Goal: Ask a question: Seek information or help from site administrators or community

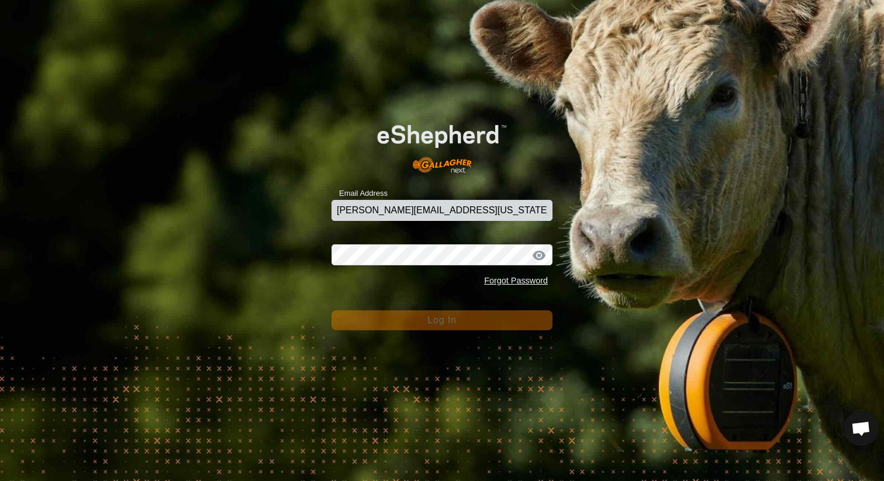
type input "kaitlyn.dozler@missouri.edu"
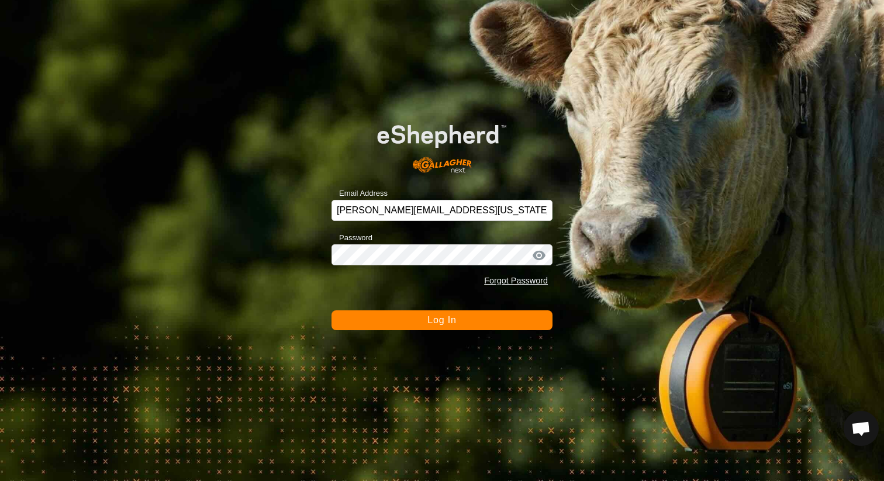
click at [541, 254] on div at bounding box center [539, 256] width 18 height 12
click at [331, 310] on button "Log In" at bounding box center [441, 320] width 221 height 20
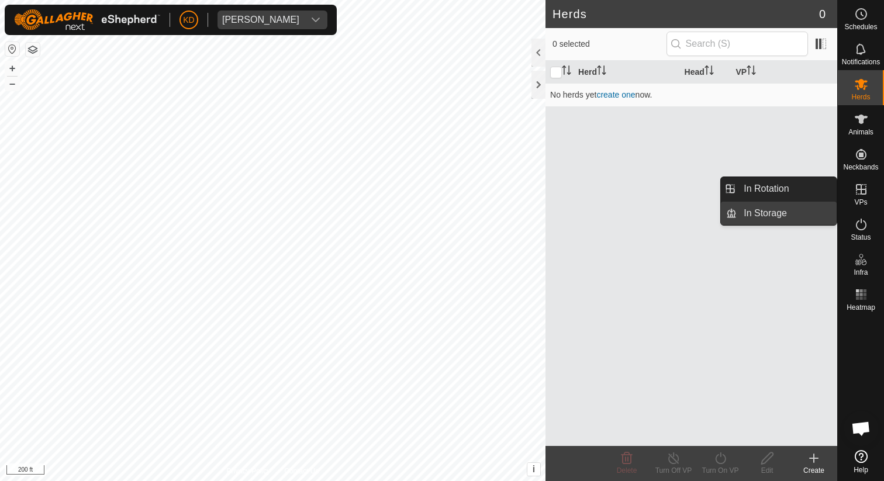
click at [772, 213] on link "In Storage" at bounding box center [786, 213] width 100 height 23
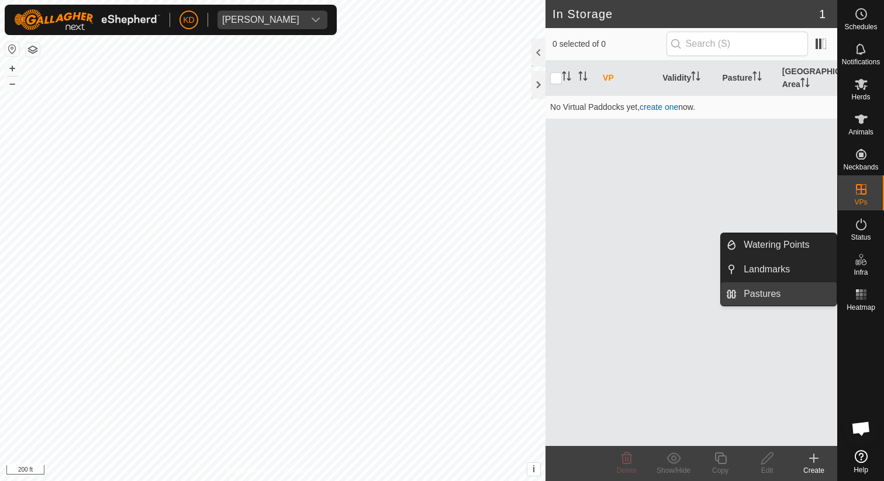
click at [768, 293] on link "Pastures" at bounding box center [786, 293] width 100 height 23
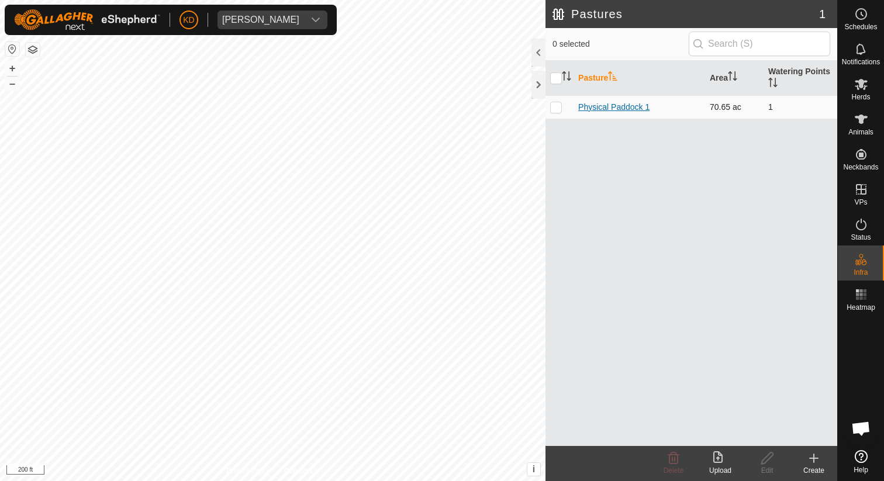
click at [627, 110] on link "Physical Paddock 1" at bounding box center [613, 106] width 71 height 9
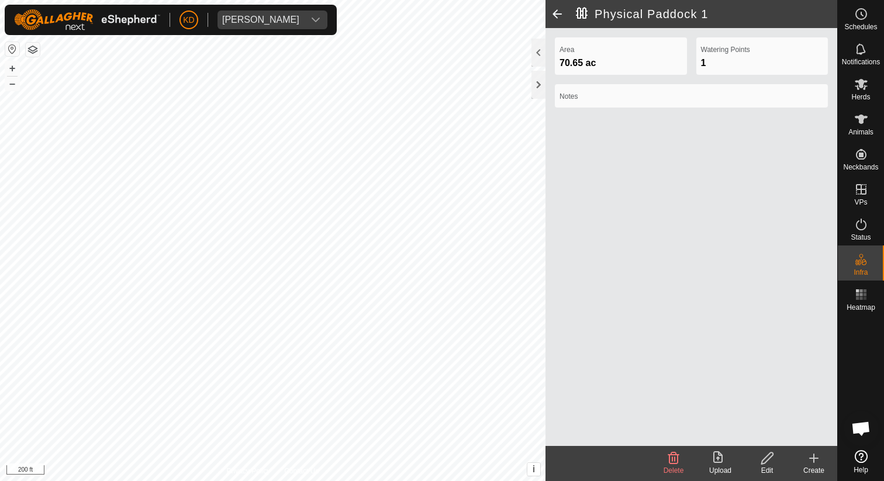
click at [558, 15] on span at bounding box center [556, 14] width 23 height 28
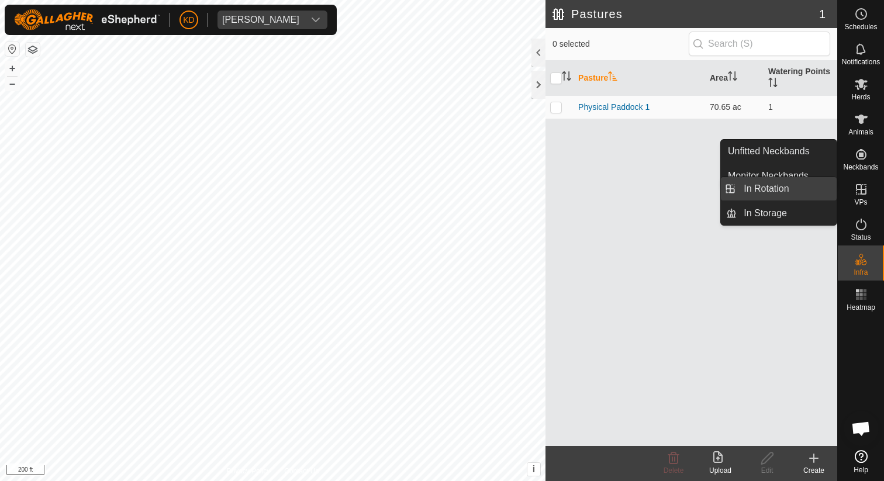
click at [780, 189] on link "In Rotation" at bounding box center [786, 188] width 100 height 23
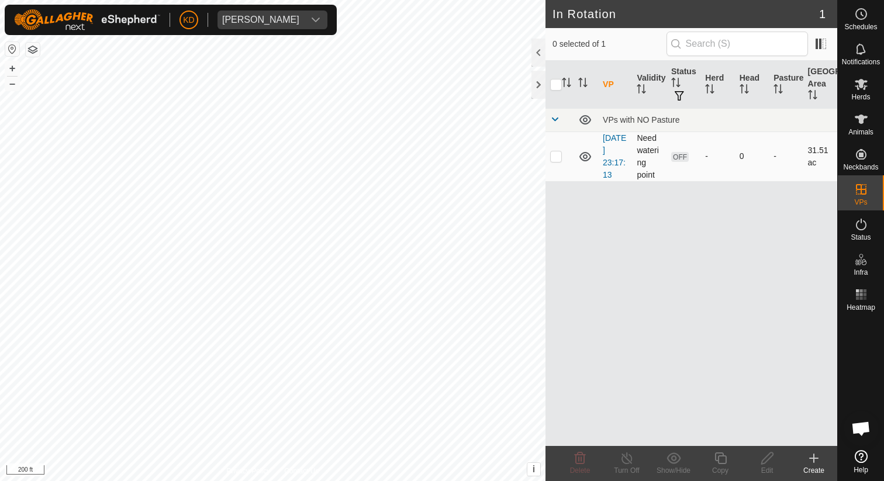
click at [562, 156] on td at bounding box center [559, 156] width 28 height 50
checkbox input "true"
click at [872, 127] on div "Animals" at bounding box center [860, 122] width 46 height 35
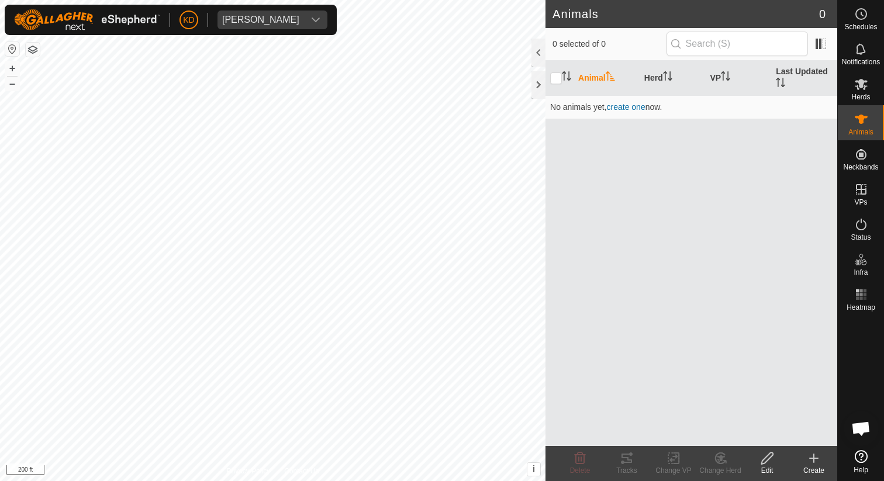
click at [818, 456] on icon at bounding box center [813, 458] width 14 height 14
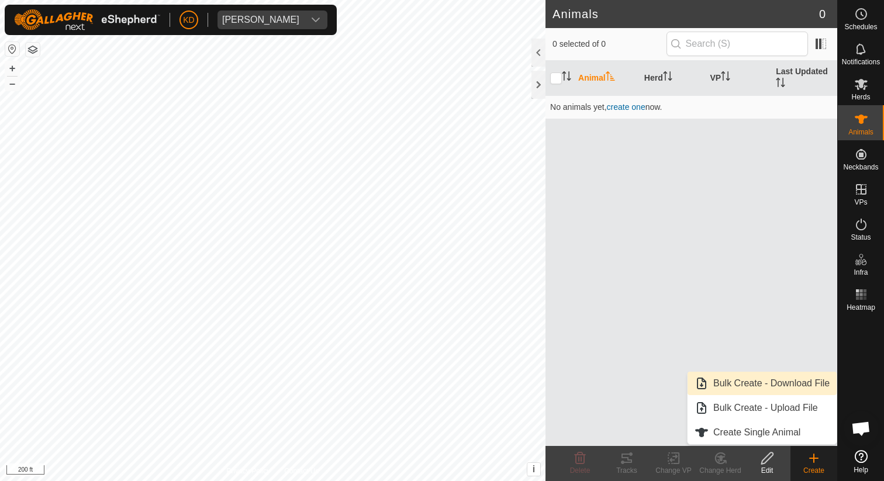
click at [787, 385] on link "Bulk Create - Download File" at bounding box center [761, 383] width 149 height 23
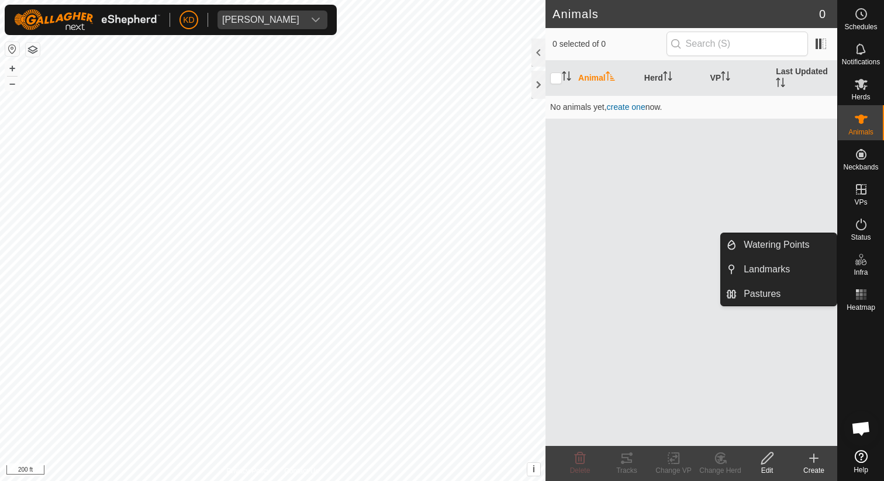
click at [864, 258] on icon at bounding box center [861, 259] width 14 height 14
click at [784, 237] on link "Watering Points" at bounding box center [786, 244] width 100 height 23
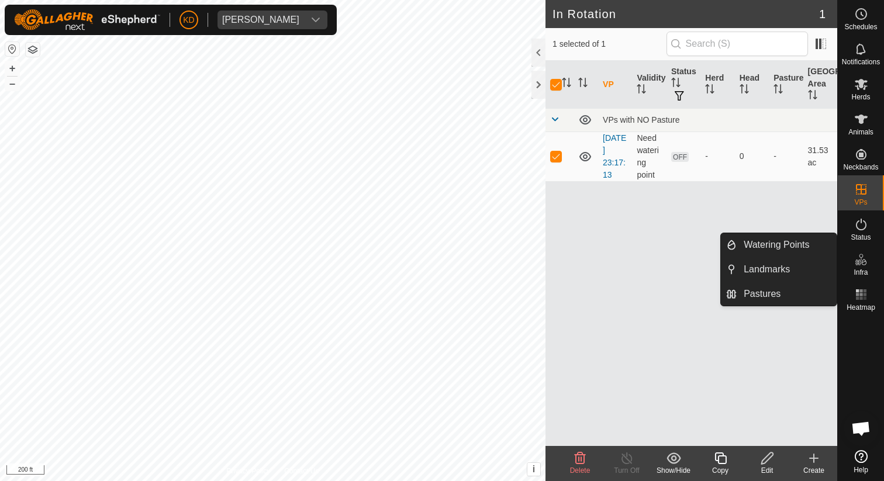
click at [795, 237] on link "Watering Points" at bounding box center [786, 244] width 100 height 23
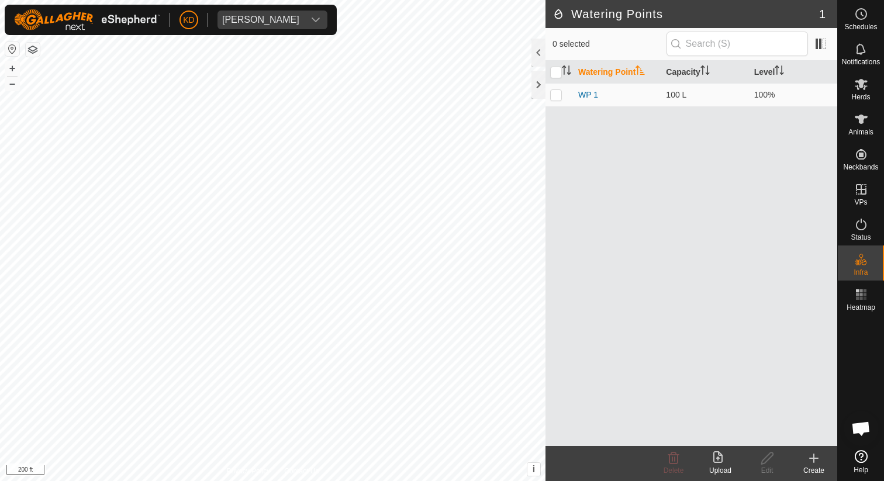
click at [809, 461] on icon at bounding box center [813, 458] width 14 height 14
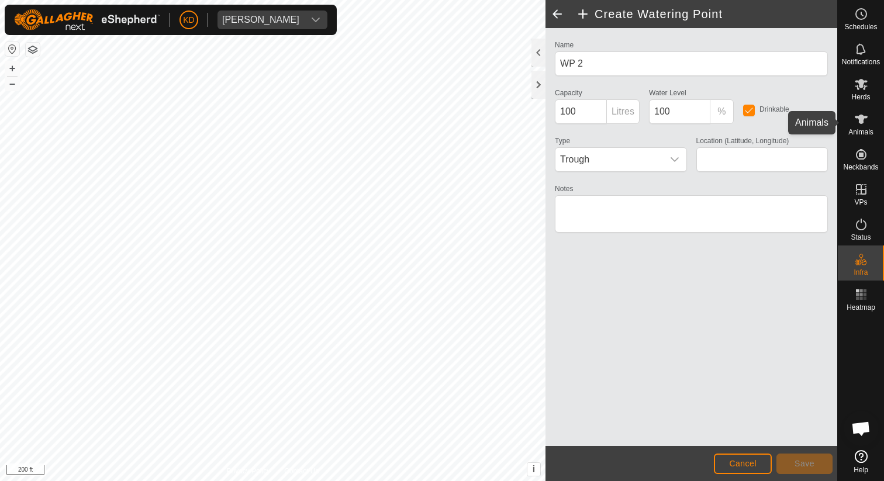
click at [861, 126] on icon at bounding box center [861, 119] width 14 height 14
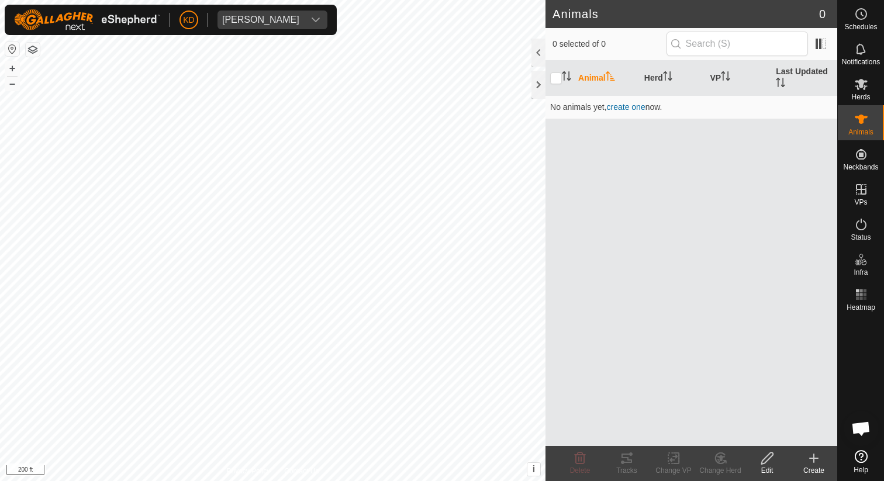
click at [814, 462] on icon at bounding box center [813, 458] width 14 height 14
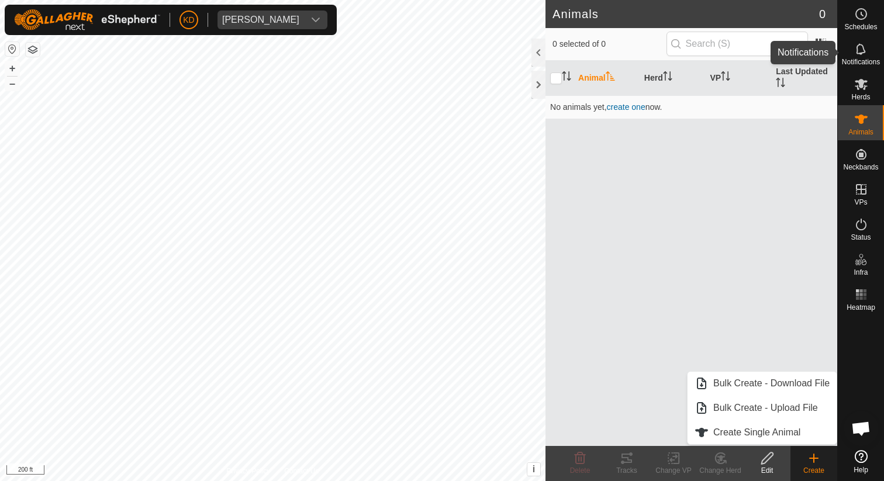
click at [867, 45] on es-notification-svg-icon at bounding box center [860, 49] width 21 height 19
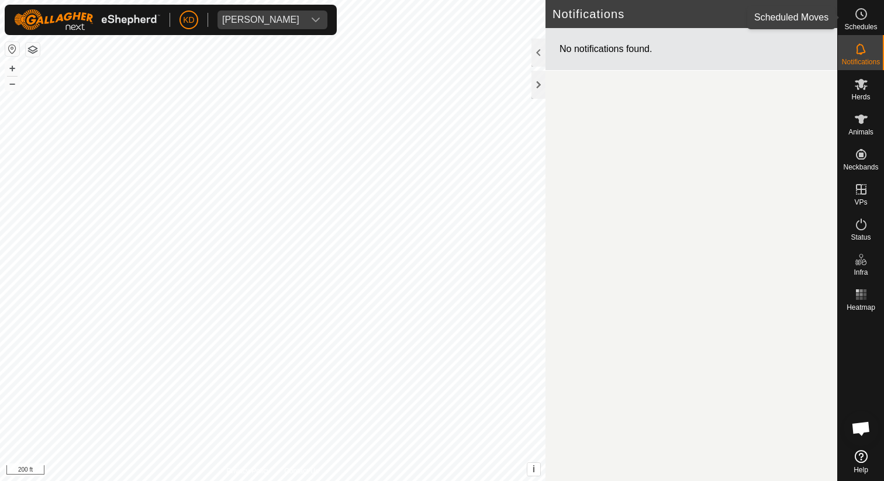
click at [861, 13] on icon at bounding box center [862, 14] width 2 height 4
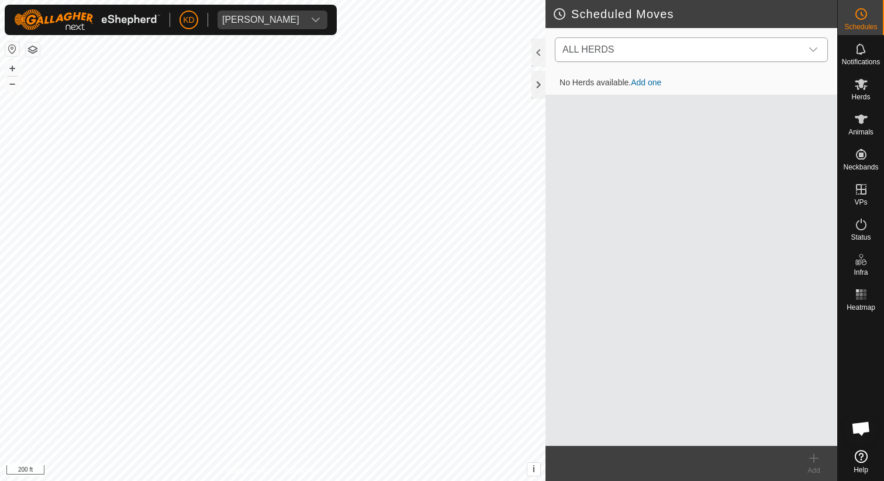
click at [783, 54] on span "ALL HERDS" at bounding box center [679, 49] width 244 height 23
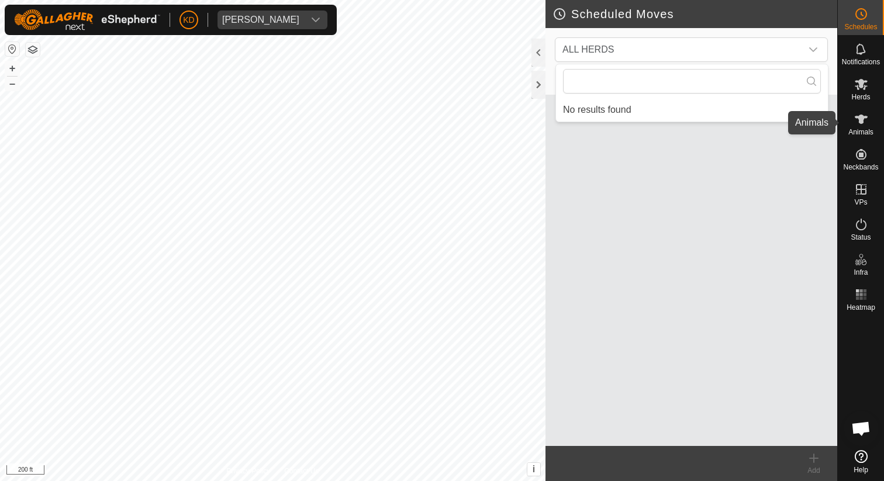
click at [858, 129] on span "Animals" at bounding box center [860, 132] width 25 height 7
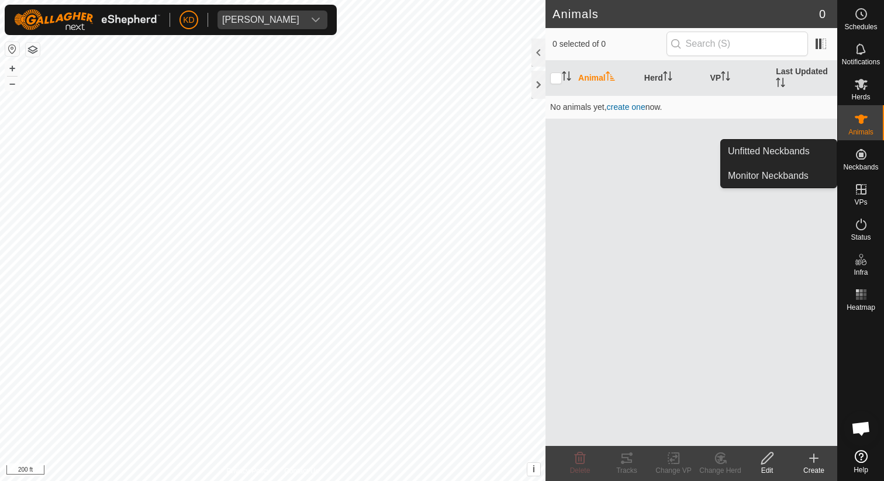
click at [854, 153] on icon at bounding box center [861, 154] width 14 height 14
click at [809, 153] on link "Unfitted Neckbands" at bounding box center [779, 151] width 116 height 23
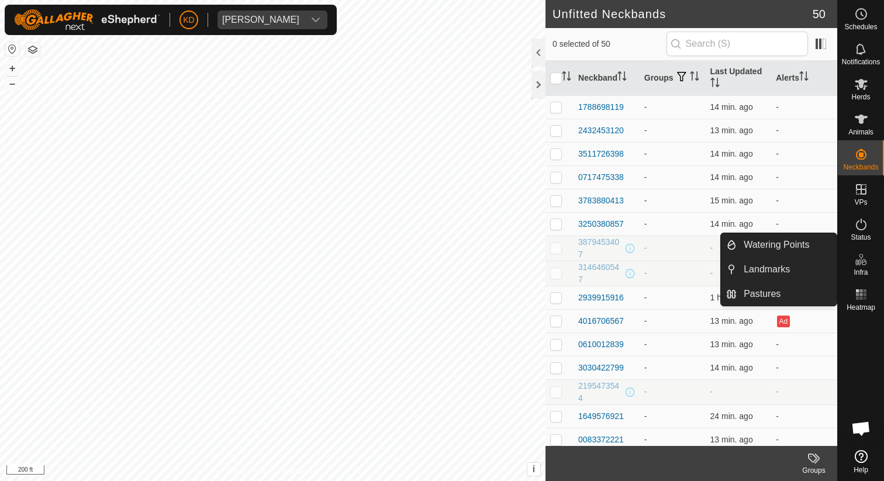
click at [859, 262] on icon at bounding box center [857, 262] width 6 height 6
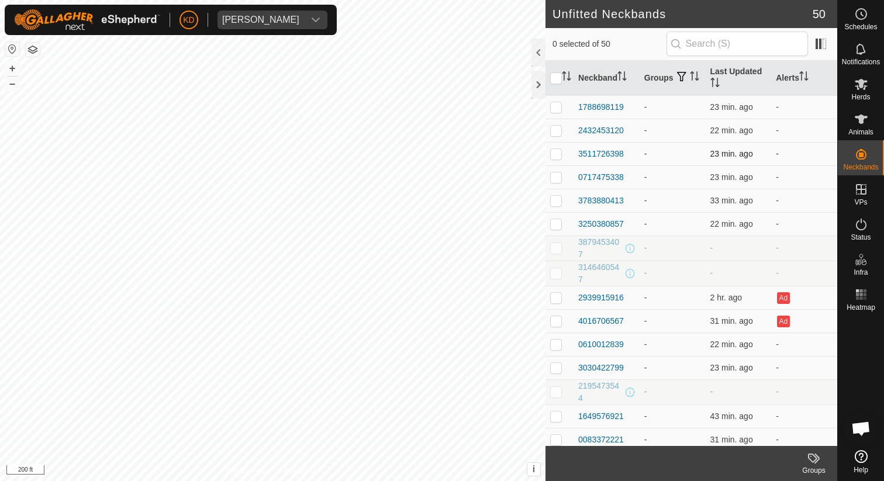
click at [556, 154] on p-checkbox at bounding box center [556, 153] width 12 height 9
checkbox input "true"
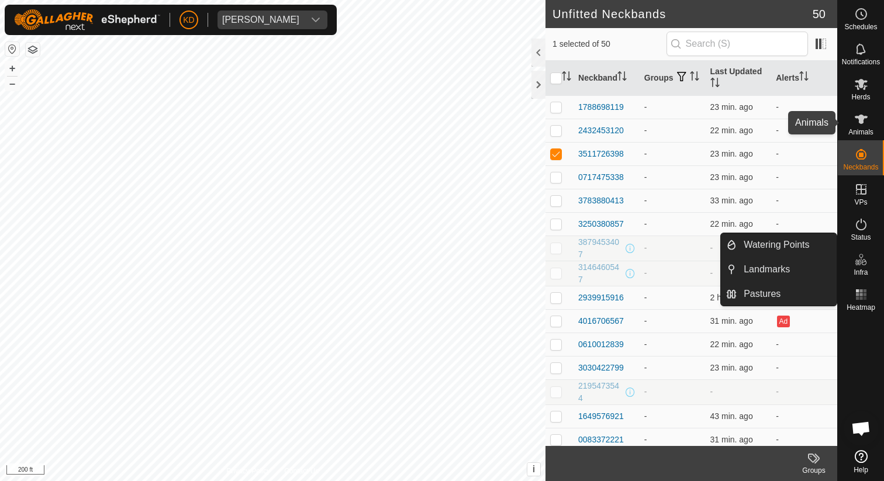
click at [867, 118] on icon at bounding box center [861, 119] width 14 height 14
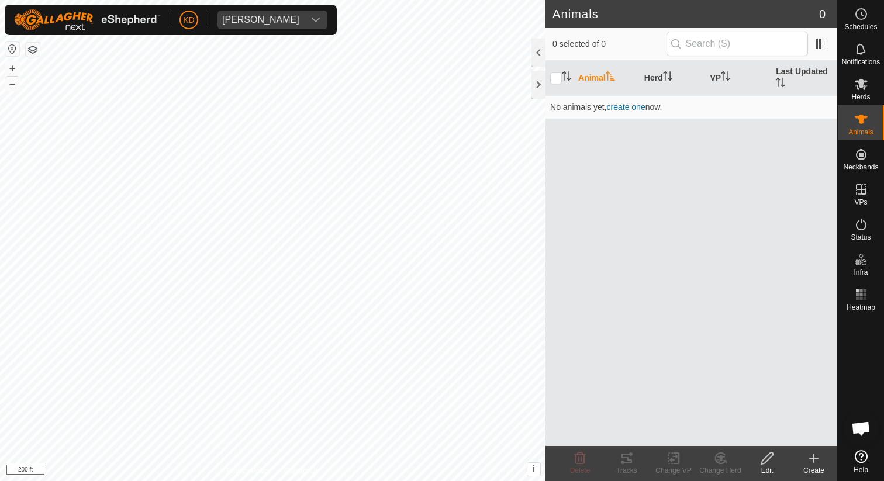
click at [811, 458] on icon at bounding box center [813, 458] width 8 height 0
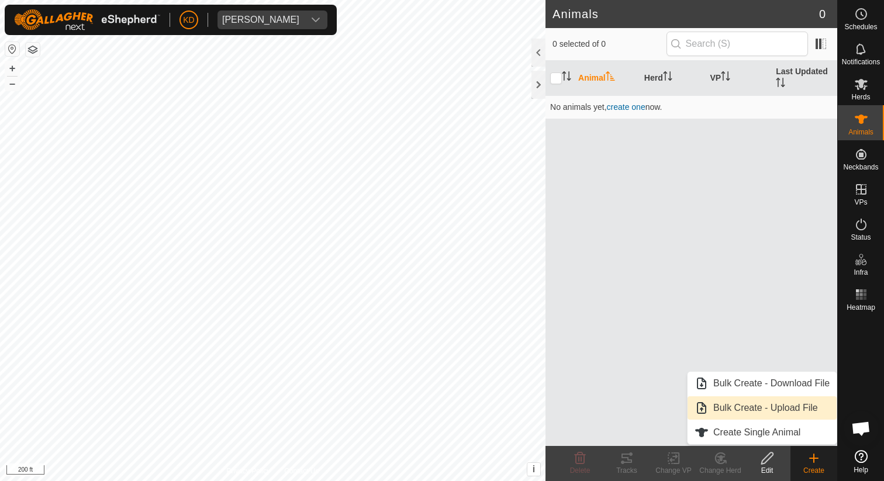
click at [754, 410] on link "Bulk Create - Upload File" at bounding box center [761, 407] width 149 height 23
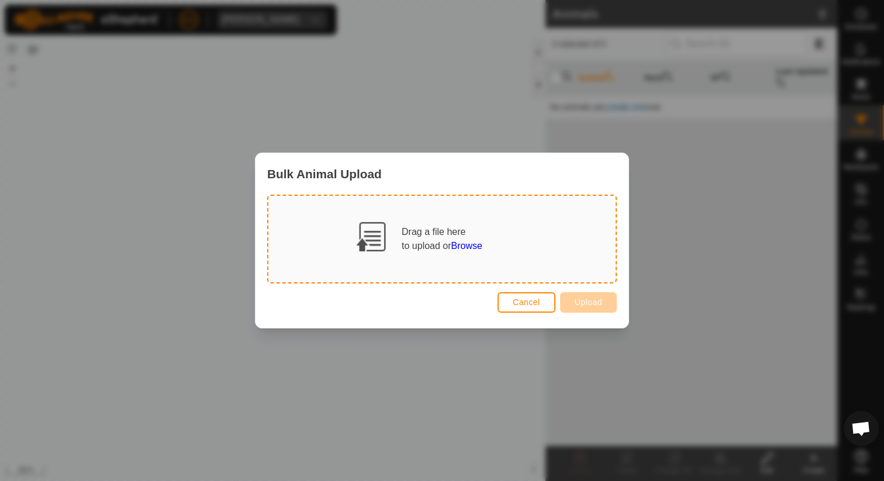
click at [458, 245] on span "Browse" at bounding box center [466, 246] width 31 height 10
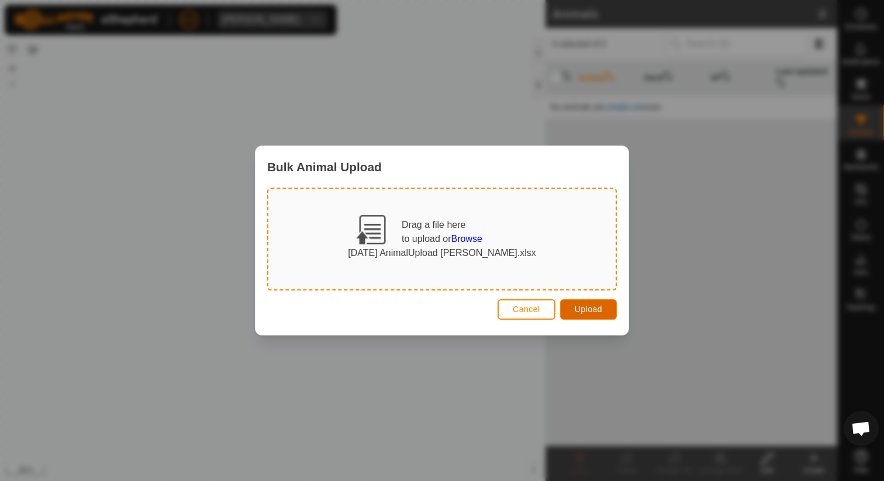
click at [588, 309] on span "Upload" at bounding box center [587, 308] width 27 height 9
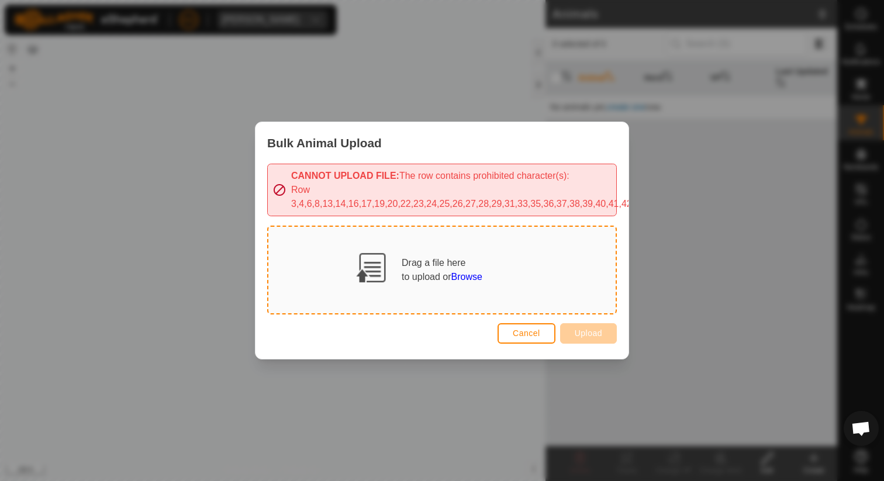
click at [459, 272] on span "Browse" at bounding box center [466, 277] width 31 height 10
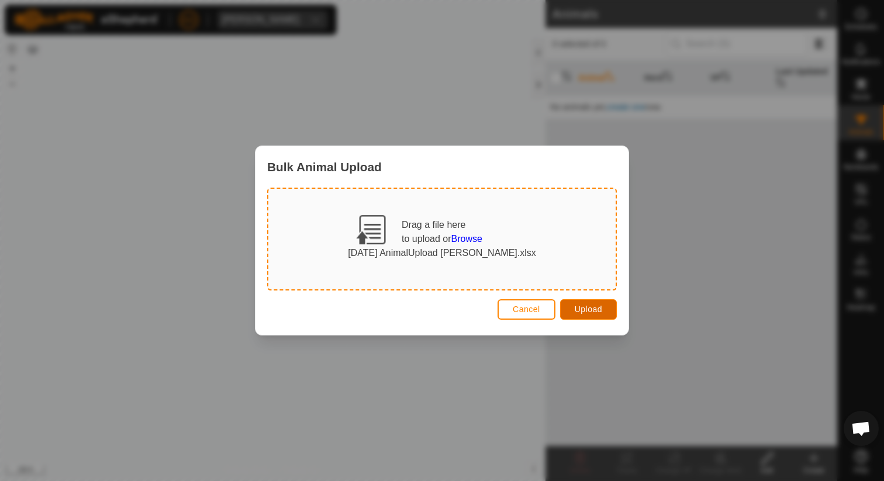
click at [581, 310] on span "Upload" at bounding box center [587, 308] width 27 height 9
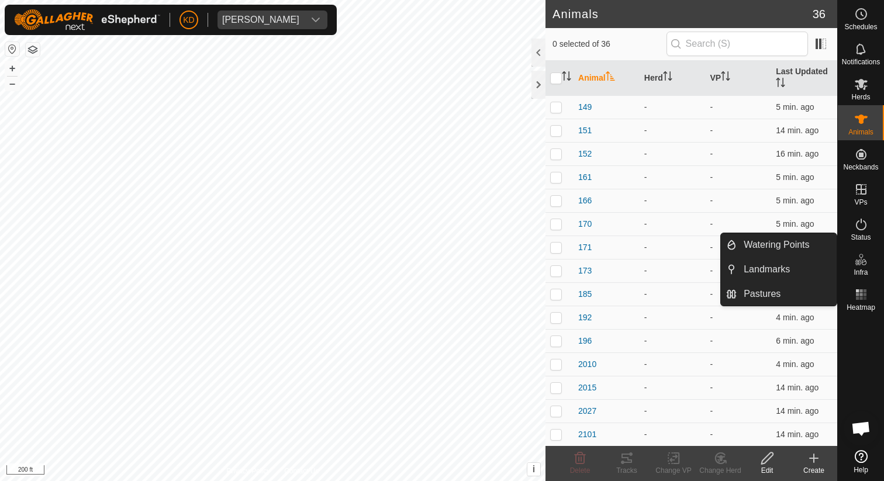
click at [859, 259] on icon at bounding box center [861, 259] width 14 height 14
click at [819, 245] on link "Watering Points" at bounding box center [786, 244] width 100 height 23
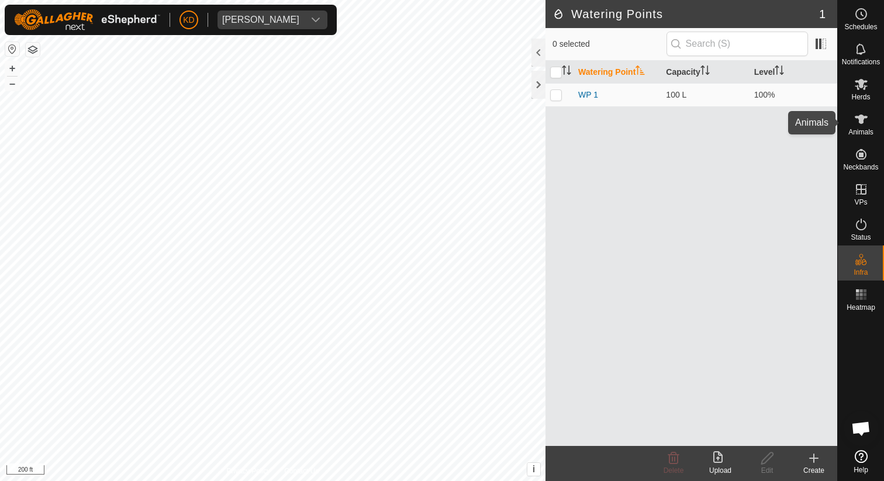
click at [861, 130] on span "Animals" at bounding box center [860, 132] width 25 height 7
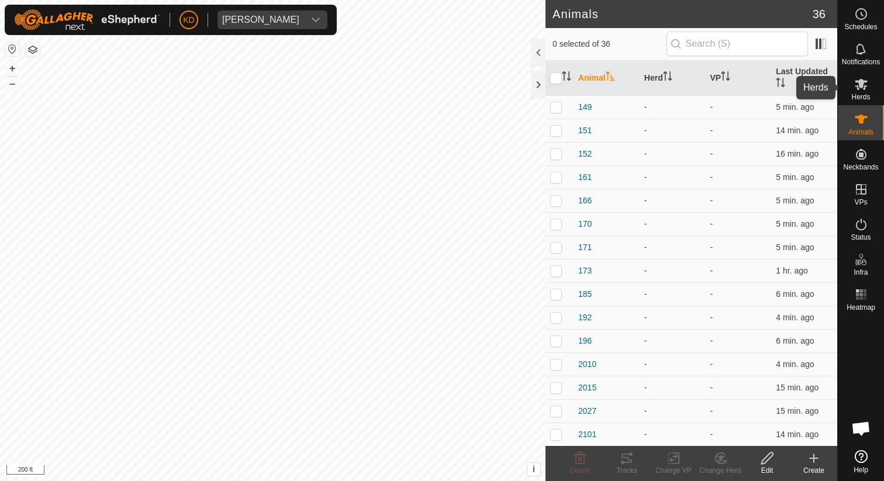
click at [871, 90] on div "Herds" at bounding box center [860, 87] width 46 height 35
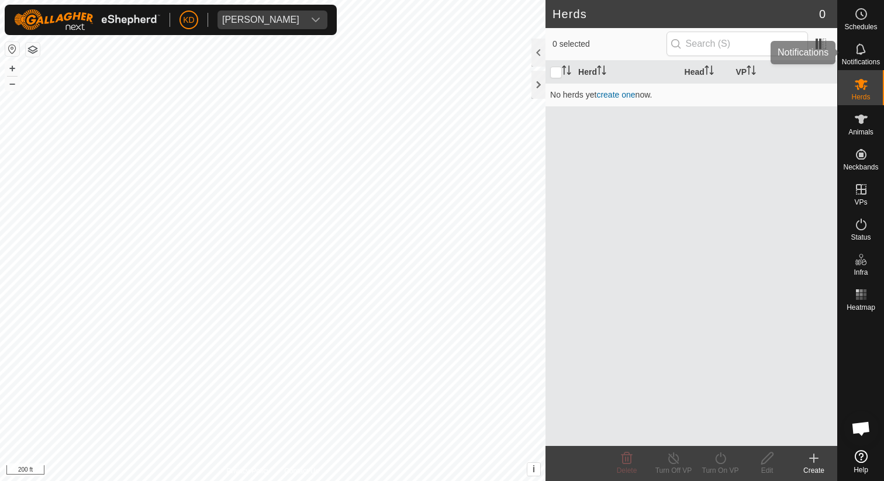
click at [868, 60] on span "Notifications" at bounding box center [860, 61] width 38 height 7
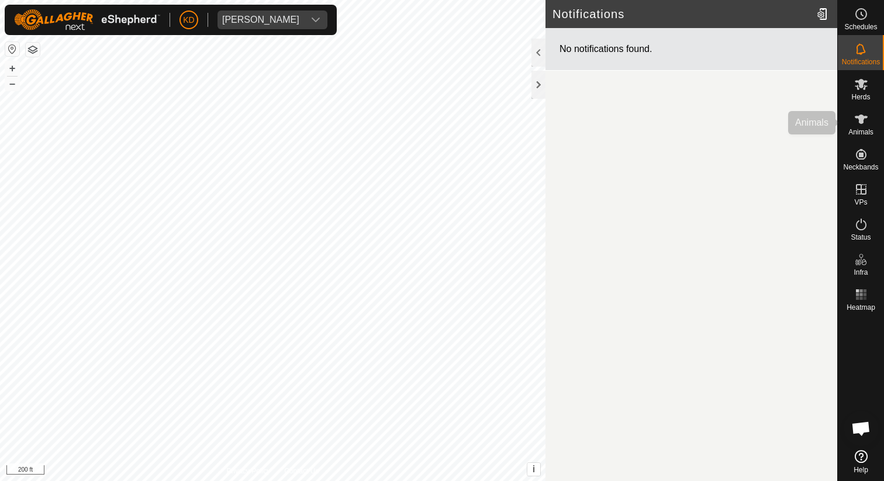
click at [868, 120] on es-animals-svg-icon at bounding box center [860, 119] width 21 height 19
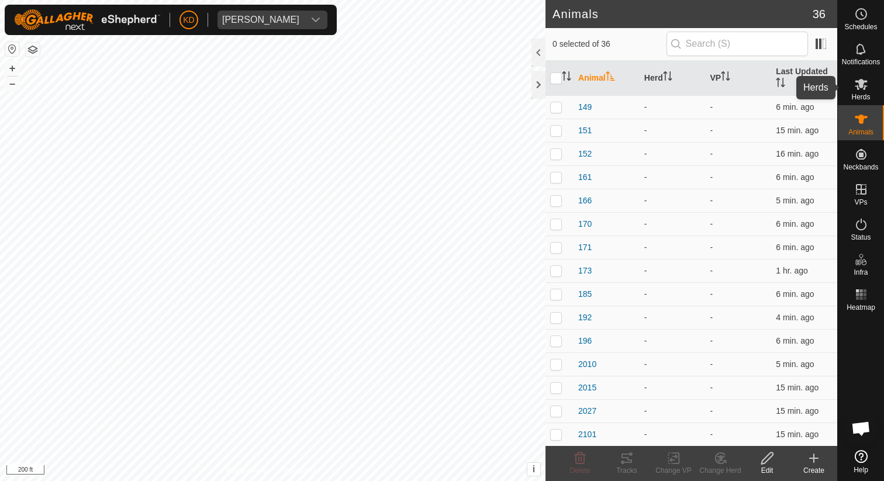
click at [858, 99] on span "Herds" at bounding box center [860, 96] width 19 height 7
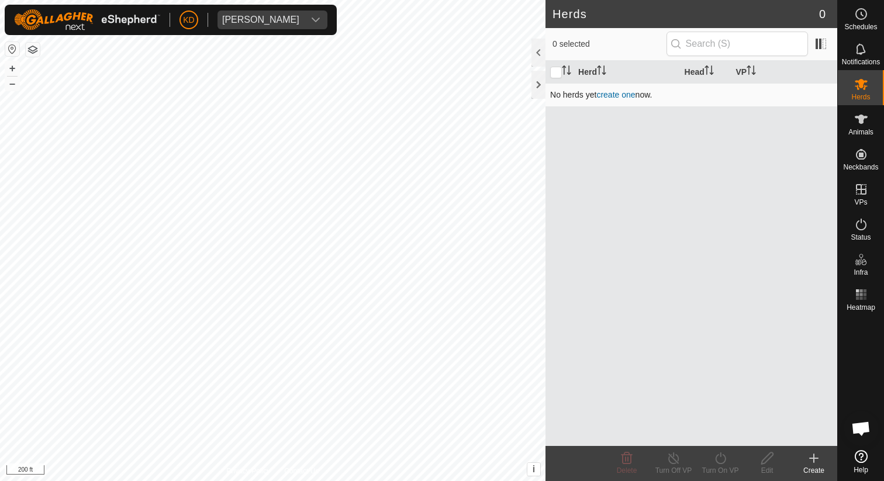
click at [620, 96] on link "create one" at bounding box center [615, 94] width 39 height 9
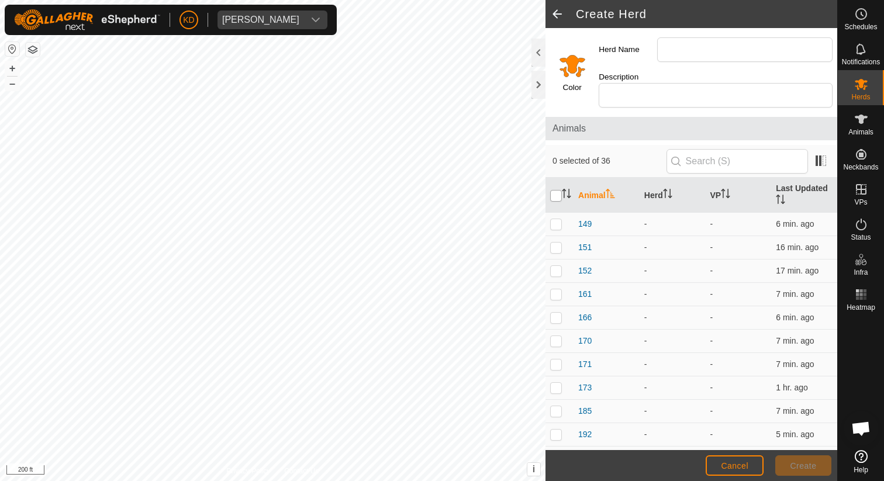
click at [554, 190] on input "checkbox" at bounding box center [556, 196] width 12 height 12
checkbox input "true"
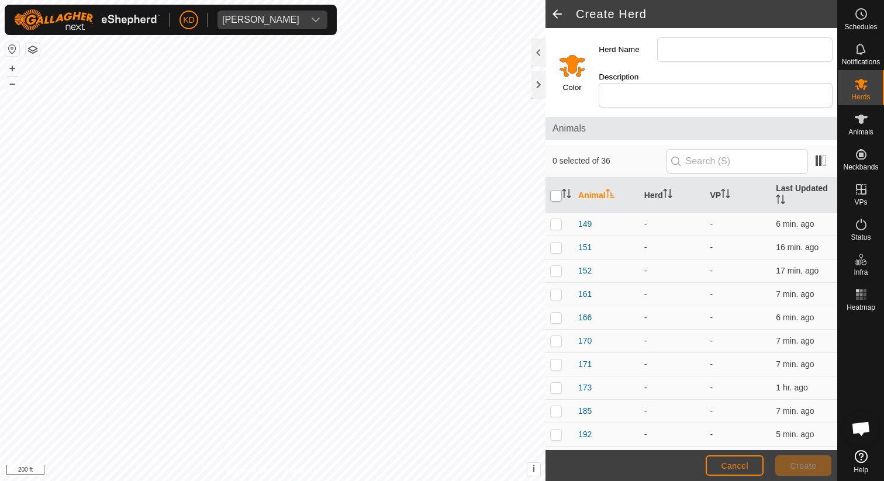
checkbox input "true"
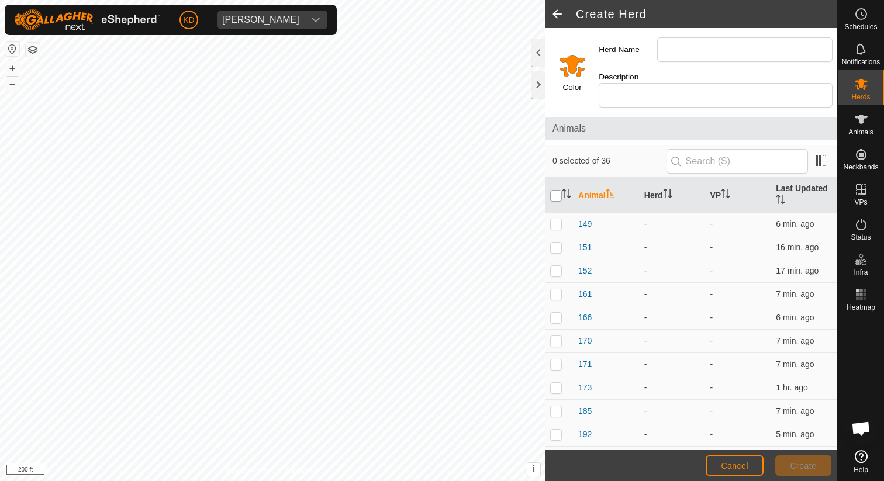
checkbox input "true"
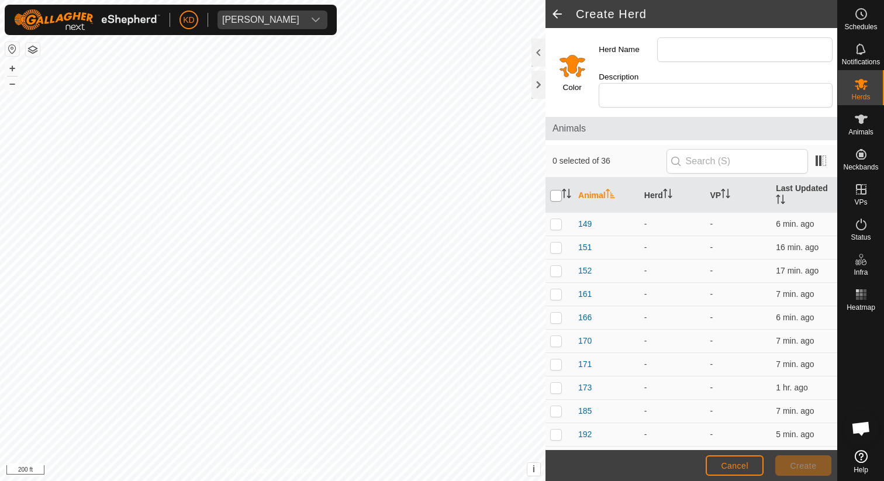
checkbox input "true"
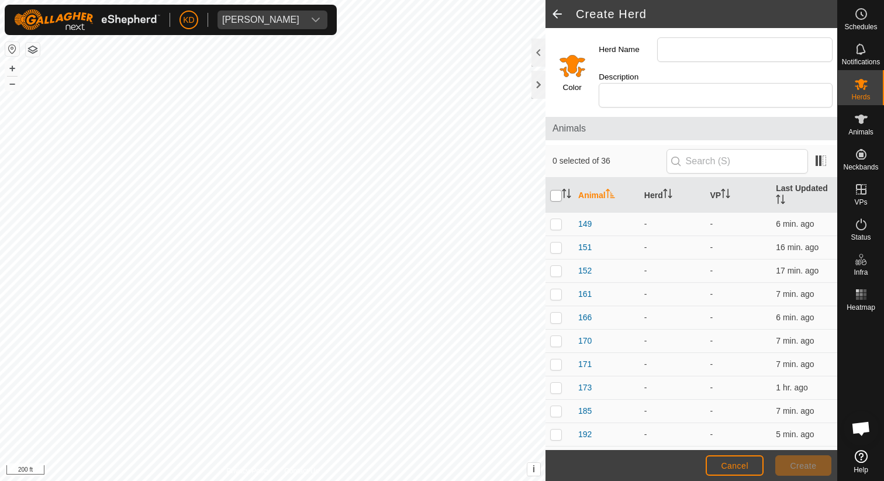
checkbox input "true"
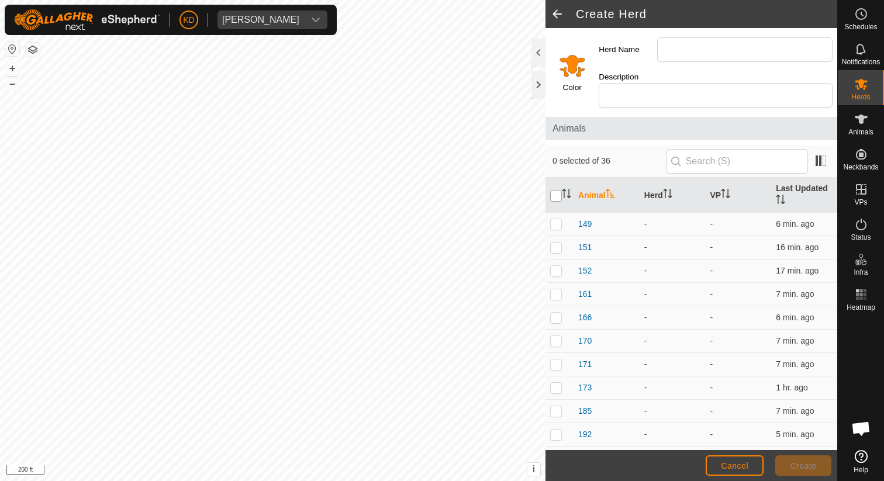
checkbox input "true"
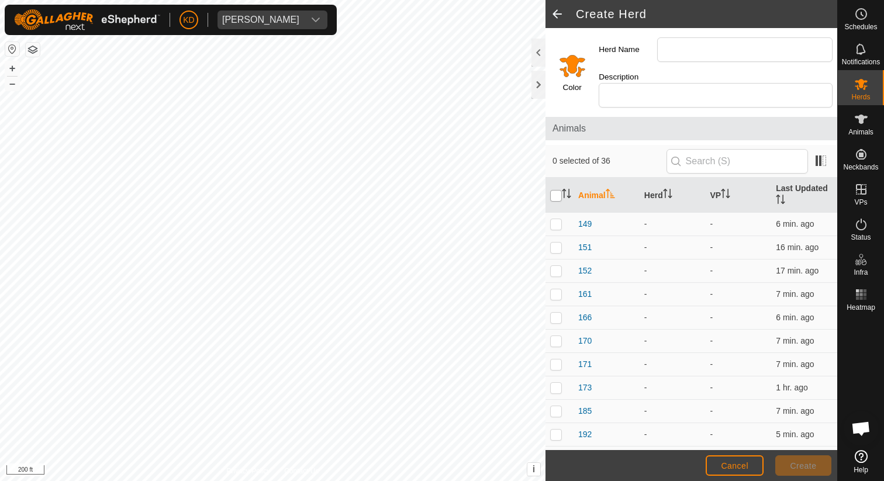
checkbox input "true"
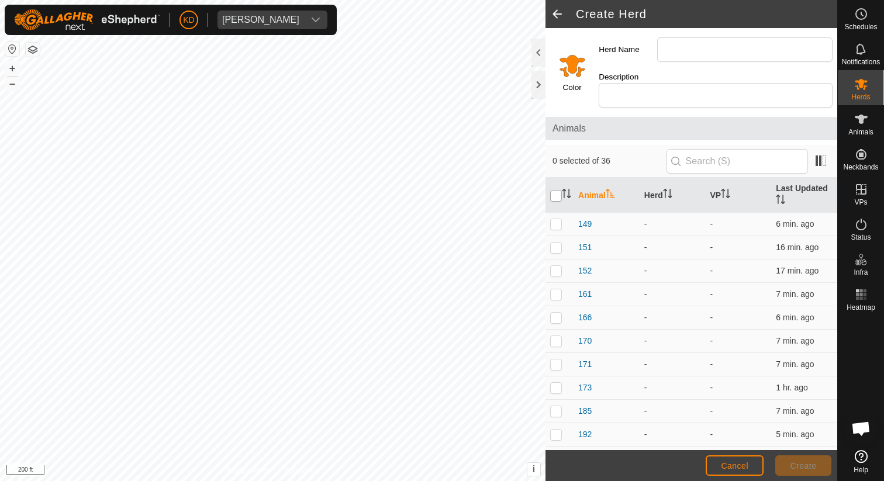
checkbox input "true"
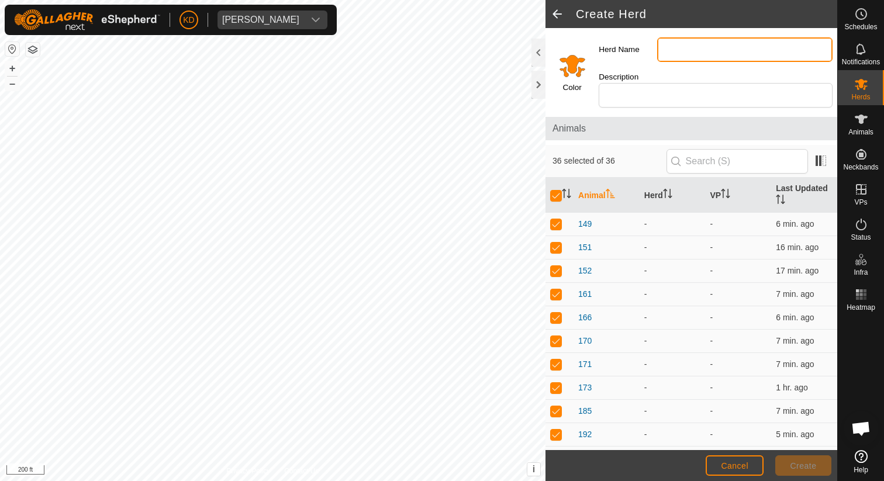
click at [723, 39] on input "Herd Name" at bounding box center [744, 49] width 175 height 25
click at [570, 57] on input "Select a color" at bounding box center [572, 65] width 28 height 28
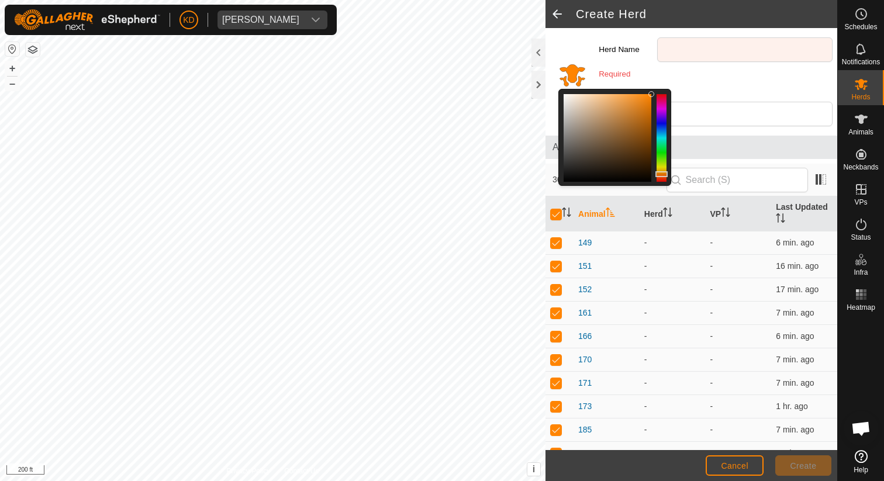
click at [593, 52] on div "Color" at bounding box center [569, 79] width 49 height 103
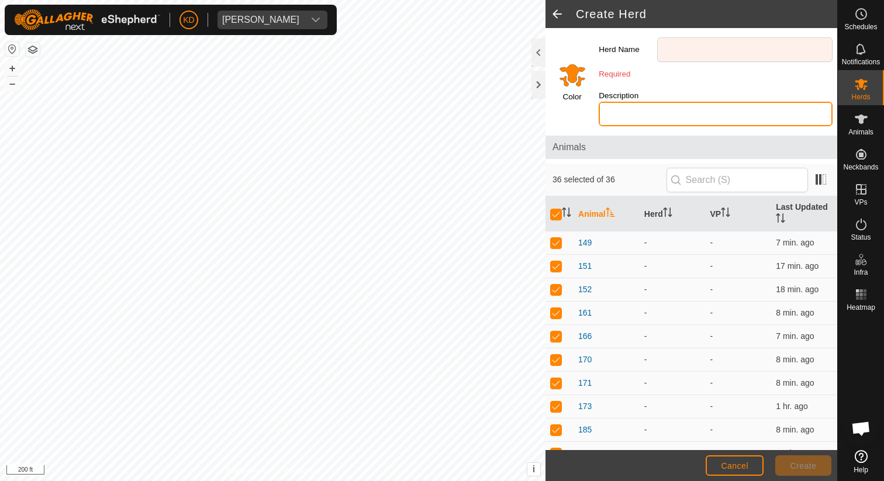
click at [677, 102] on input "Description" at bounding box center [715, 114] width 234 height 25
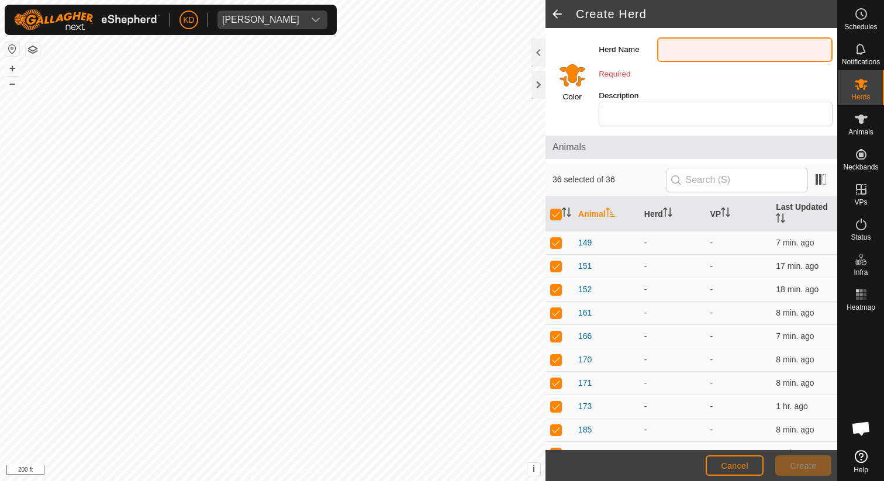
click at [682, 47] on input "Herd Name" at bounding box center [744, 49] width 175 height 25
click at [562, 15] on span at bounding box center [556, 14] width 23 height 28
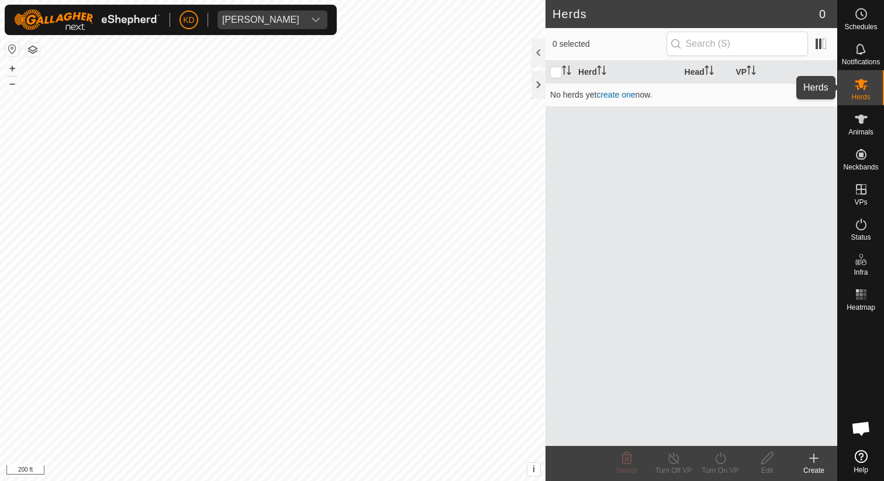
click at [856, 84] on icon at bounding box center [861, 84] width 14 height 14
click at [855, 234] on span "Status" at bounding box center [860, 237] width 20 height 7
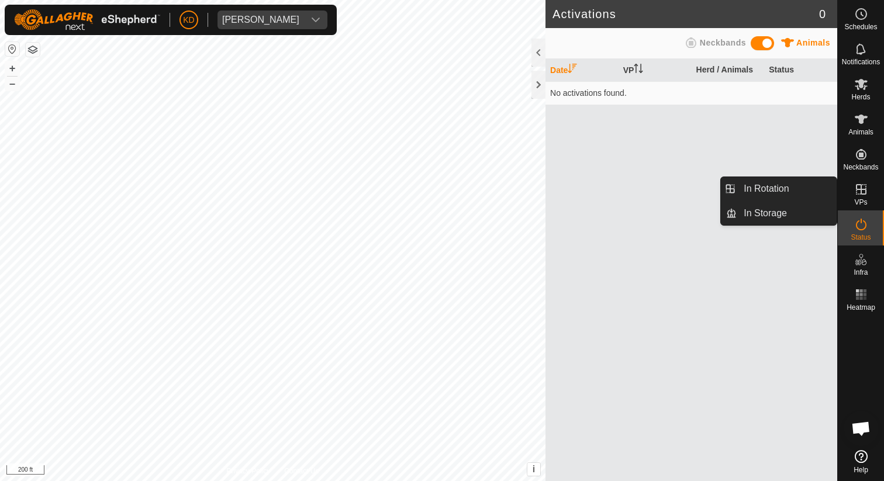
click at [864, 188] on icon at bounding box center [861, 189] width 14 height 14
click at [864, 196] on es-virtualpaddocks-svg-icon at bounding box center [860, 189] width 21 height 19
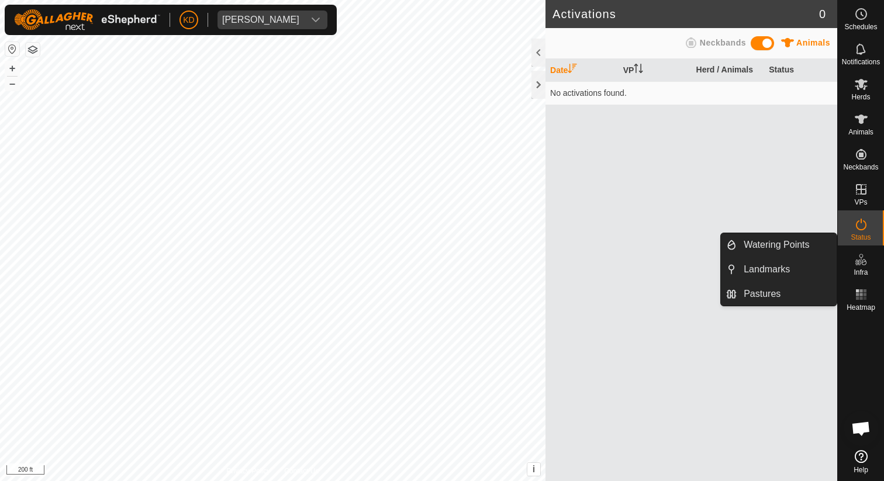
click at [856, 267] on es-infrastructure-svg-icon at bounding box center [860, 259] width 21 height 19
click at [865, 266] on icon at bounding box center [861, 259] width 14 height 14
click at [809, 248] on link "Watering Points" at bounding box center [786, 244] width 100 height 23
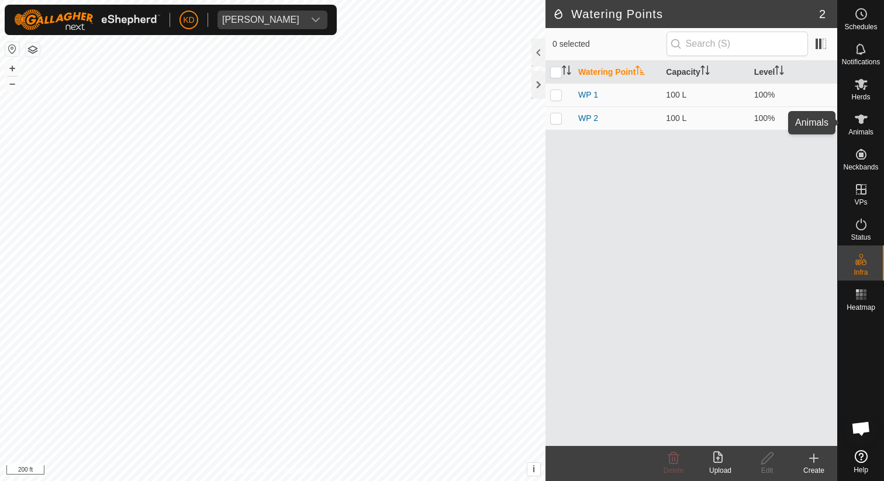
click at [861, 129] on span "Animals" at bounding box center [860, 132] width 25 height 7
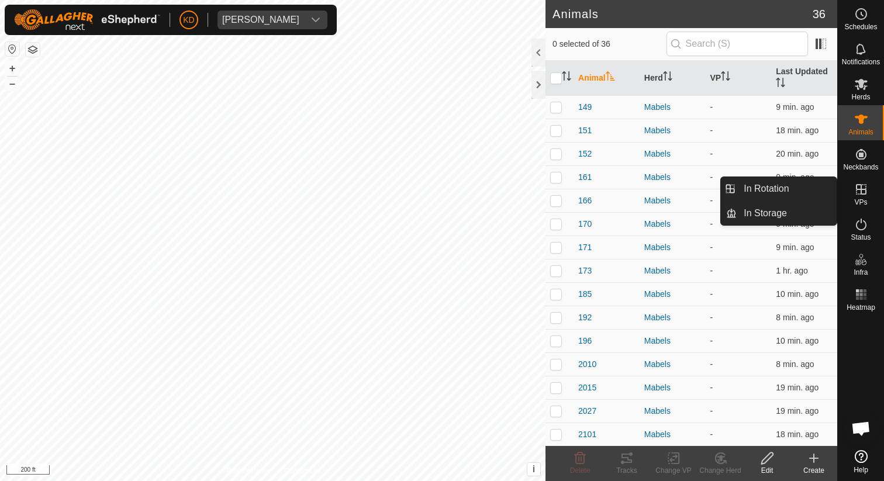
click at [865, 195] on icon at bounding box center [861, 189] width 14 height 14
click at [780, 197] on link "In Rotation" at bounding box center [786, 188] width 100 height 23
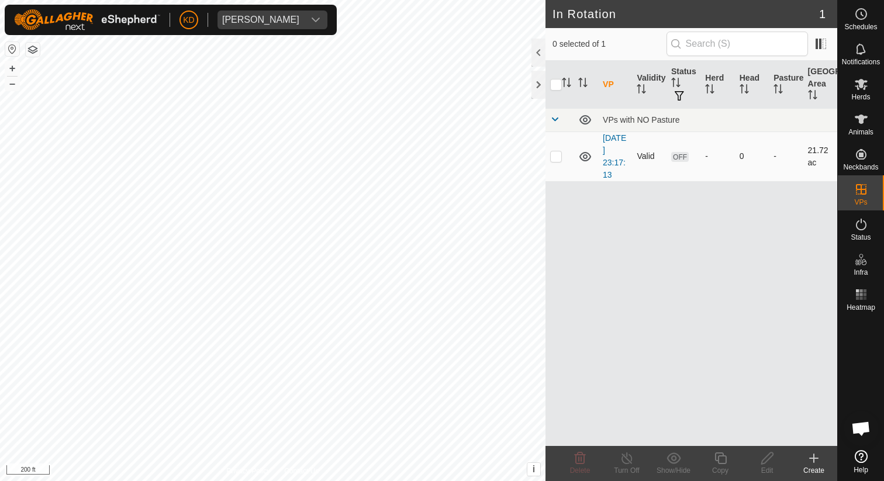
click at [562, 157] on td at bounding box center [559, 156] width 28 height 50
checkbox input "true"
checkbox input "false"
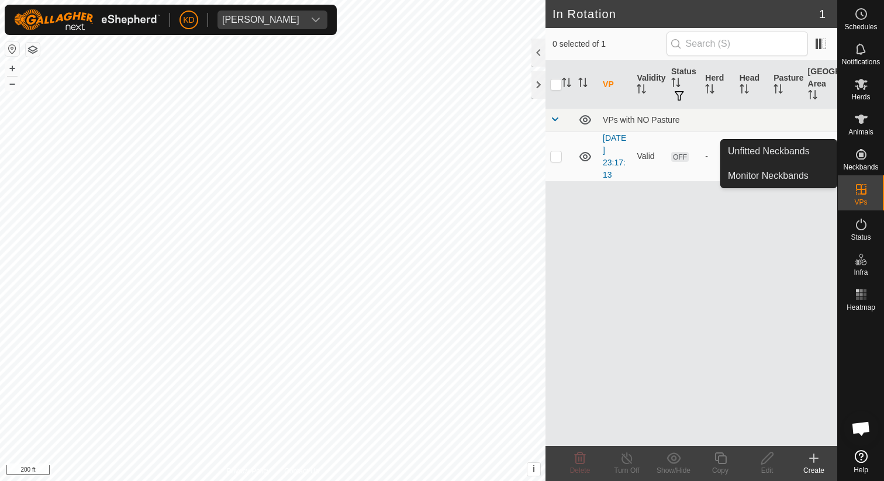
click at [860, 161] on icon at bounding box center [861, 154] width 14 height 14
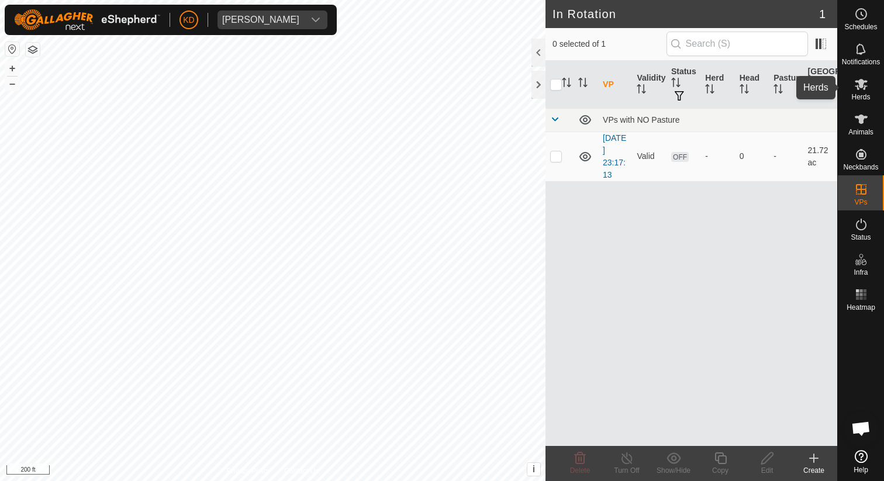
click at [858, 98] on span "Herds" at bounding box center [860, 96] width 19 height 7
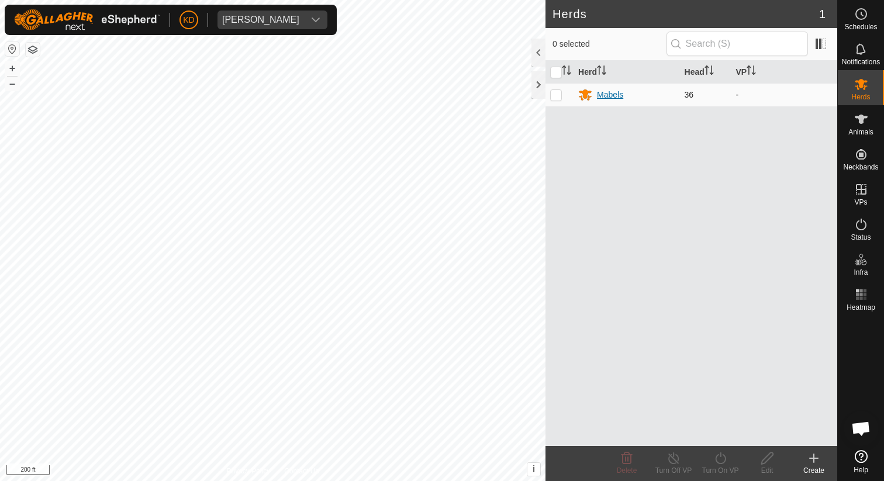
click at [649, 93] on div "Mabels" at bounding box center [626, 95] width 96 height 14
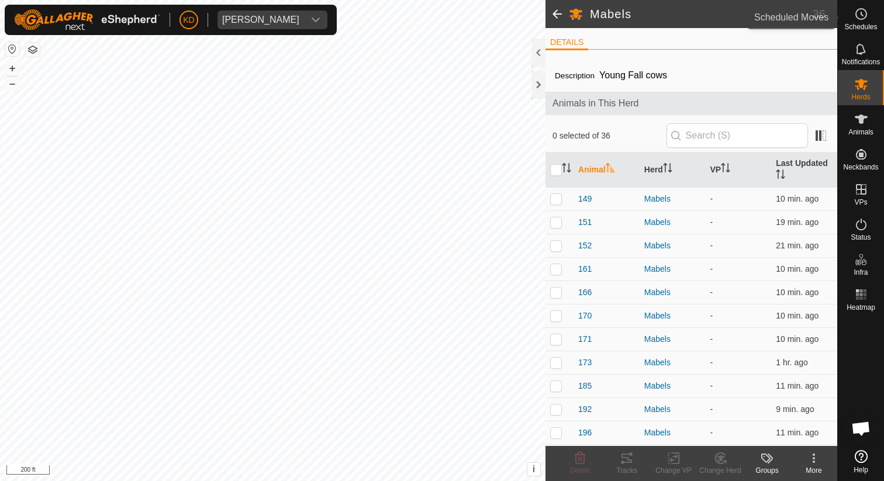
click at [851, 13] on es-schedule-vp-svg-icon at bounding box center [860, 14] width 21 height 19
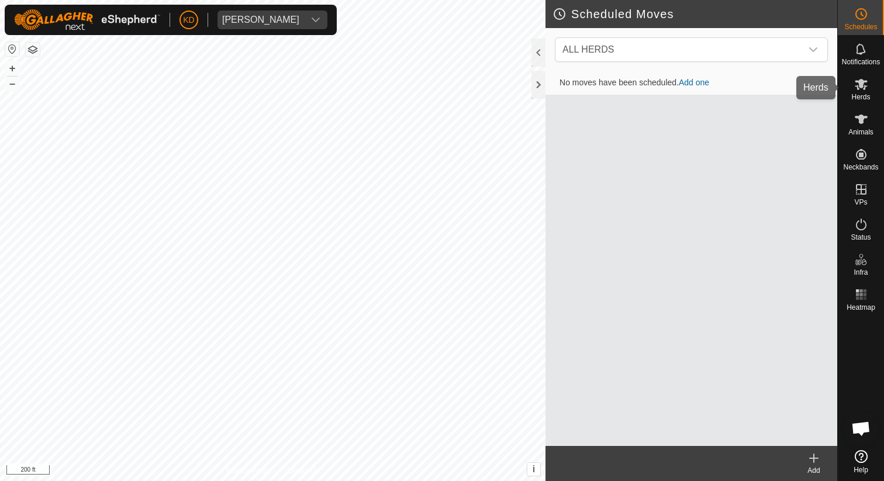
click at [859, 93] on span "Herds" at bounding box center [860, 96] width 19 height 7
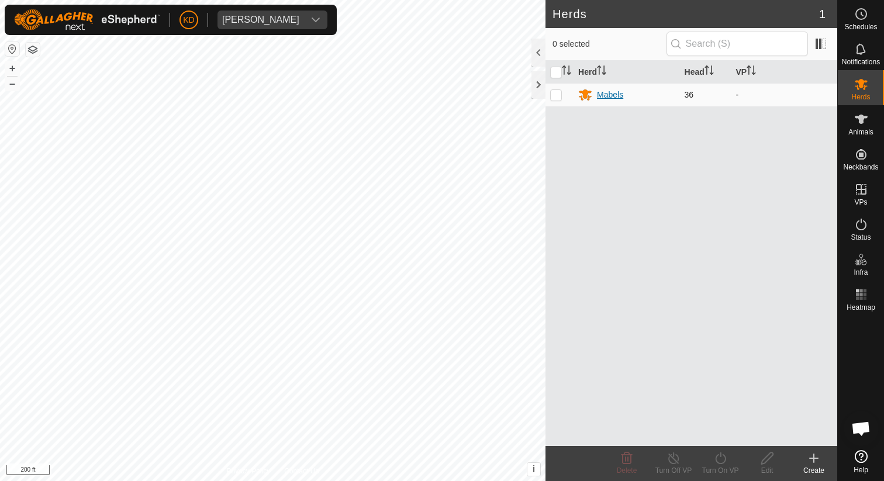
click at [615, 99] on div "Mabels" at bounding box center [610, 95] width 26 height 12
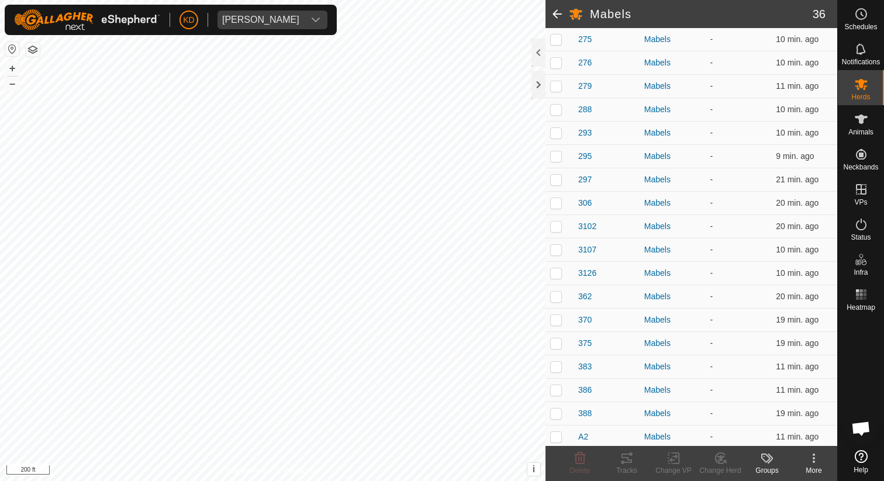
scroll to position [583, 0]
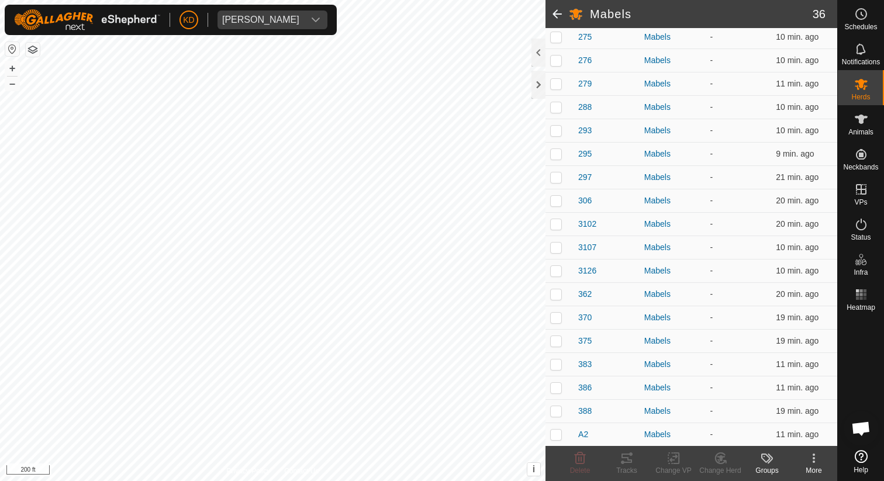
click at [808, 451] on icon at bounding box center [813, 458] width 14 height 14
click at [776, 461] on labels-svg-icon at bounding box center [766, 458] width 47 height 14
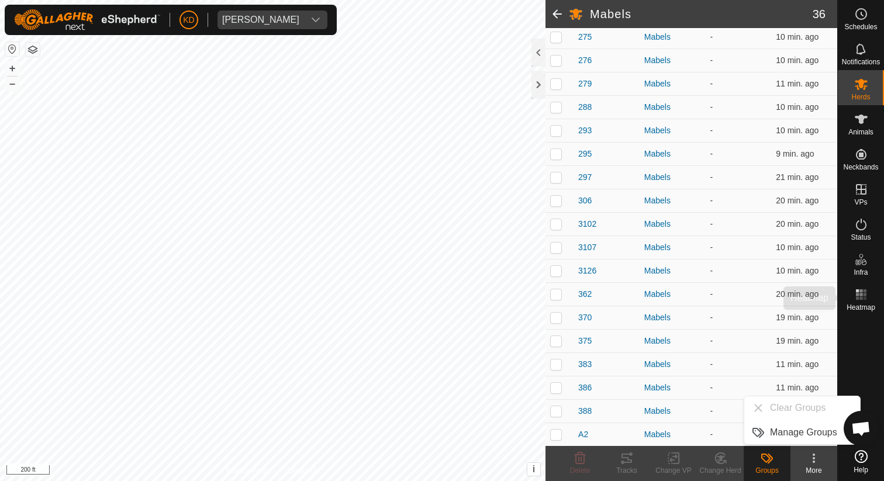
click at [858, 311] on div "Heatmap" at bounding box center [860, 297] width 46 height 35
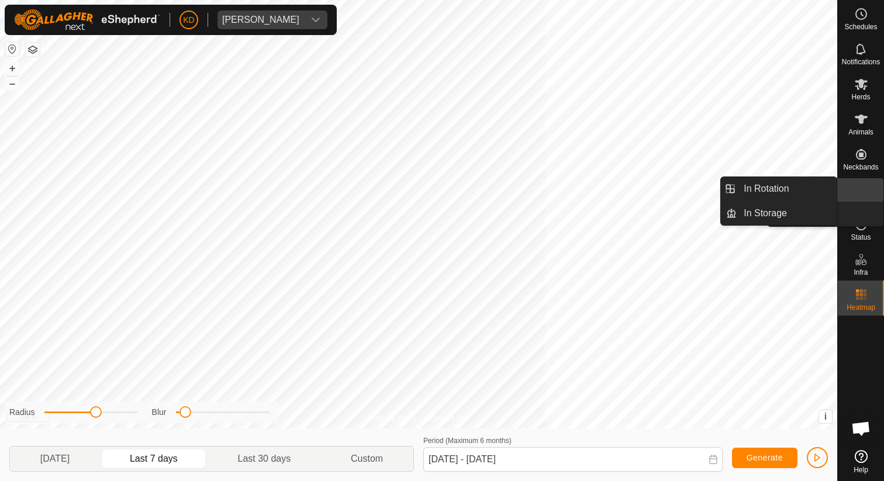
click at [865, 191] on icon at bounding box center [861, 189] width 14 height 14
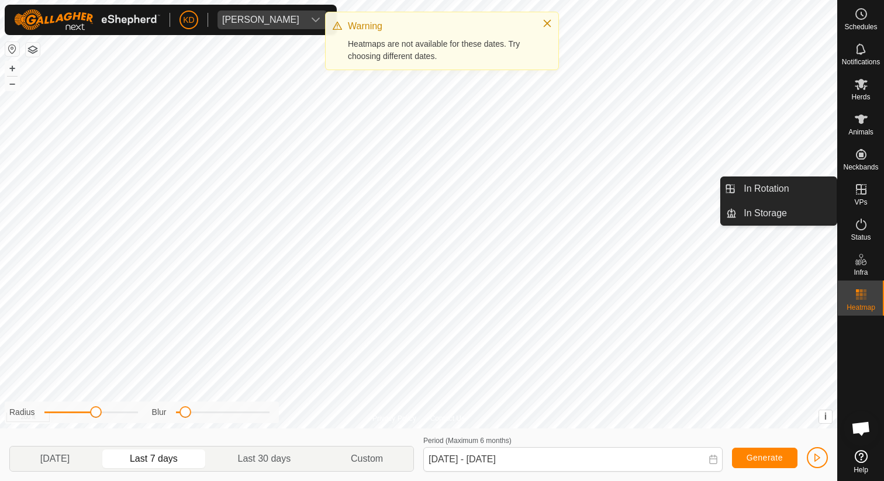
click at [857, 192] on icon at bounding box center [861, 189] width 14 height 14
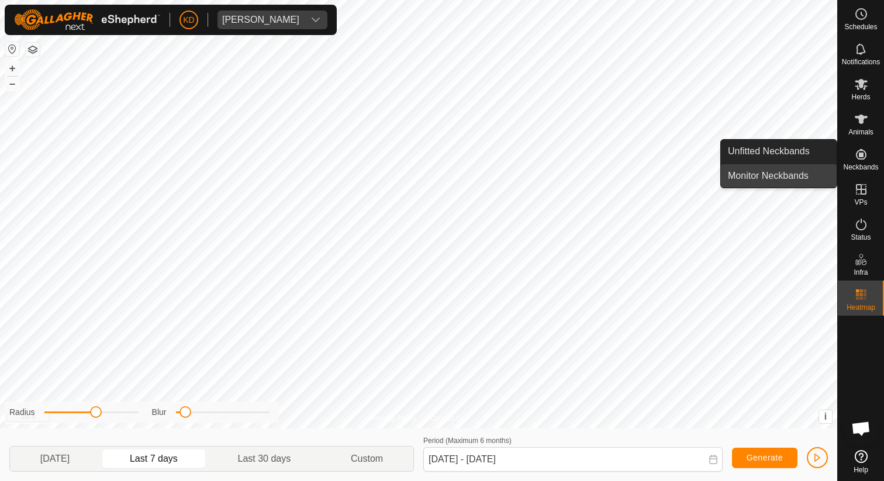
click at [787, 176] on link "Monitor Neckbands" at bounding box center [779, 175] width 116 height 23
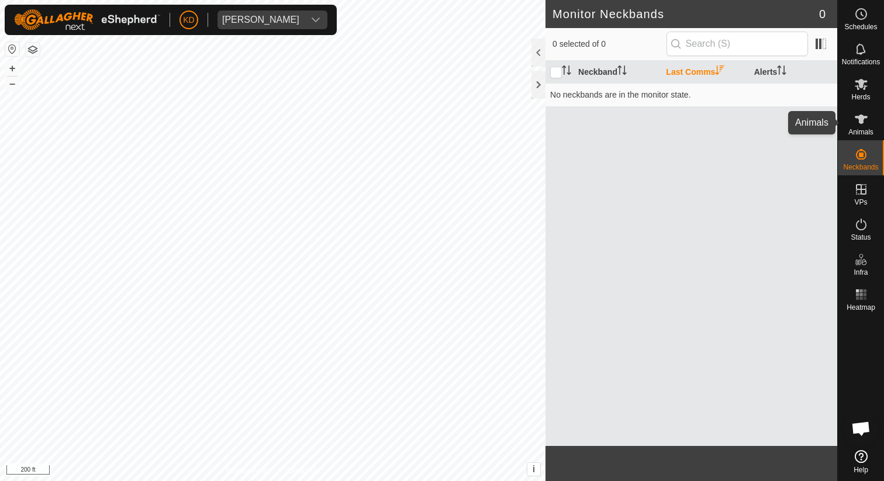
click at [854, 129] on span "Animals" at bounding box center [860, 132] width 25 height 7
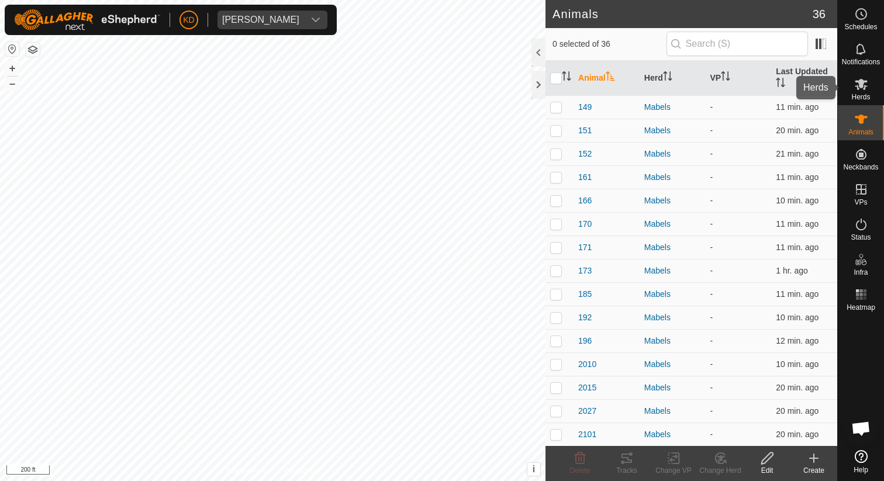
click at [868, 88] on es-mob-svg-icon at bounding box center [860, 84] width 21 height 19
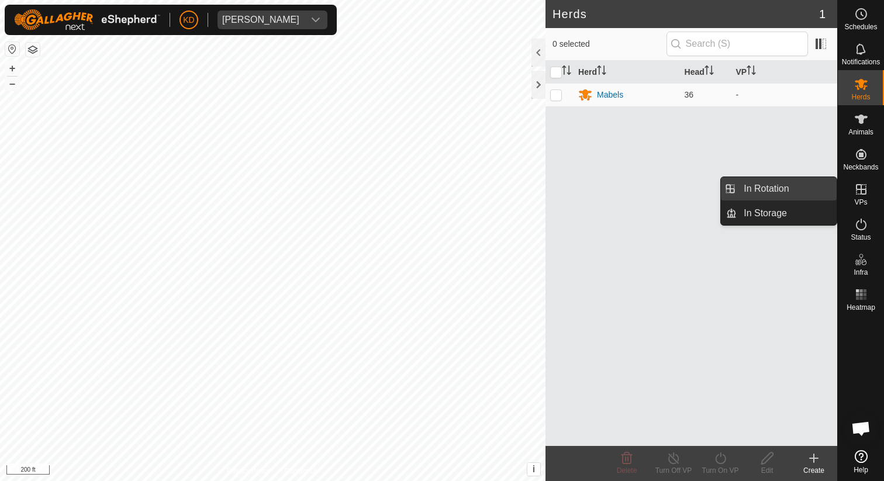
click at [808, 185] on link "In Rotation" at bounding box center [786, 188] width 100 height 23
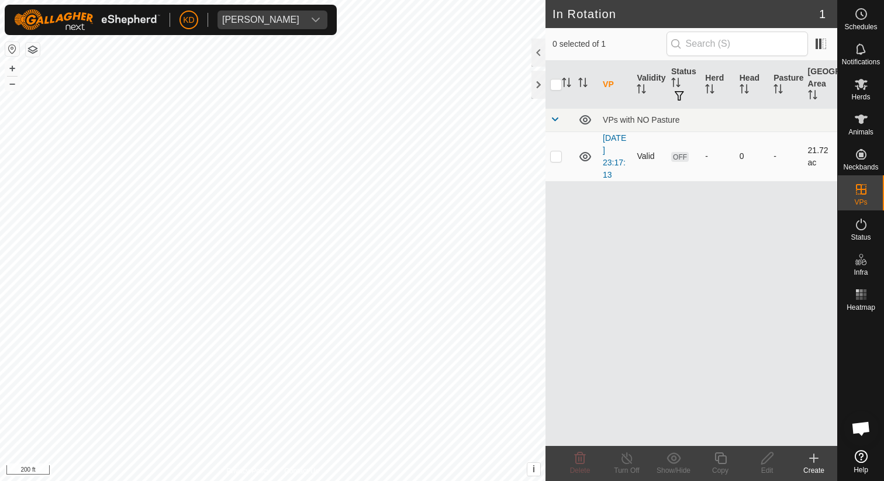
click at [561, 158] on p-checkbox at bounding box center [556, 155] width 12 height 9
checkbox input "true"
click at [682, 154] on span "OFF" at bounding box center [680, 157] width 18 height 10
click at [619, 157] on link "[DATE] 23:17:13" at bounding box center [613, 156] width 23 height 46
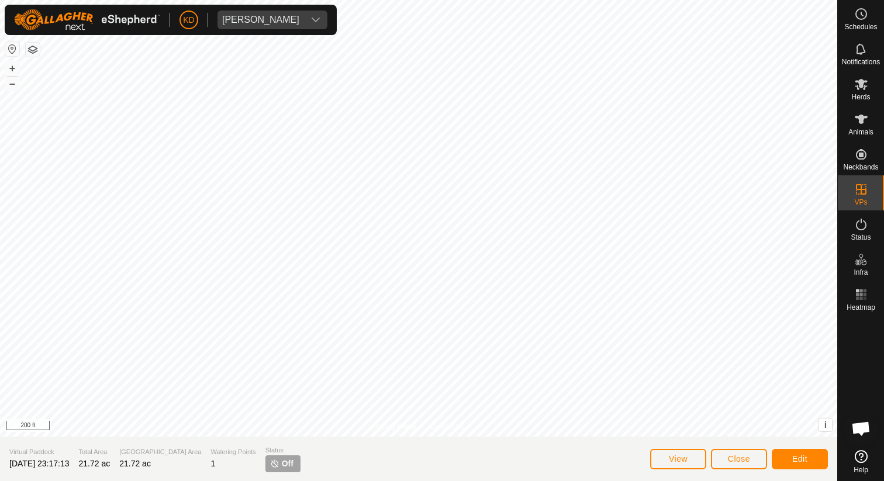
click at [282, 465] on span "Off" at bounding box center [288, 464] width 12 height 12
click at [811, 455] on button "Edit" at bounding box center [799, 459] width 56 height 20
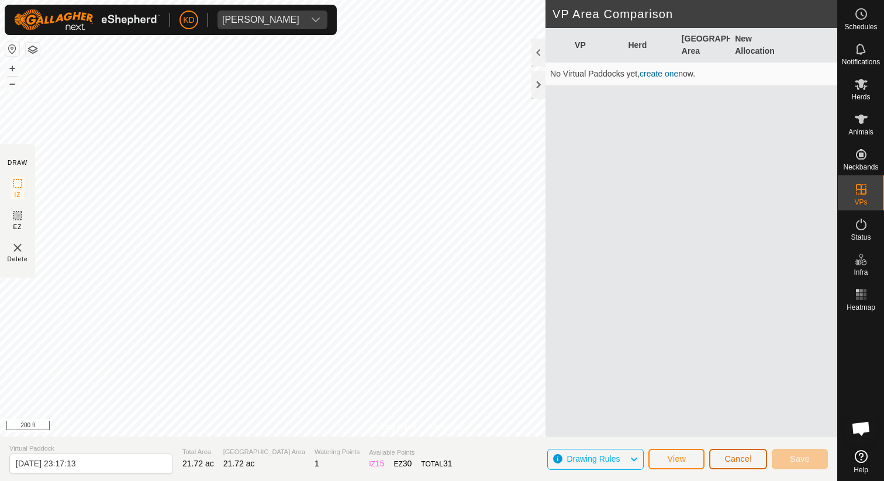
click at [736, 458] on span "Cancel" at bounding box center [737, 458] width 27 height 9
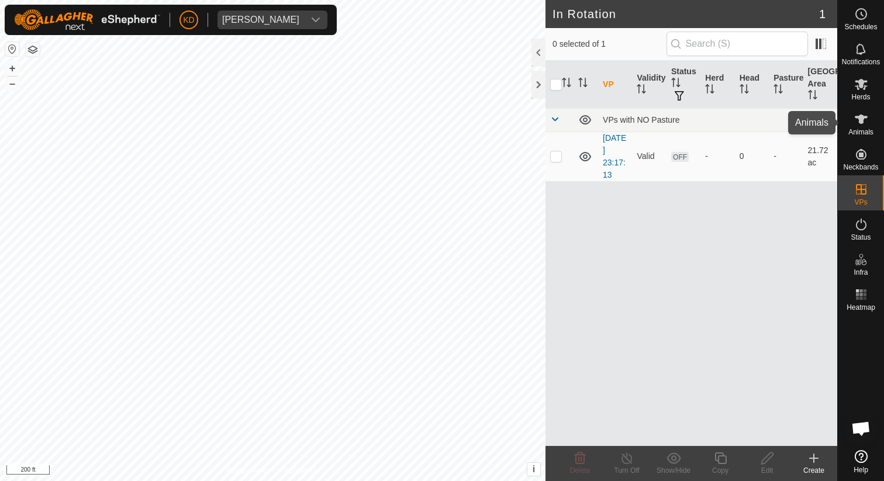
click at [863, 124] on icon at bounding box center [861, 119] width 14 height 14
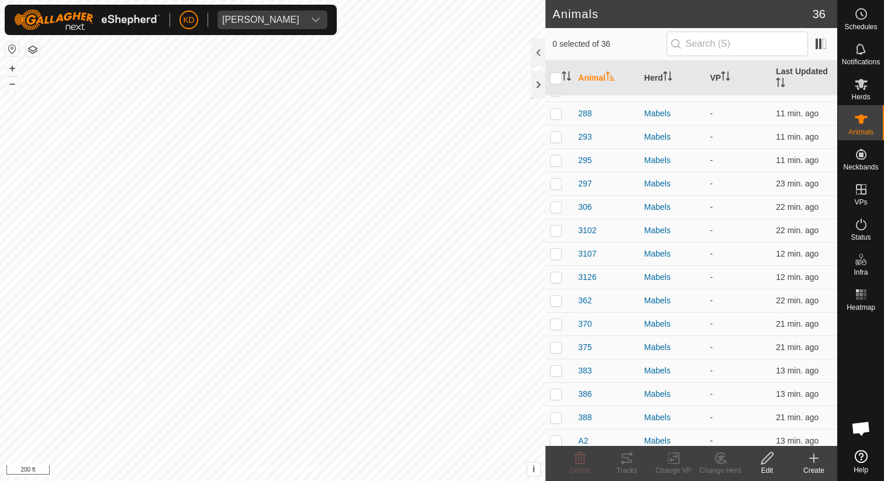
scroll to position [491, 0]
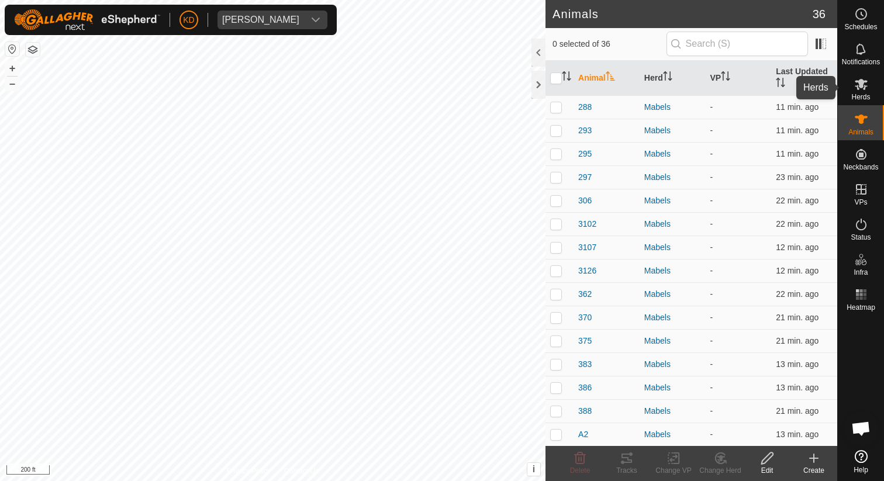
click at [856, 95] on span "Herds" at bounding box center [860, 96] width 19 height 7
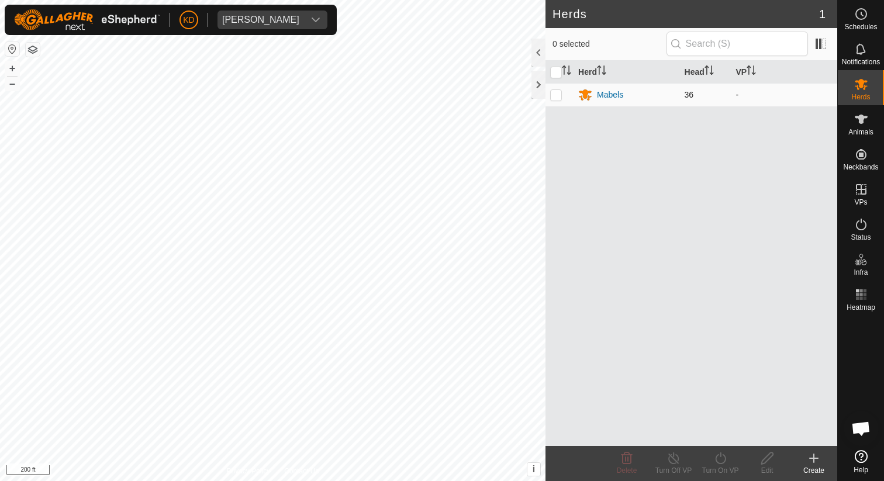
click at [555, 95] on p-checkbox at bounding box center [556, 94] width 12 height 9
checkbox input "true"
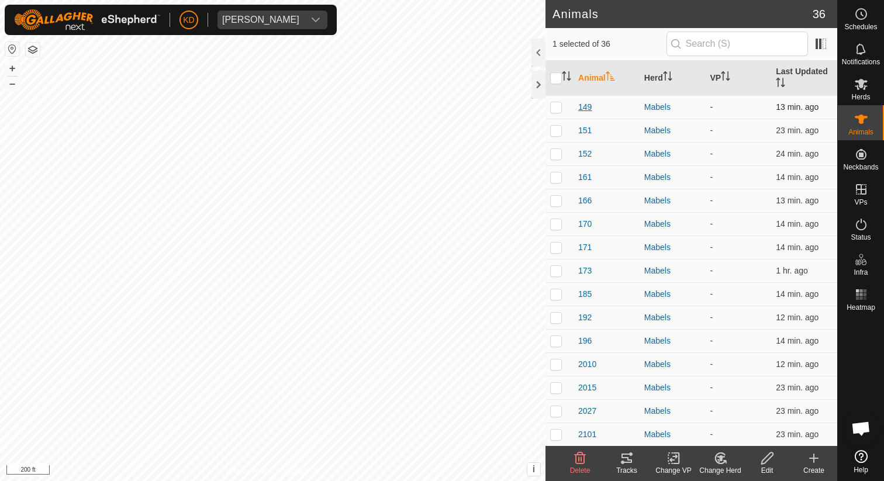
click at [586, 106] on span "149" at bounding box center [584, 107] width 13 height 12
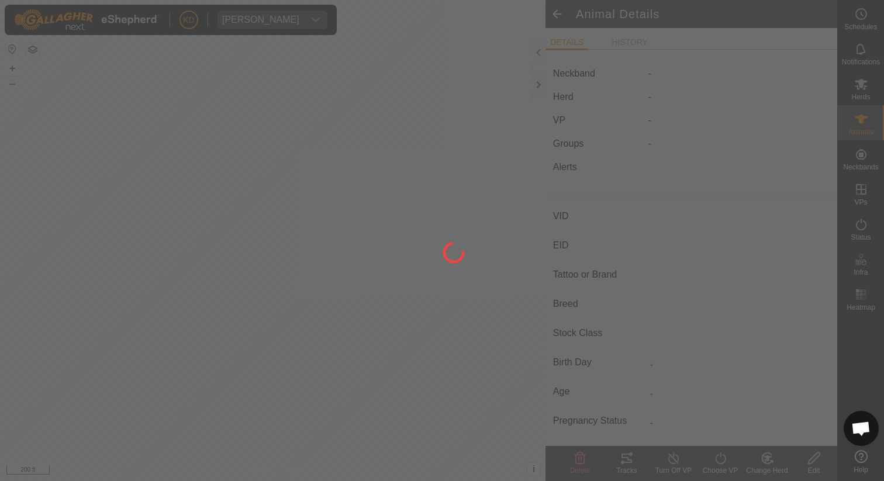
type input "149"
type input "-"
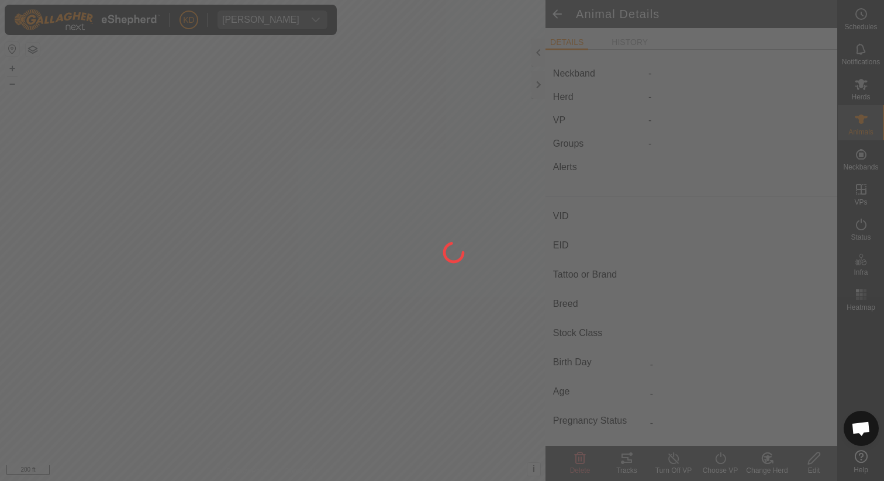
type input "-"
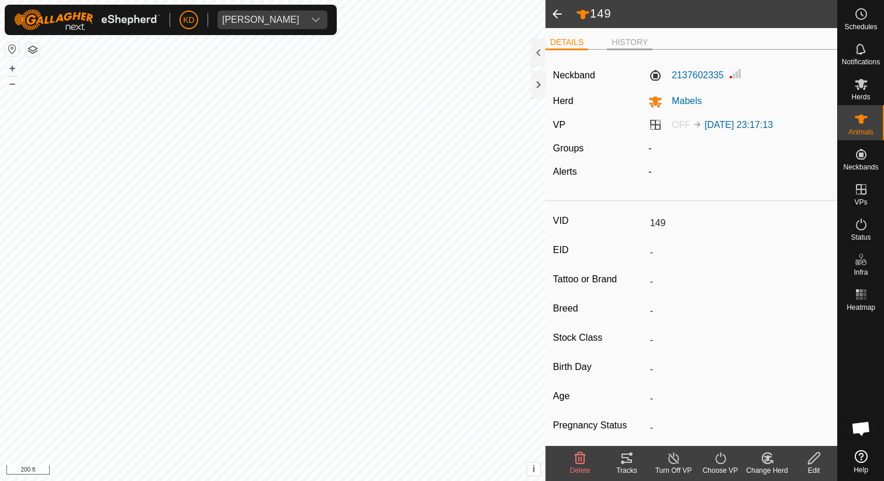
click at [643, 38] on li "HISTORY" at bounding box center [630, 43] width 46 height 14
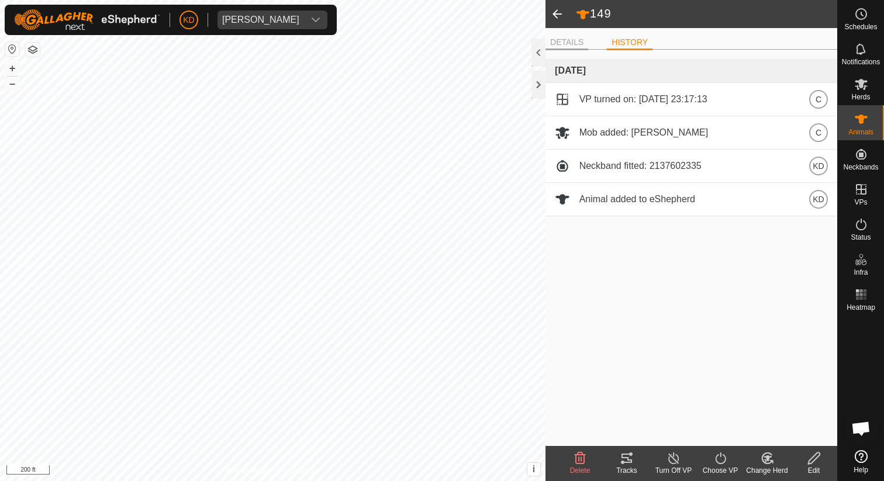
click at [580, 40] on li "DETAILS" at bounding box center [566, 43] width 43 height 14
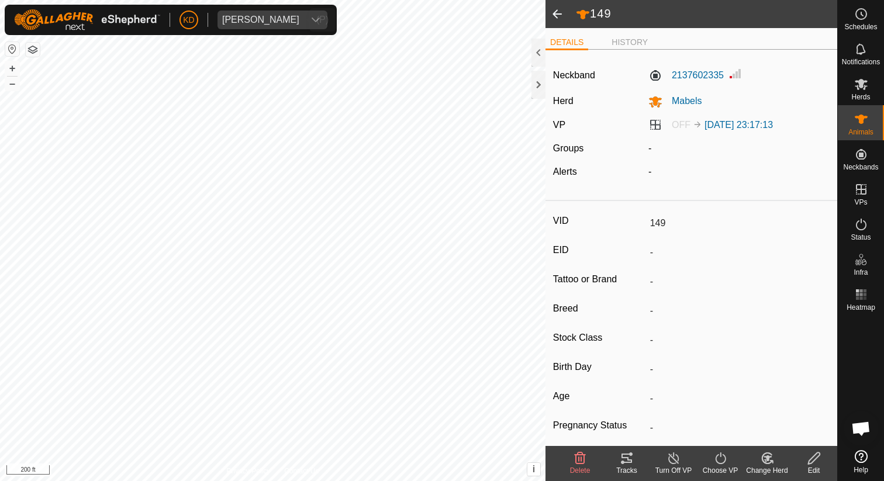
click at [311, 23] on icon "dropdown trigger" at bounding box center [315, 19] width 9 height 9
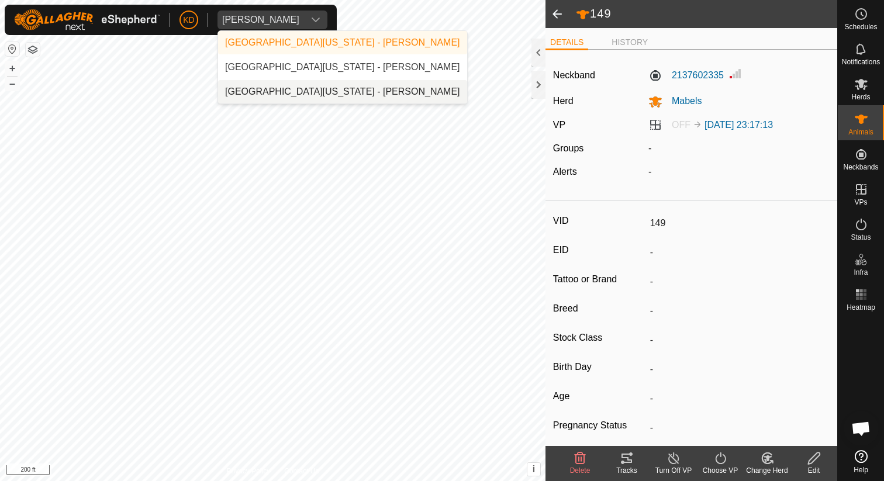
click at [293, 93] on li "University of Missouri - Erin Kiley" at bounding box center [342, 91] width 249 height 23
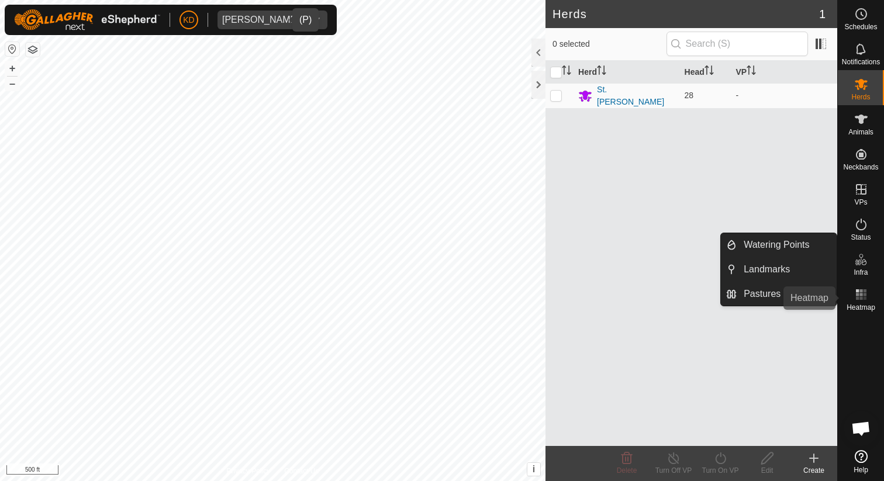
click at [868, 304] on span "Heatmap" at bounding box center [860, 307] width 29 height 7
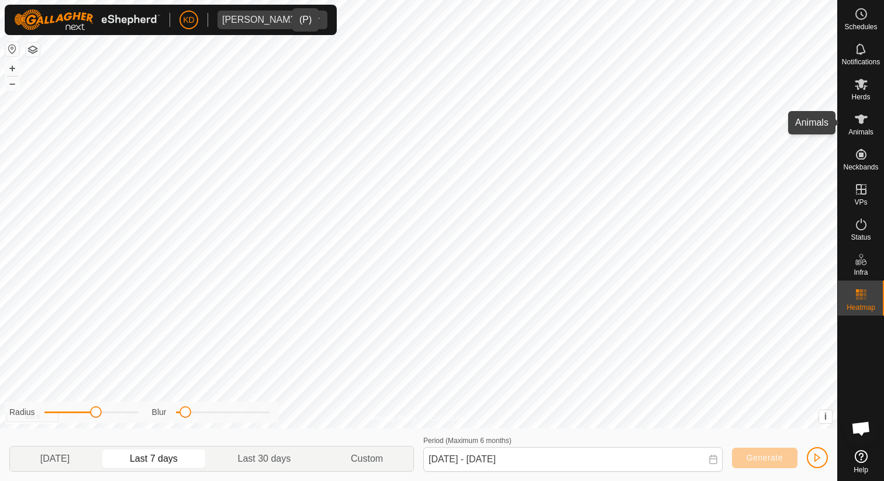
click at [867, 120] on icon at bounding box center [861, 119] width 14 height 14
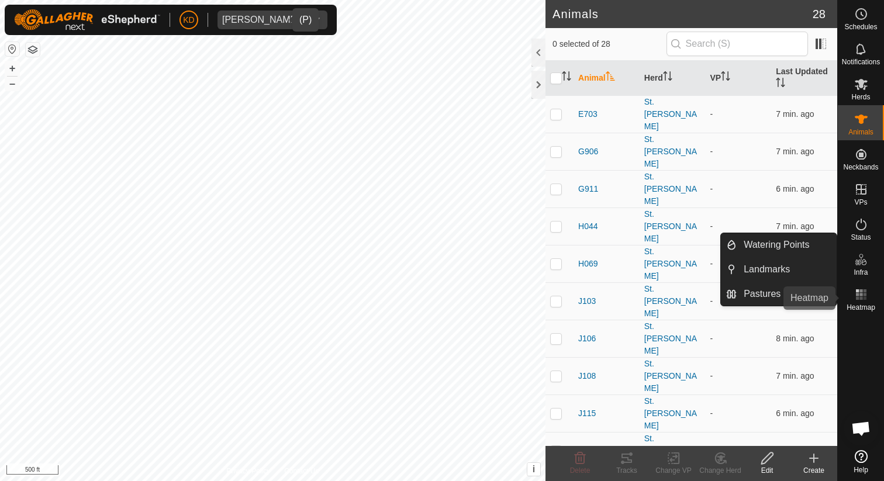
click at [870, 294] on es-heatmap-svg-icon at bounding box center [860, 294] width 21 height 19
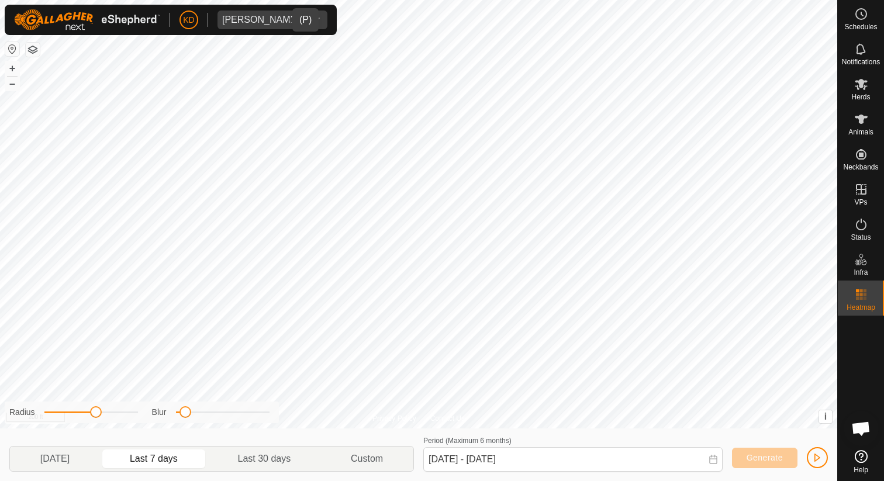
click at [304, 18] on div "dropdown trigger" at bounding box center [315, 20] width 23 height 19
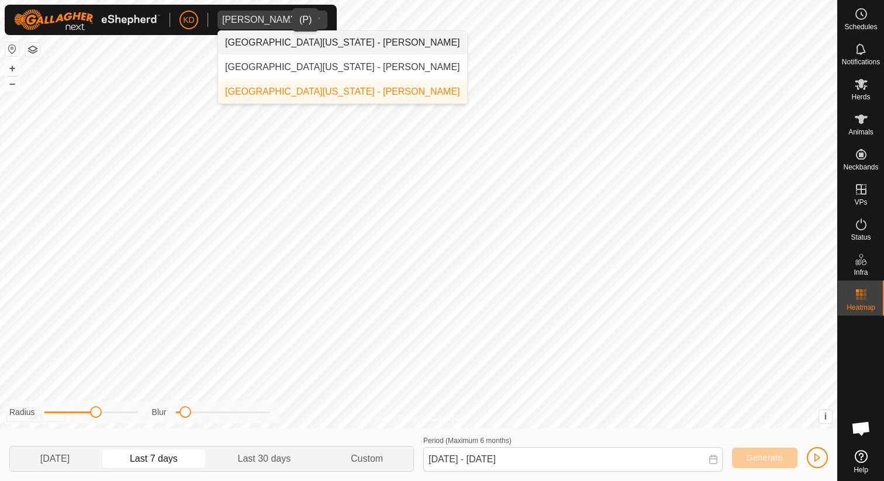
click at [307, 47] on li "University of Missouri - Chris Hudson" at bounding box center [342, 42] width 249 height 23
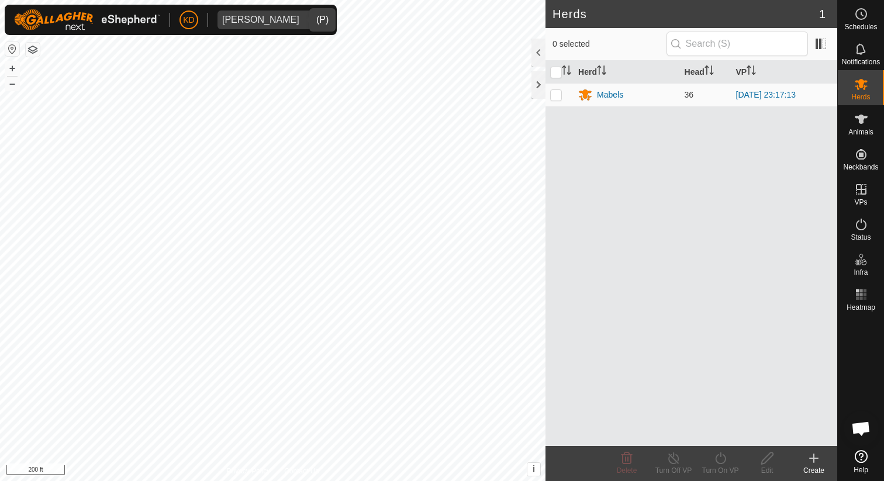
click at [311, 22] on icon "dropdown trigger" at bounding box center [315, 19] width 9 height 9
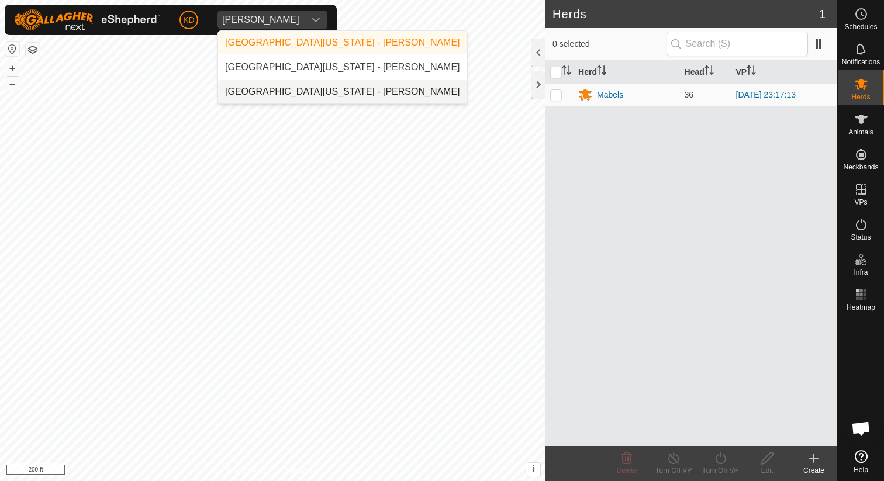
click at [290, 93] on li "University of Missouri - Erin Kiley" at bounding box center [342, 91] width 249 height 23
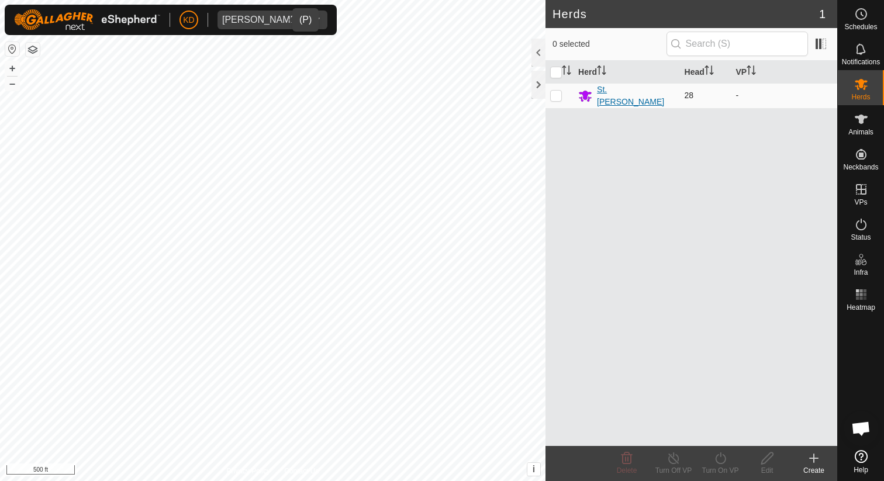
click at [621, 95] on div "St. Charles" at bounding box center [636, 96] width 78 height 25
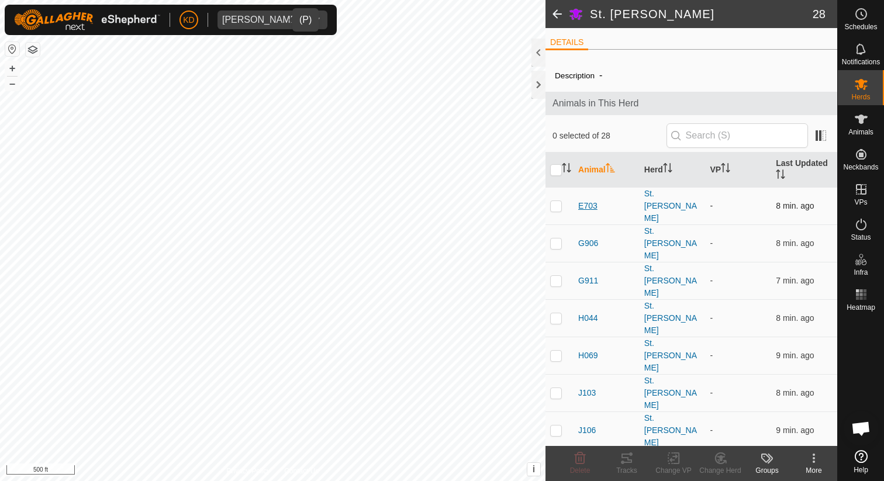
click at [591, 200] on span "E703" at bounding box center [587, 206] width 19 height 12
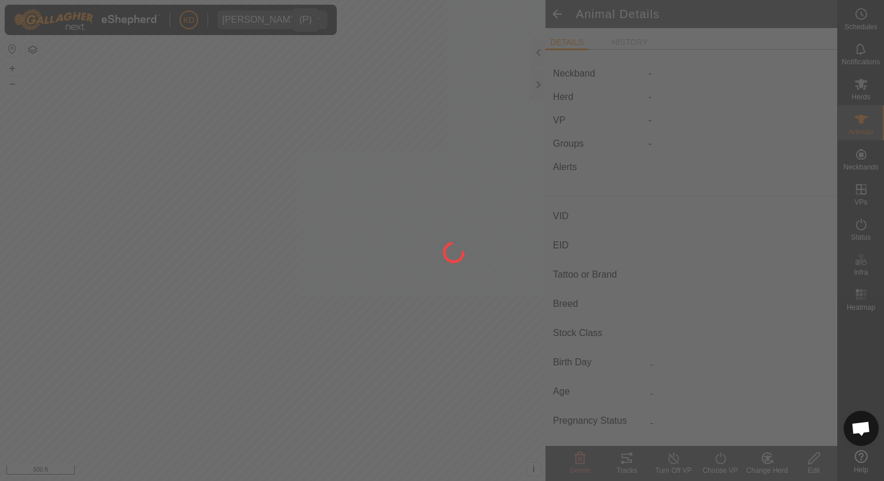
type input "E703"
type input "-"
type input "Red Angus"
type input "Cow"
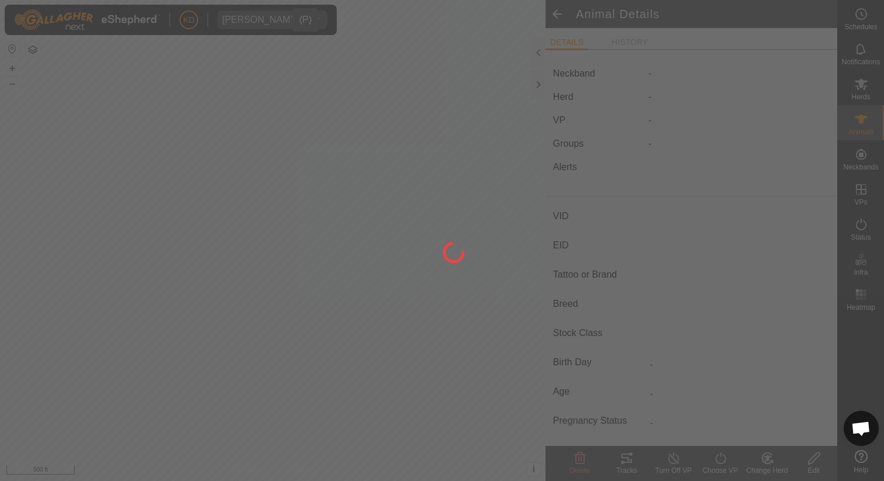
type input "-"
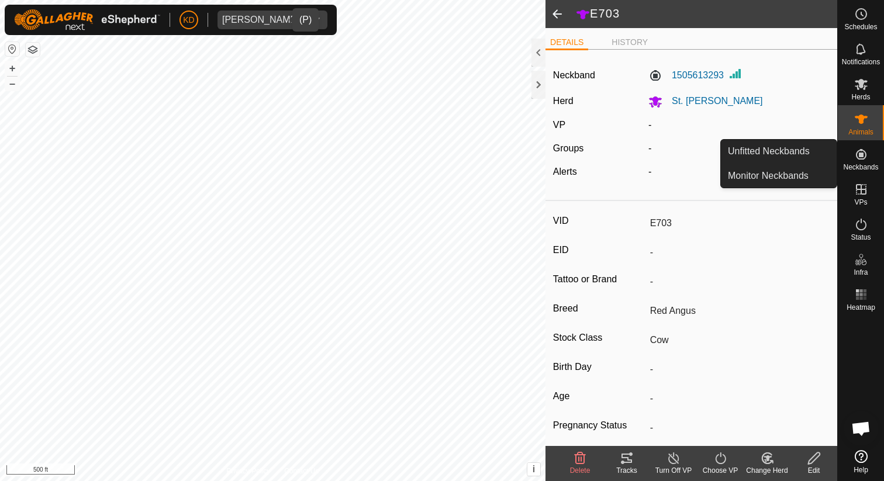
click at [859, 146] on es-neckbands-svg-icon at bounding box center [860, 154] width 21 height 19
click at [782, 182] on link "Monitor Neckbands" at bounding box center [779, 175] width 116 height 23
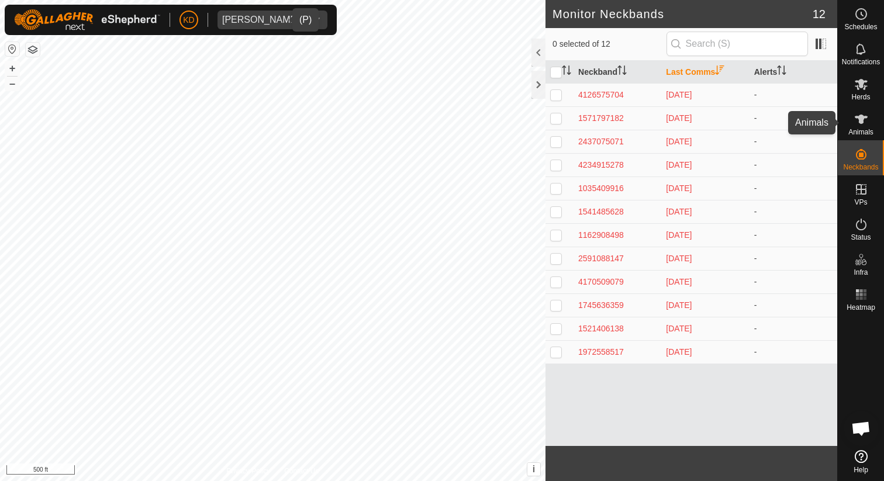
click at [864, 124] on icon at bounding box center [861, 119] width 14 height 14
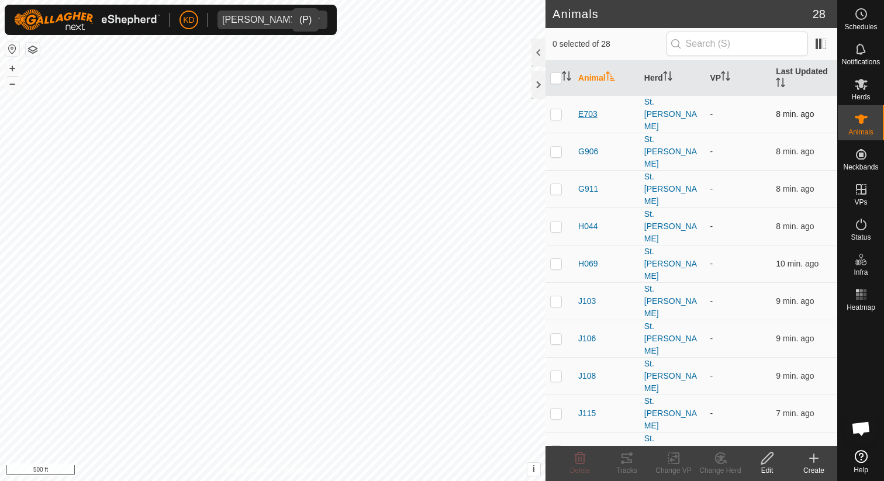
click at [588, 108] on span "E703" at bounding box center [587, 114] width 19 height 12
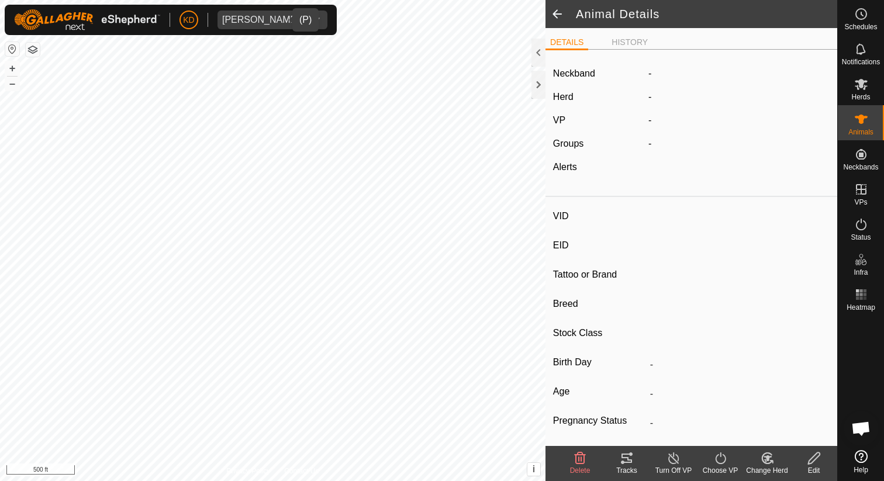
type input "E703"
type input "-"
type input "Red Angus"
type input "Cow"
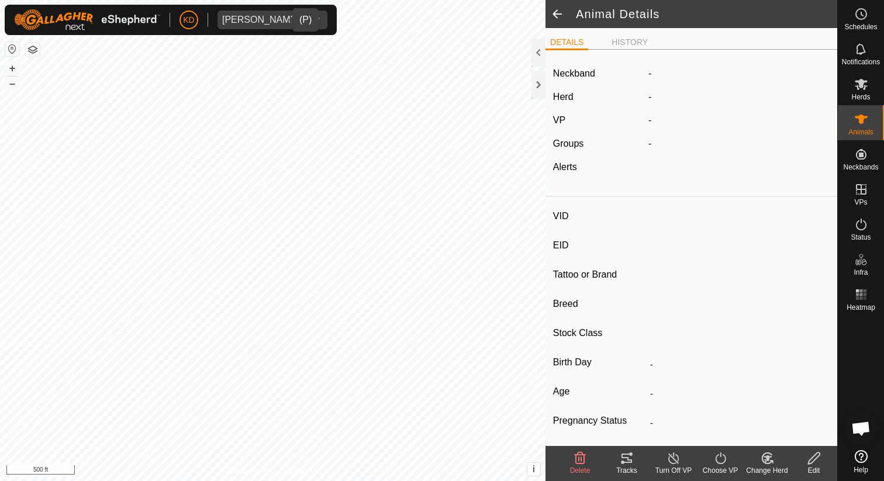
type input "-"
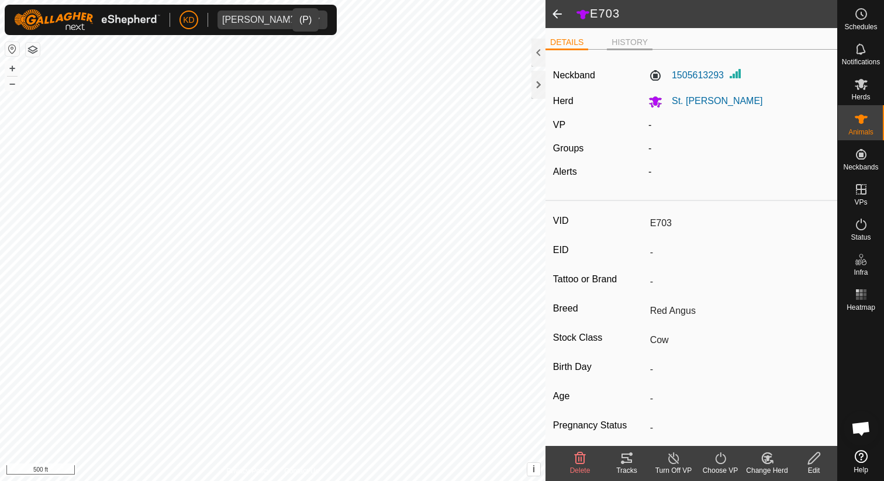
click at [638, 40] on li "HISTORY" at bounding box center [630, 43] width 46 height 14
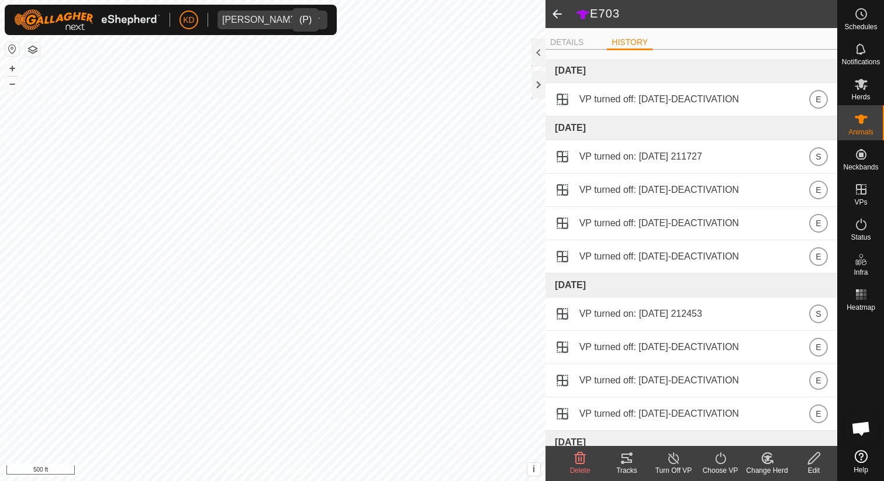
click at [555, 12] on span at bounding box center [556, 14] width 23 height 28
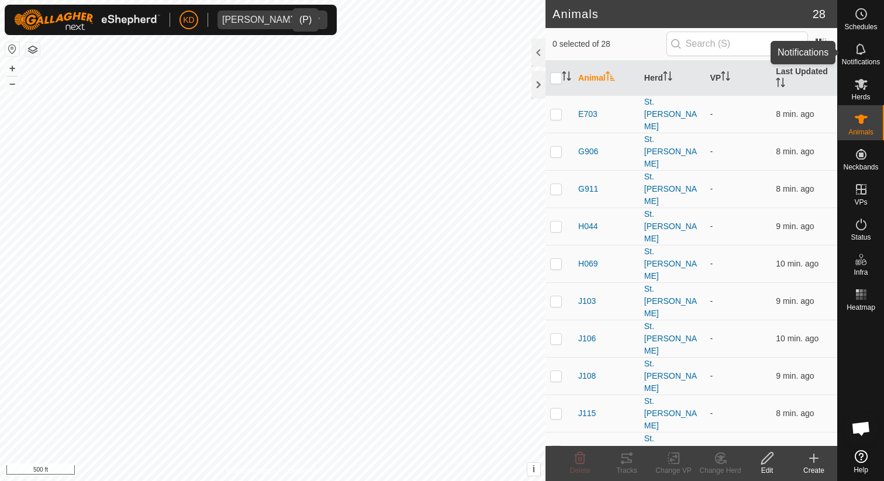
click at [864, 58] on span "Notifications" at bounding box center [860, 61] width 38 height 7
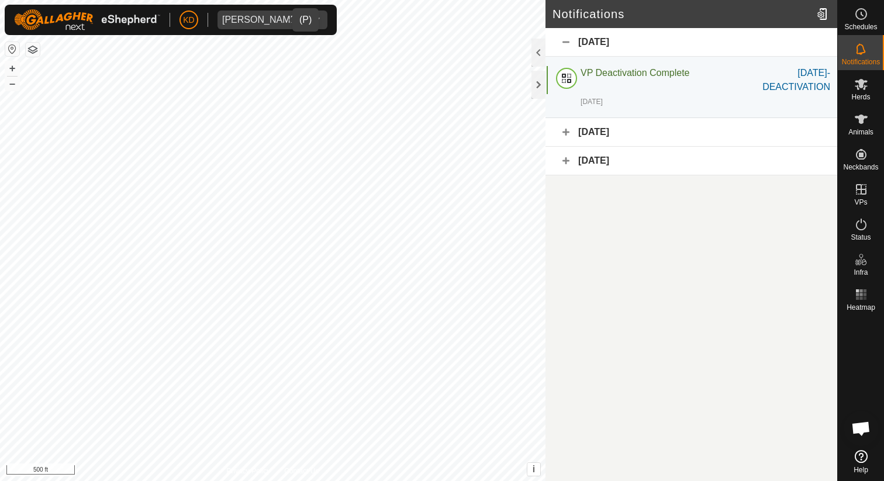
click at [628, 135] on div "September 10, 2025" at bounding box center [691, 132] width 292 height 29
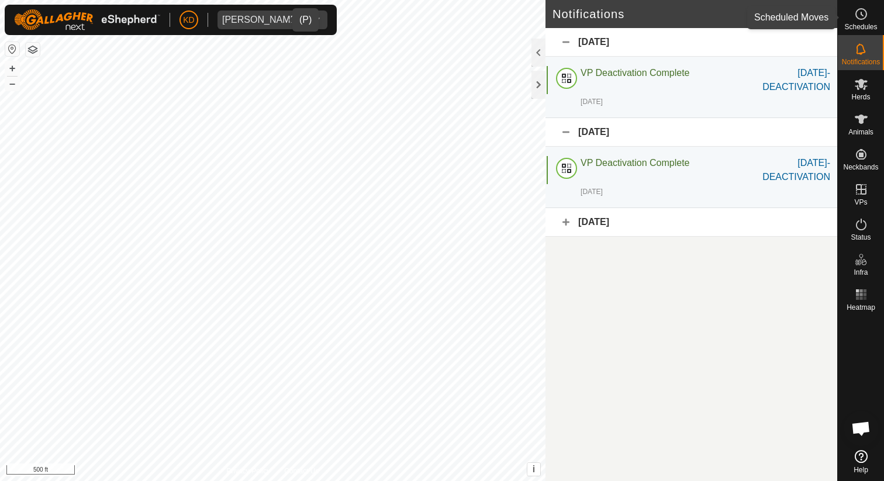
click at [867, 14] on icon at bounding box center [861, 14] width 14 height 14
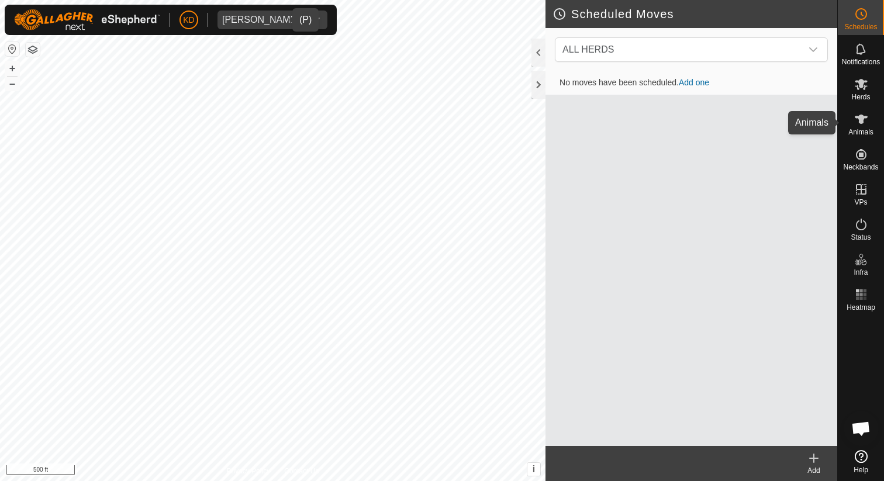
click at [867, 126] on icon at bounding box center [861, 119] width 14 height 14
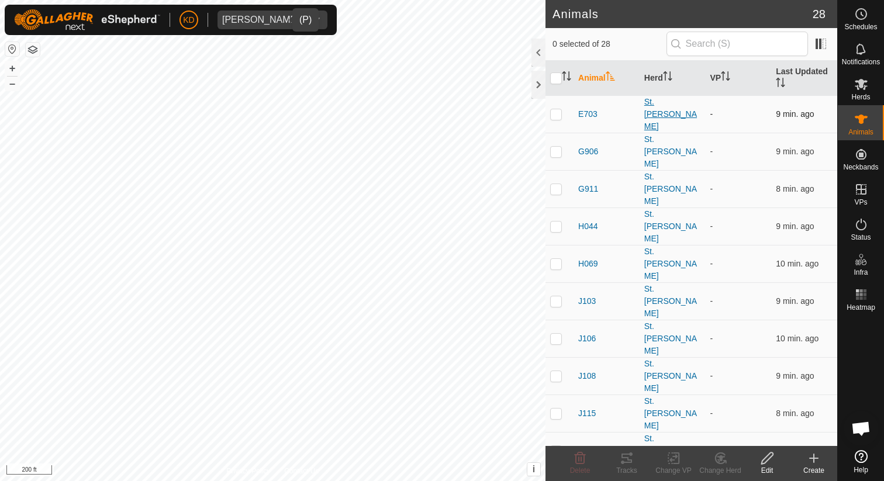
click at [663, 108] on div "St. Charles" at bounding box center [672, 114] width 57 height 37
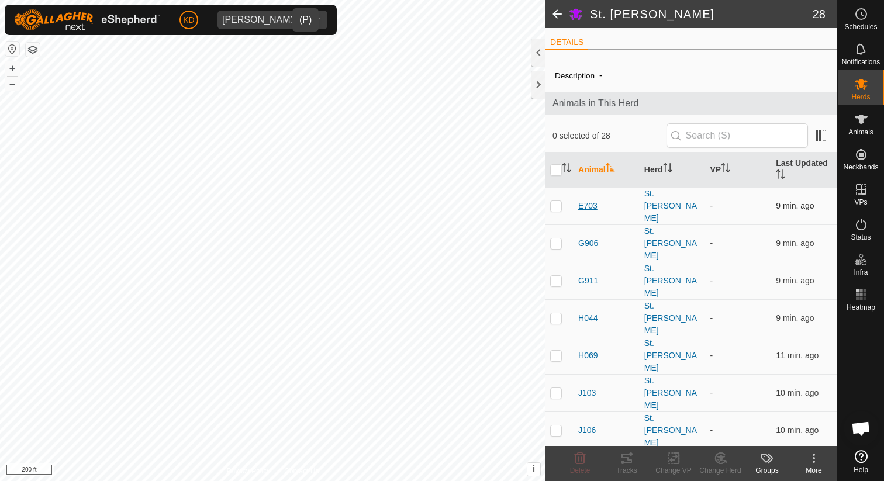
click at [593, 200] on span "E703" at bounding box center [587, 206] width 19 height 12
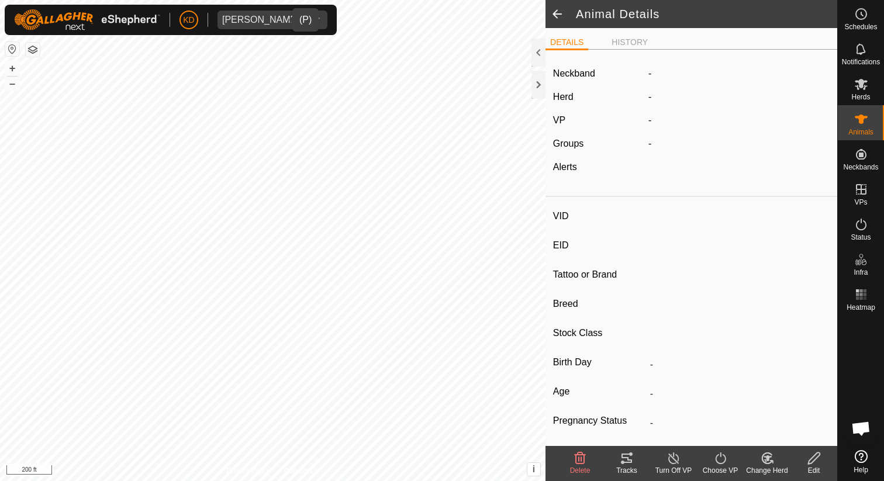
type input "E703"
type input "-"
type input "Red Angus"
type input "Cow"
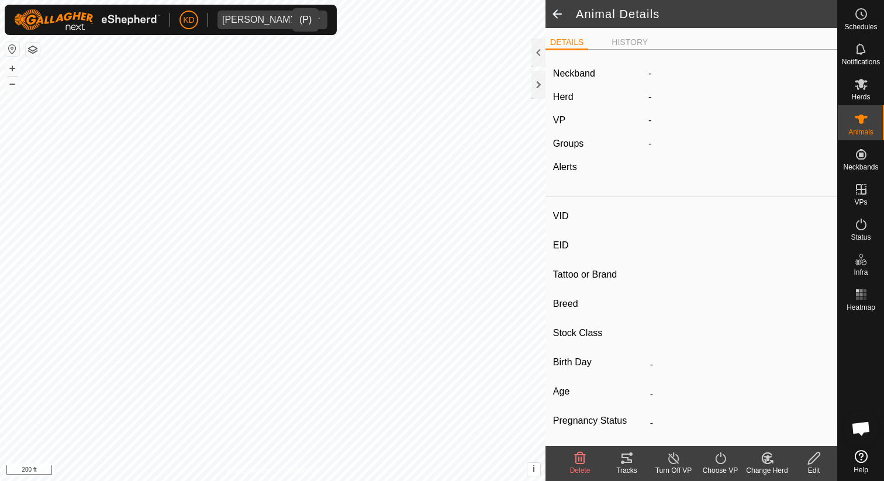
type input "-"
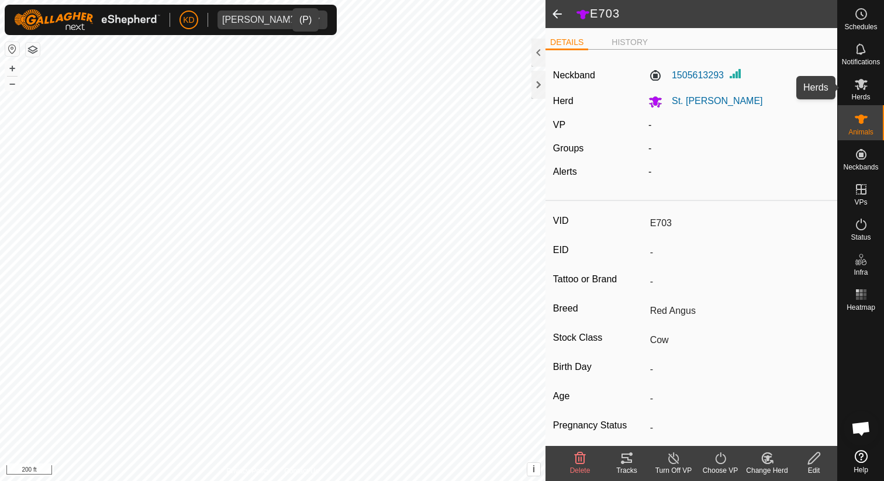
click at [862, 91] on icon at bounding box center [861, 84] width 14 height 14
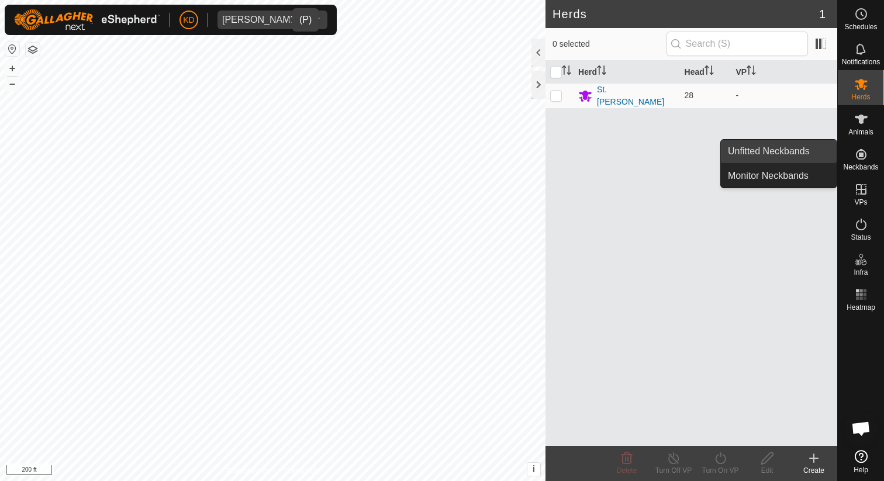
click at [794, 157] on link "Unfitted Neckbands" at bounding box center [779, 151] width 116 height 23
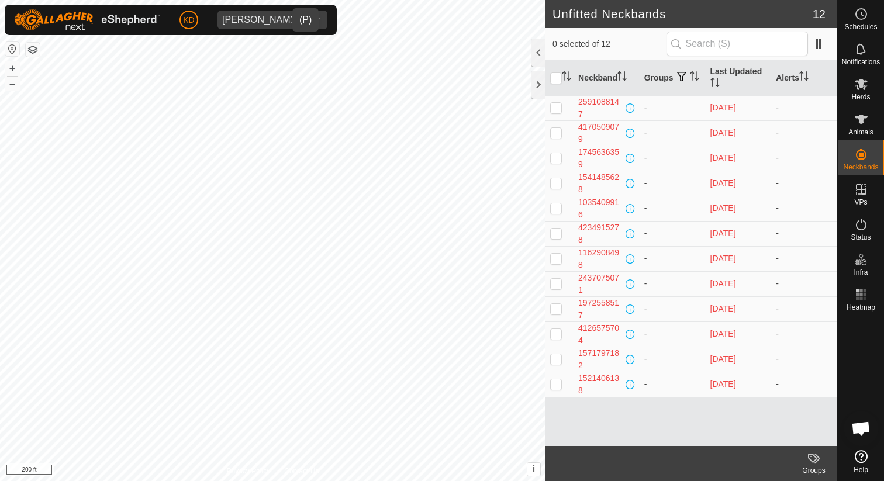
click at [311, 19] on icon "dropdown trigger" at bounding box center [315, 19] width 9 height 9
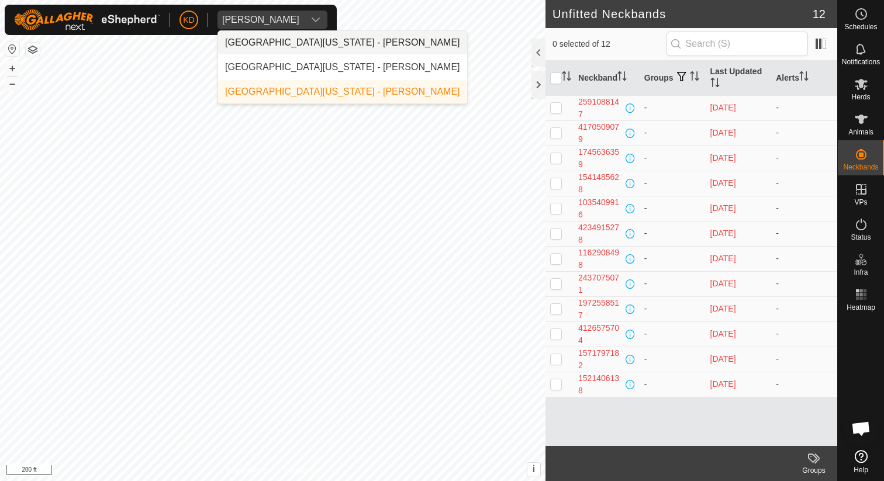
click at [286, 50] on li "University of Missouri - Chris Hudson" at bounding box center [342, 42] width 249 height 23
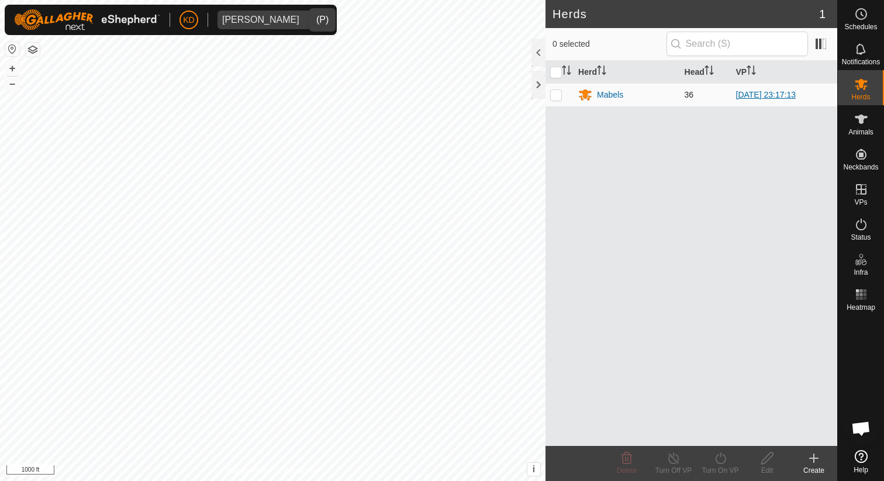
click at [776, 95] on link "[DATE] 23:17:13" at bounding box center [766, 94] width 60 height 9
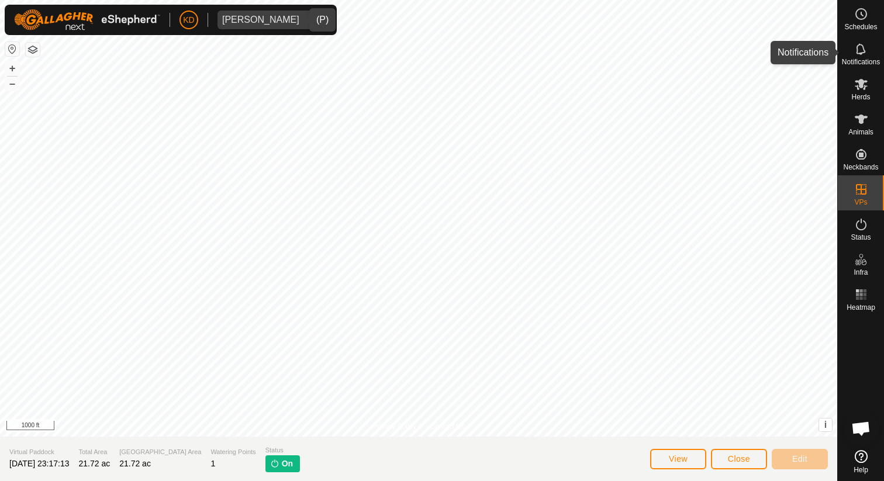
click at [860, 46] on icon at bounding box center [861, 49] width 14 height 14
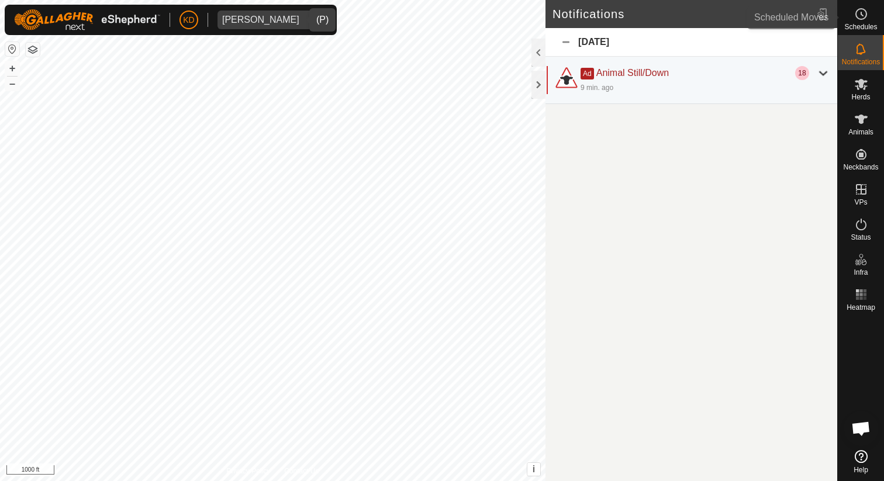
click at [858, 19] on icon at bounding box center [861, 14] width 14 height 14
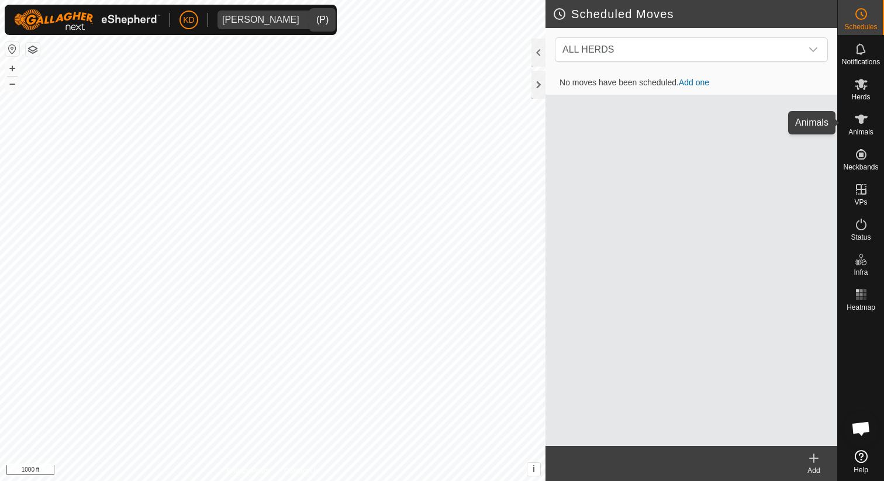
click at [857, 122] on icon at bounding box center [861, 119] width 14 height 14
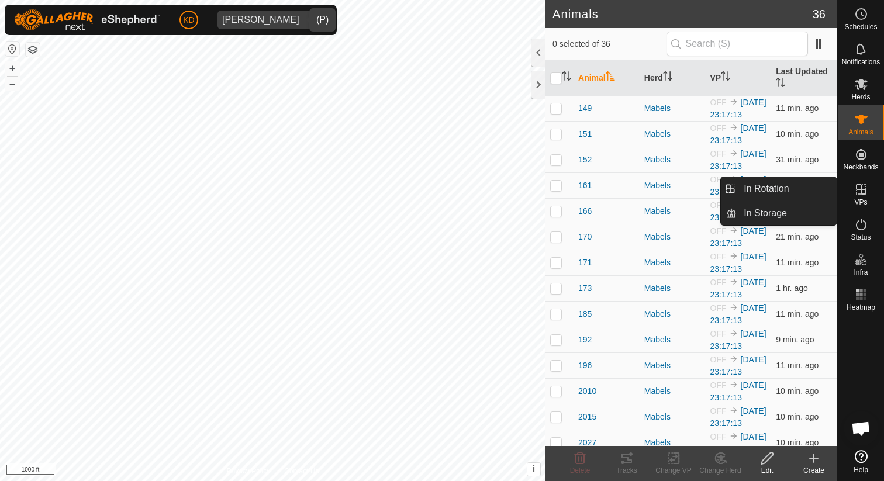
click at [860, 191] on icon at bounding box center [861, 189] width 14 height 14
click at [803, 196] on link "In Rotation" at bounding box center [786, 188] width 100 height 23
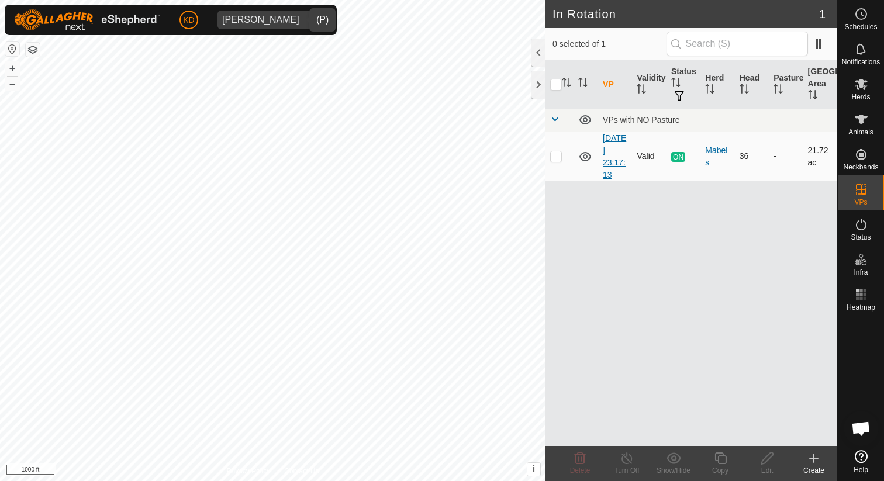
click at [608, 151] on link "[DATE] 23:17:13" at bounding box center [613, 156] width 23 height 46
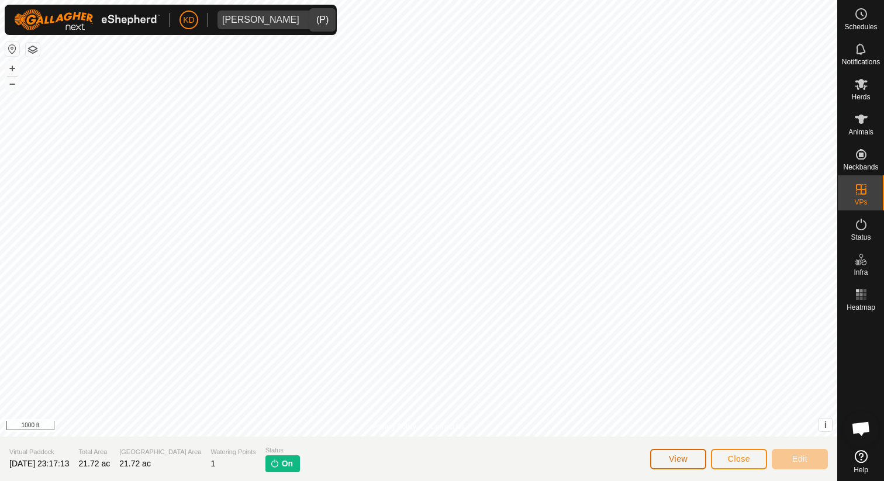
click at [663, 452] on button "View" at bounding box center [678, 459] width 56 height 20
click at [16, 47] on button "button" at bounding box center [12, 49] width 14 height 14
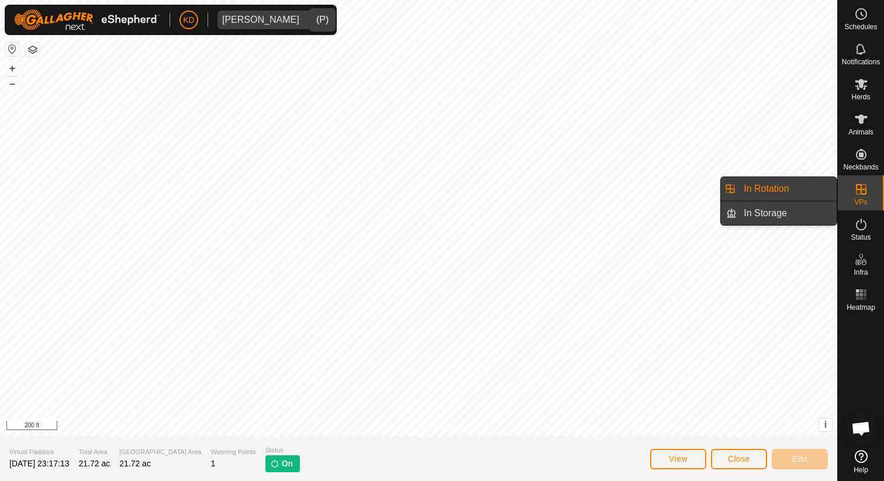
click at [786, 218] on link "In Storage" at bounding box center [786, 213] width 100 height 23
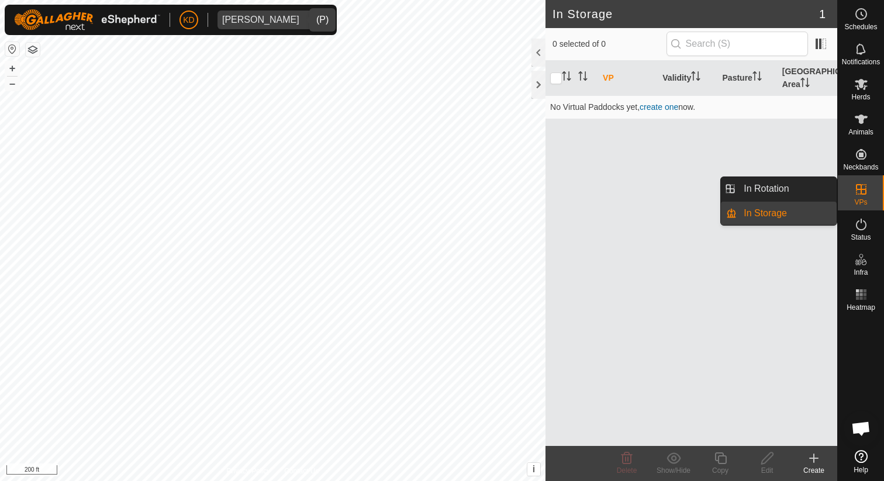
click at [801, 188] on link "In Rotation" at bounding box center [786, 188] width 100 height 23
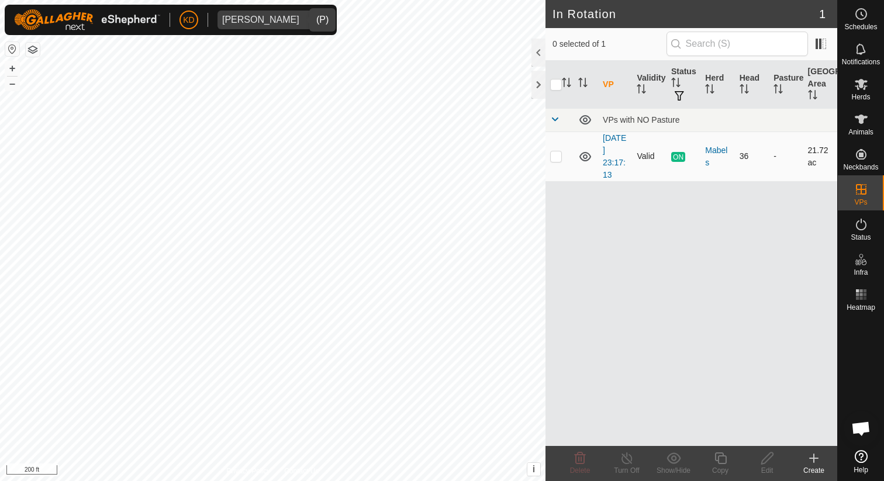
click at [553, 159] on p-checkbox at bounding box center [556, 155] width 12 height 9
checkbox input "true"
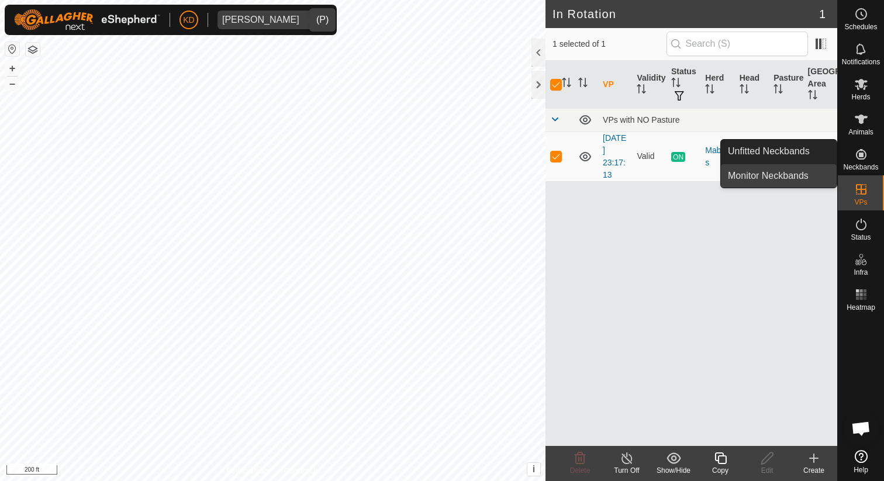
click at [804, 174] on link "Monitor Neckbands" at bounding box center [779, 175] width 116 height 23
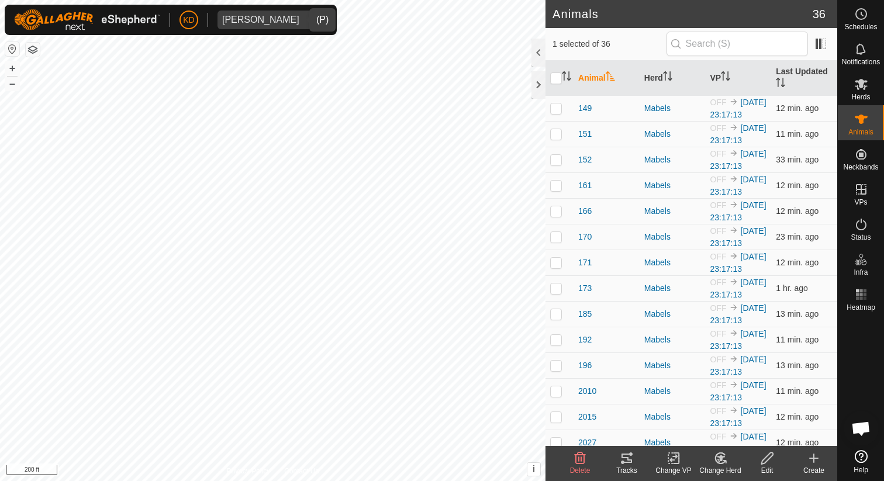
click at [626, 461] on icon at bounding box center [626, 458] width 14 height 14
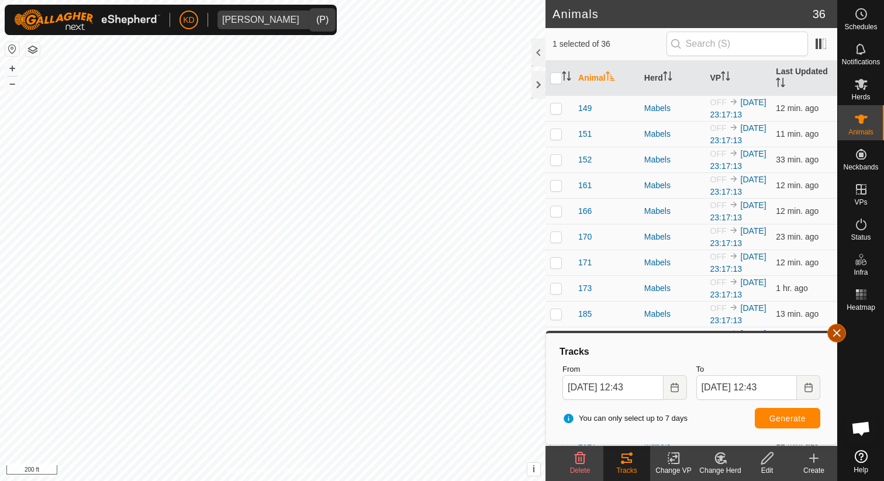
click at [834, 330] on button "button" at bounding box center [836, 333] width 19 height 19
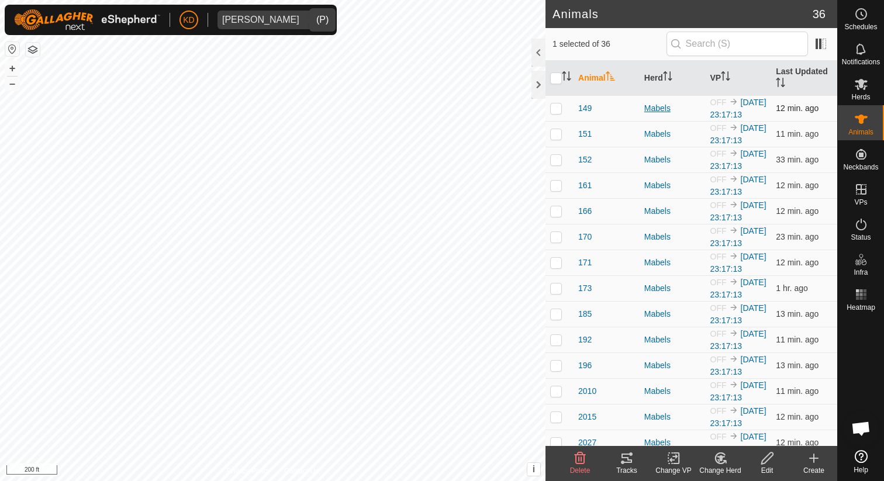
click at [661, 105] on div "Mabels" at bounding box center [672, 108] width 57 height 12
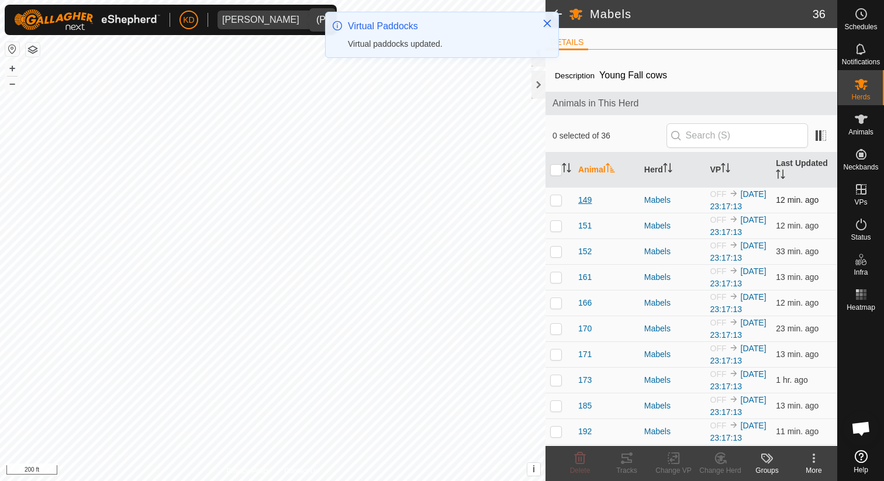
click at [588, 202] on span "149" at bounding box center [584, 200] width 13 height 12
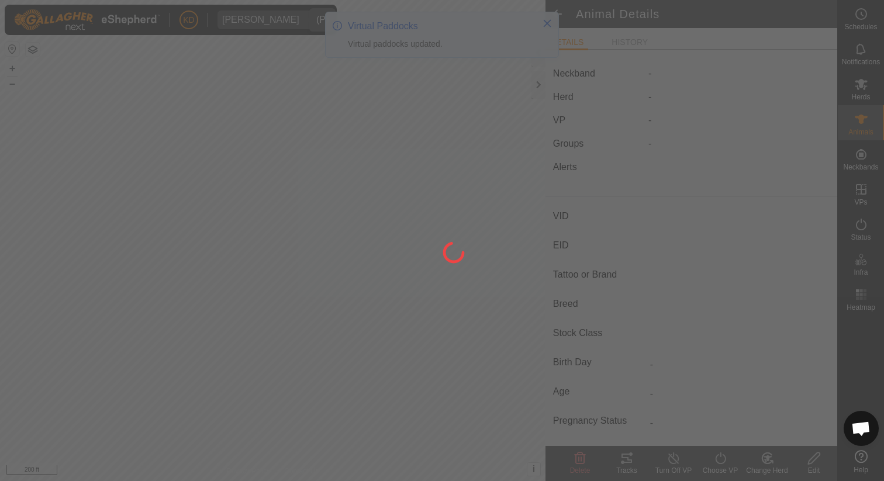
type input "149"
type input "-"
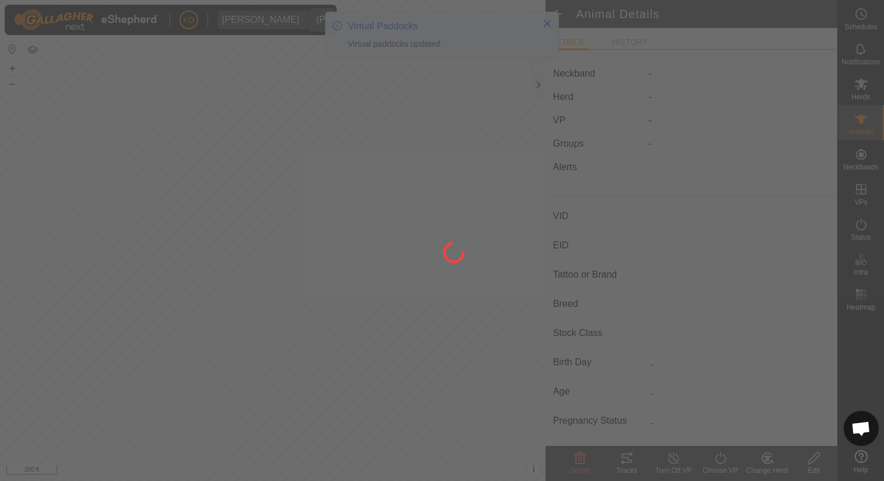
type input "-"
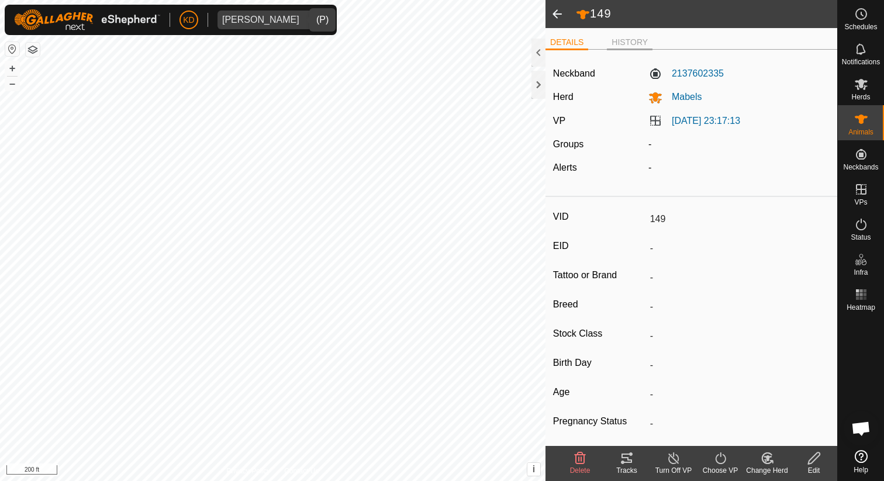
click at [628, 40] on li "HISTORY" at bounding box center [630, 43] width 46 height 14
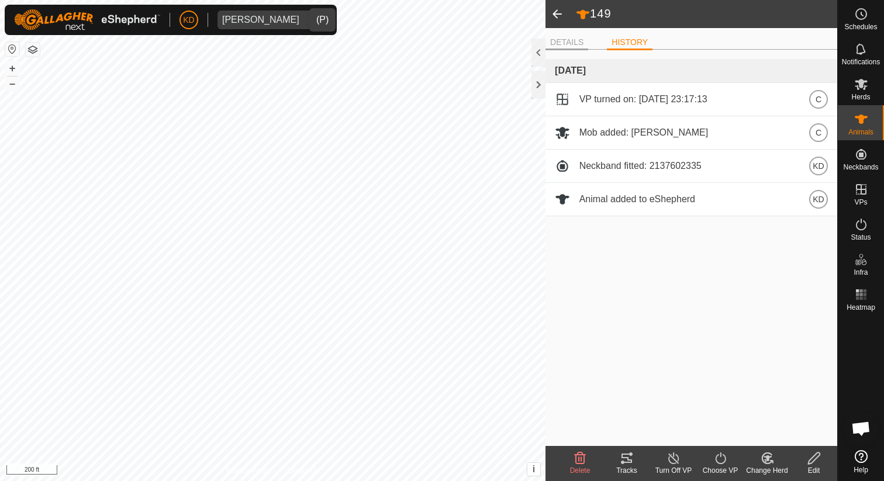
click at [584, 37] on li "DETAILS" at bounding box center [566, 43] width 43 height 14
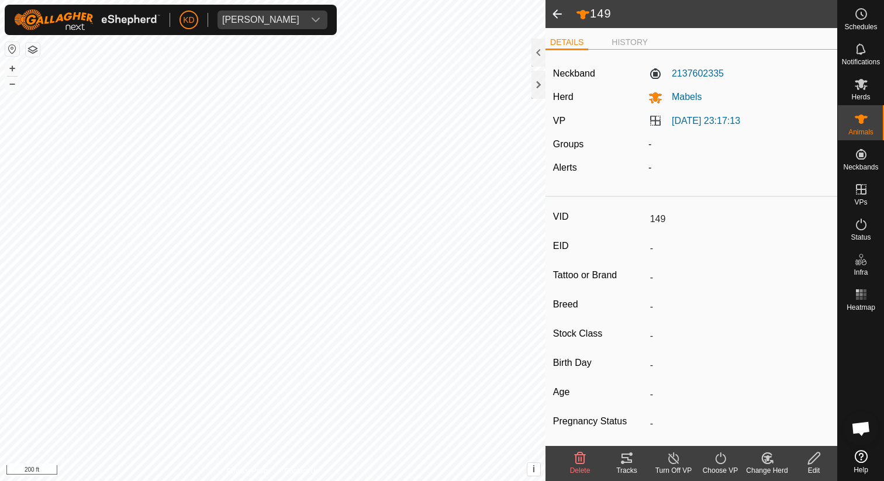
click at [811, 455] on icon at bounding box center [813, 458] width 15 height 14
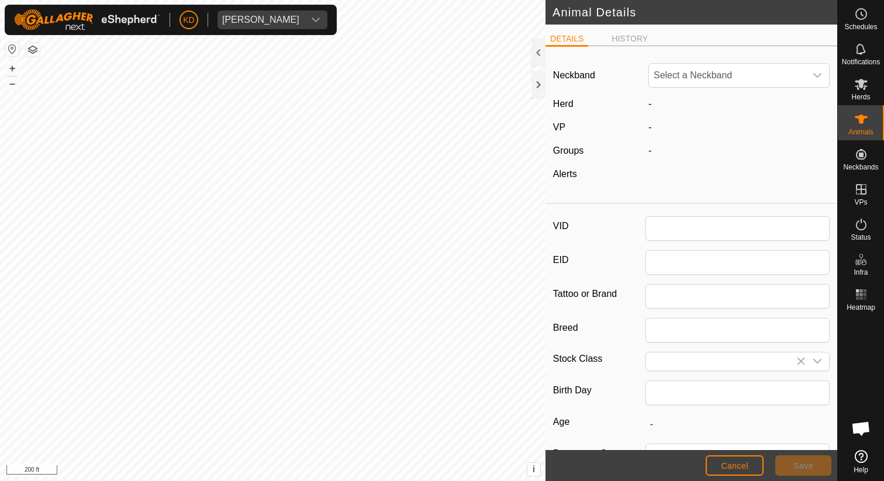
type input "149"
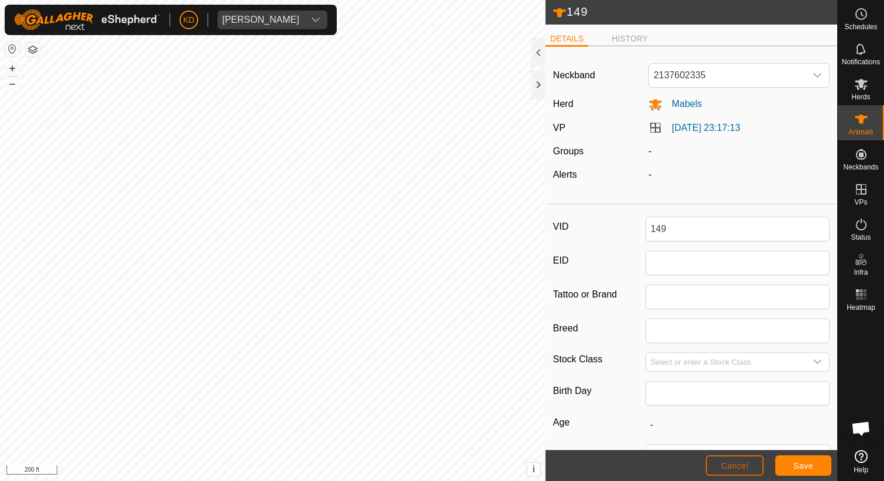
click at [747, 464] on span "Cancel" at bounding box center [734, 465] width 27 height 9
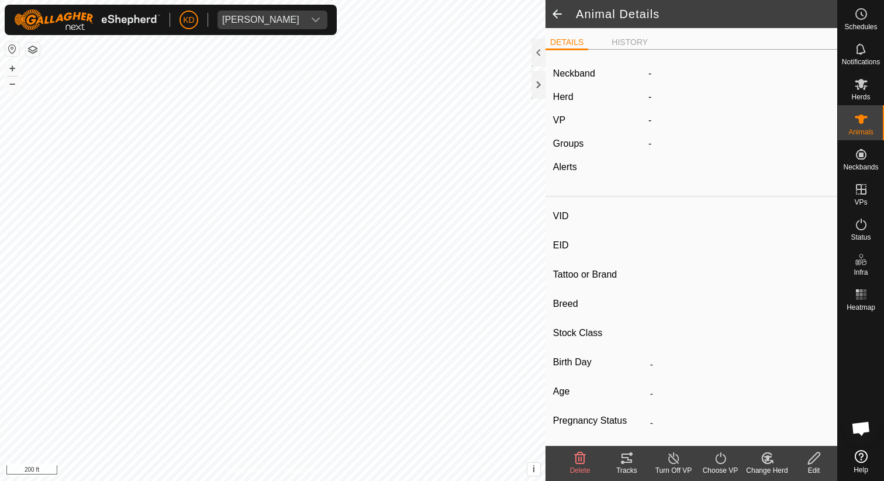
type input "149"
type input "-"
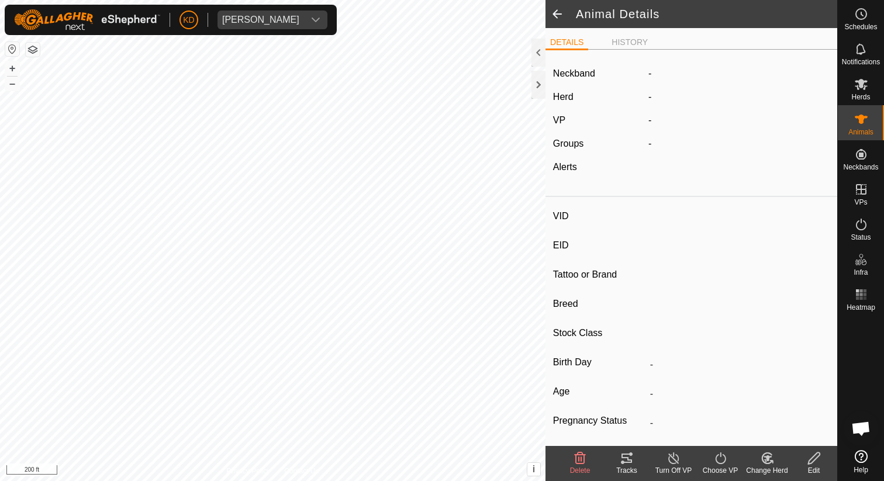
type input "-"
click at [551, 17] on span at bounding box center [556, 14] width 23 height 28
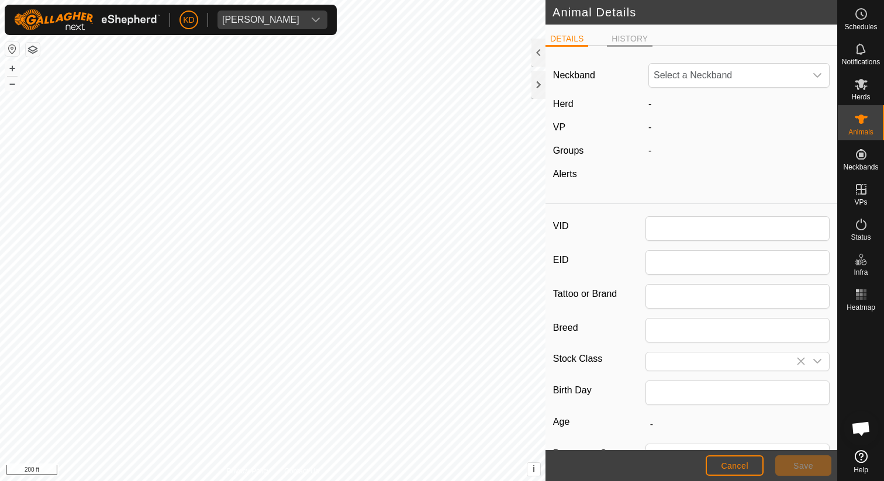
type input "149"
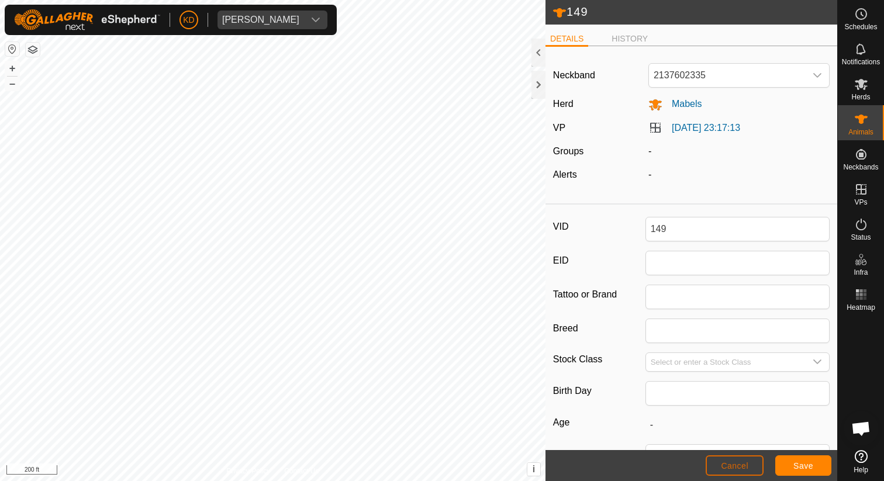
click at [733, 457] on button "Cancel" at bounding box center [734, 465] width 58 height 20
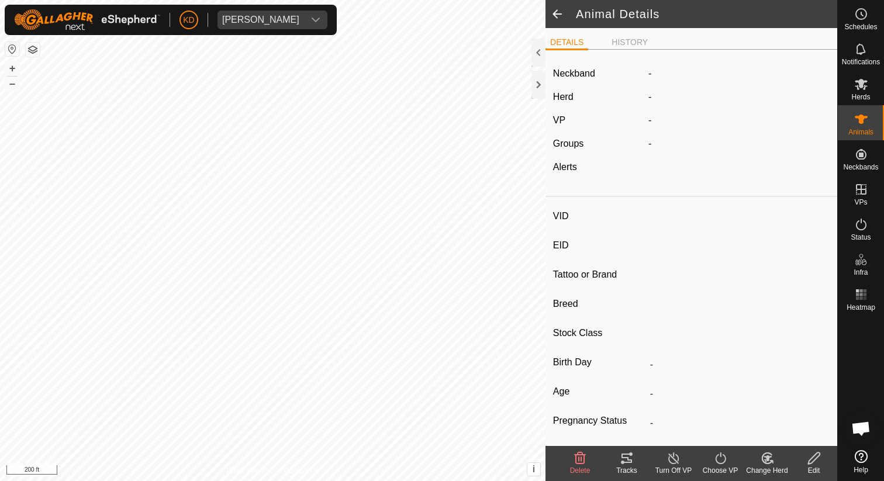
type input "149"
type input "-"
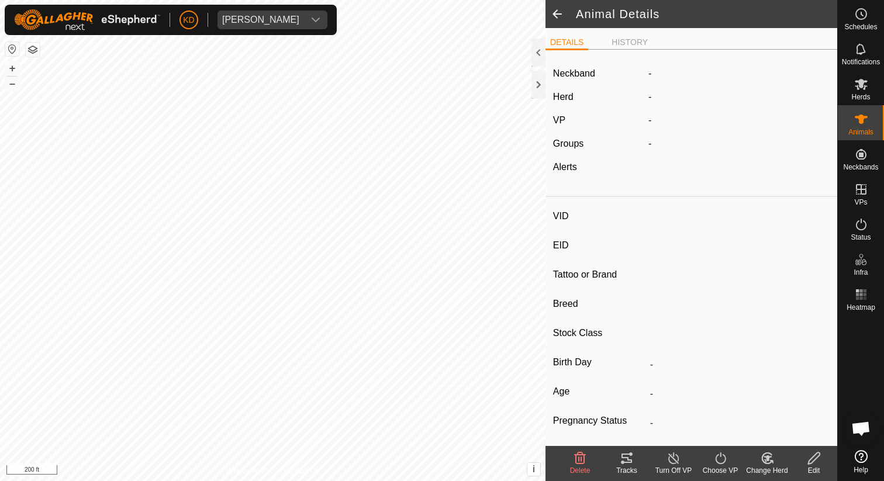
type input "-"
click at [820, 459] on icon at bounding box center [813, 458] width 15 height 14
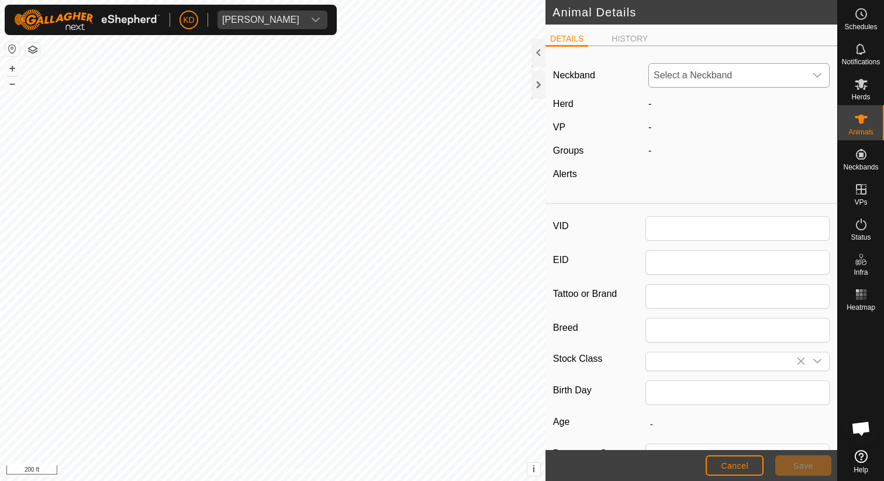
type input "149"
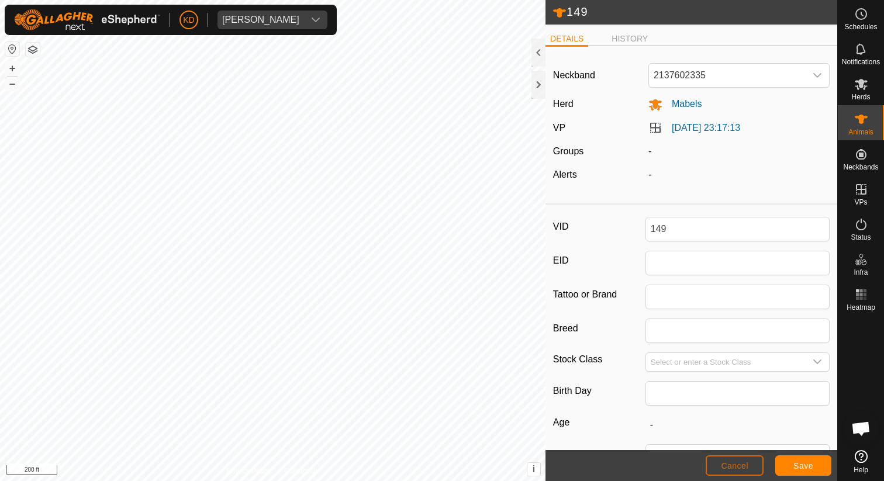
click at [747, 461] on span "Cancel" at bounding box center [734, 465] width 27 height 9
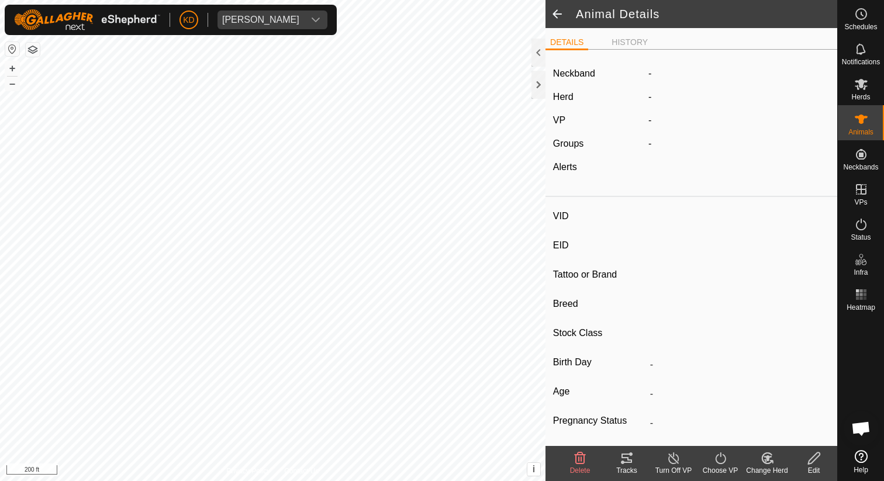
type input "149"
type input "-"
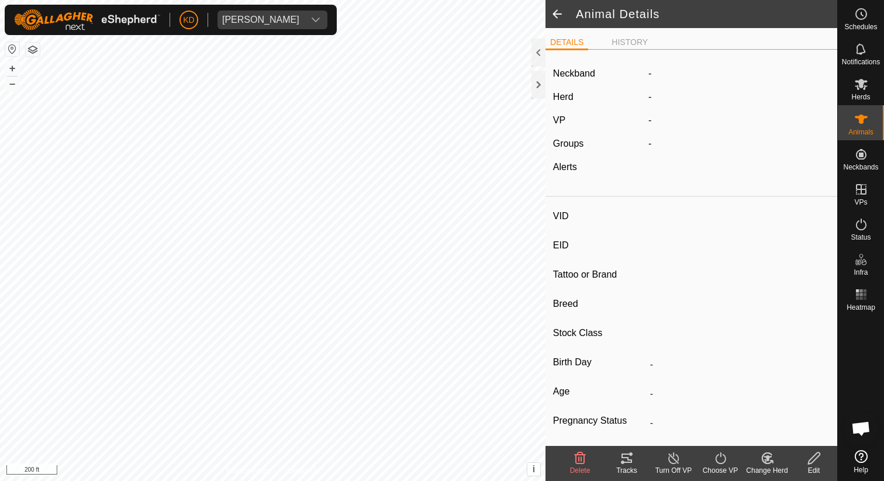
type input "-"
click at [559, 9] on span at bounding box center [556, 14] width 23 height 28
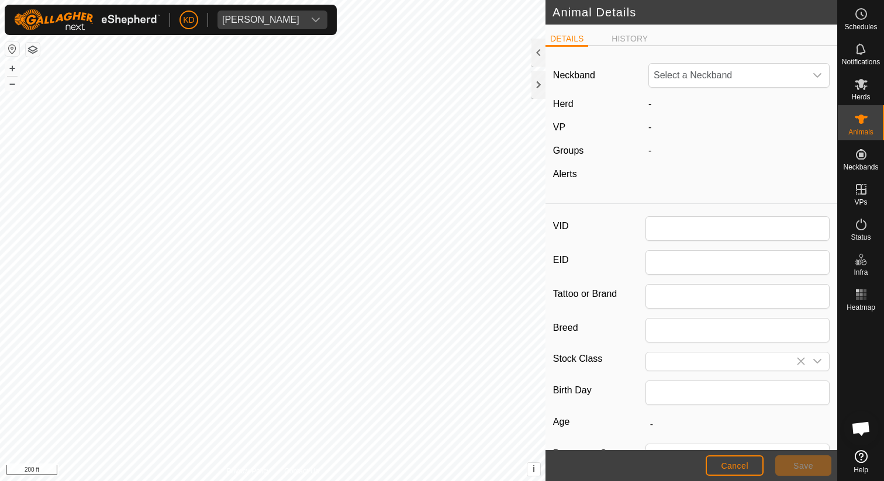
type input "149"
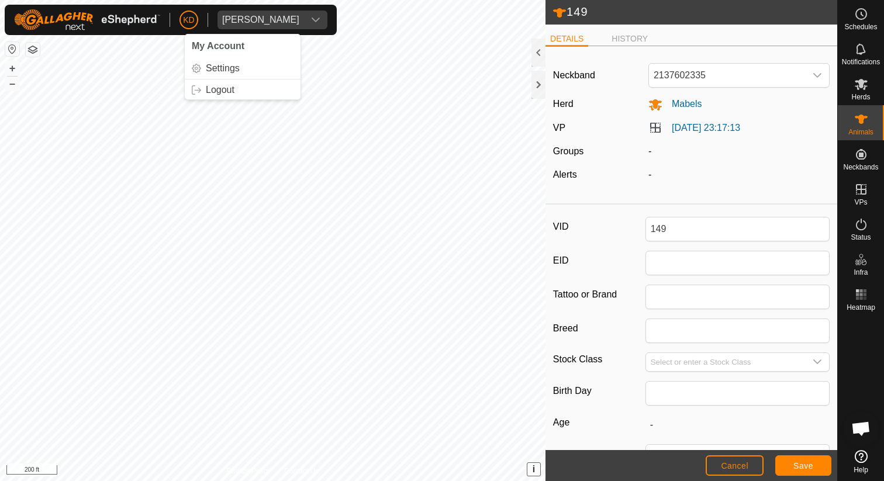
click at [534, 469] on span "i" at bounding box center [533, 469] width 2 height 10
click at [533, 51] on div at bounding box center [538, 53] width 14 height 28
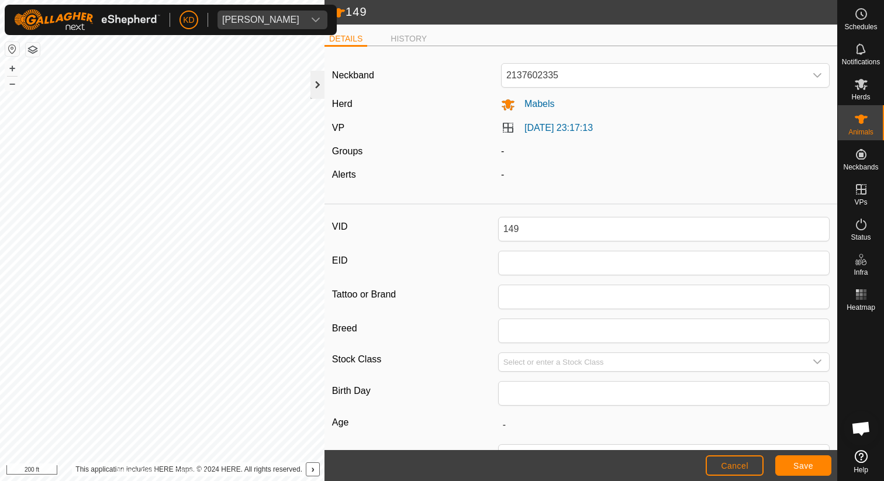
click at [314, 84] on div at bounding box center [317, 85] width 14 height 28
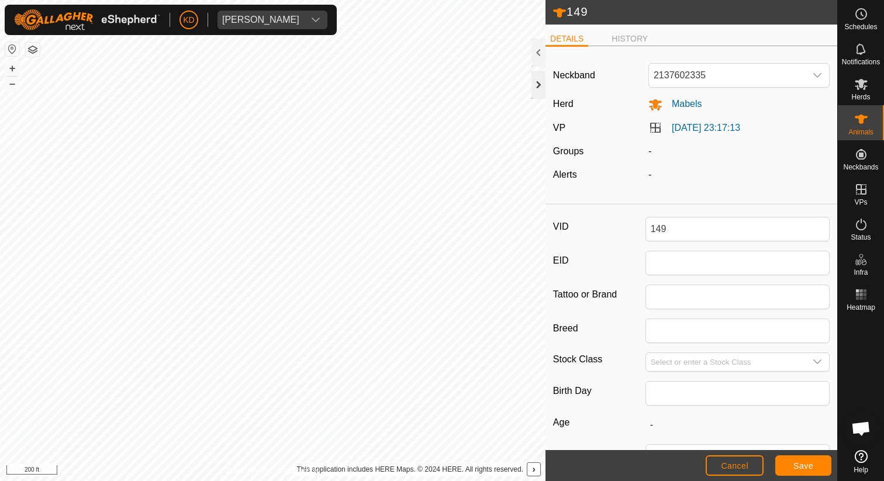
click at [539, 86] on div at bounding box center [538, 85] width 14 height 28
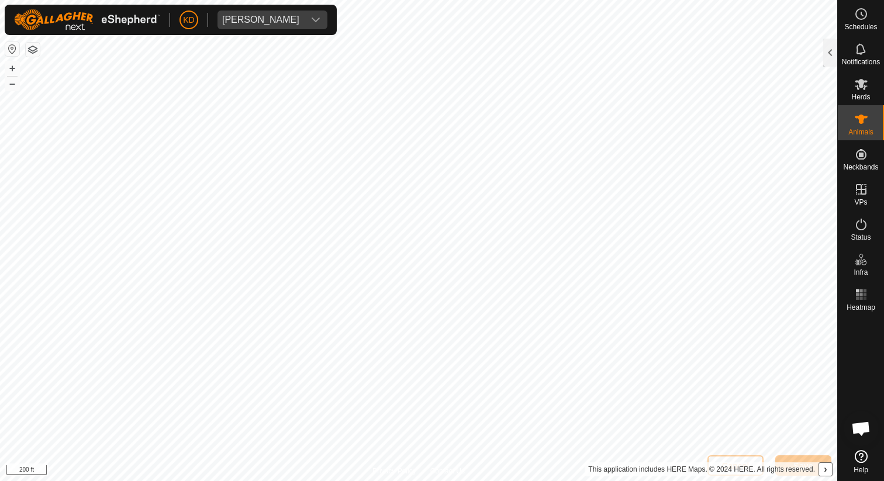
click at [129, 22] on img at bounding box center [87, 19] width 146 height 21
click at [864, 431] on span "Open chat" at bounding box center [860, 429] width 19 height 16
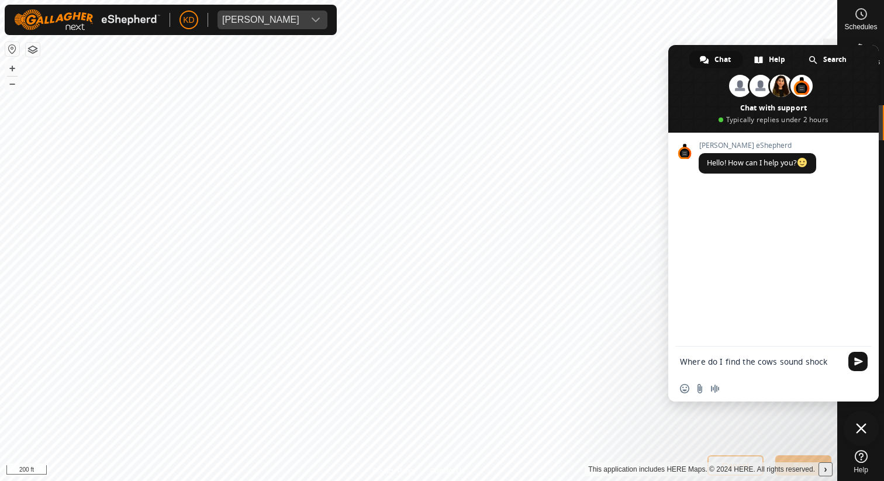
type textarea "Where do I find the cows sound shock ratio"
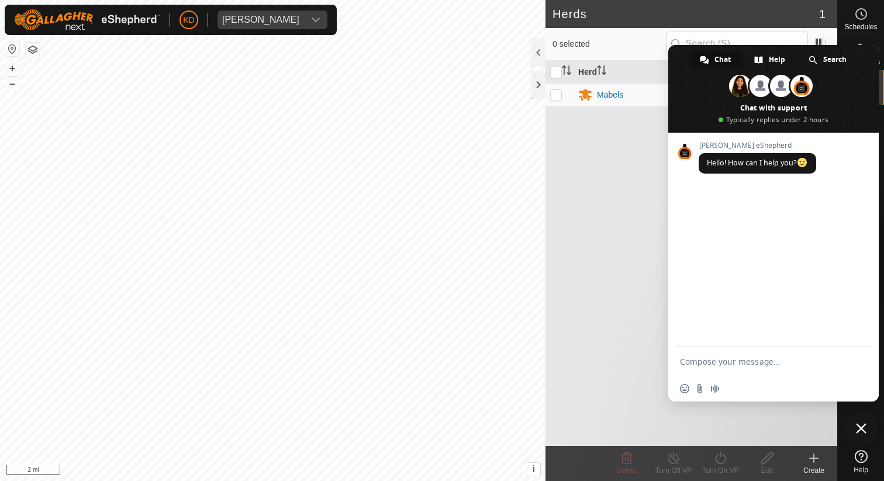
click at [11, 49] on button "button" at bounding box center [12, 49] width 14 height 14
click at [728, 359] on textarea "Compose your message..." at bounding box center [760, 361] width 161 height 11
type textarea "how do I see the sound shock ratio"
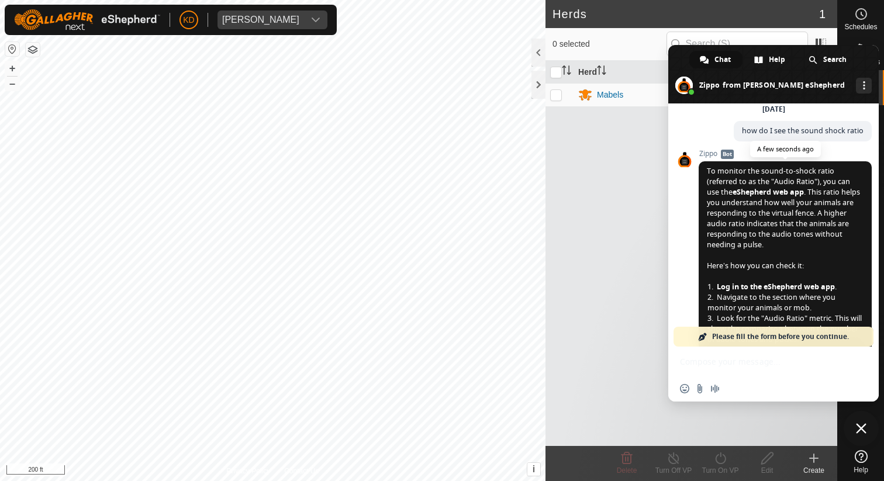
scroll to position [56, 0]
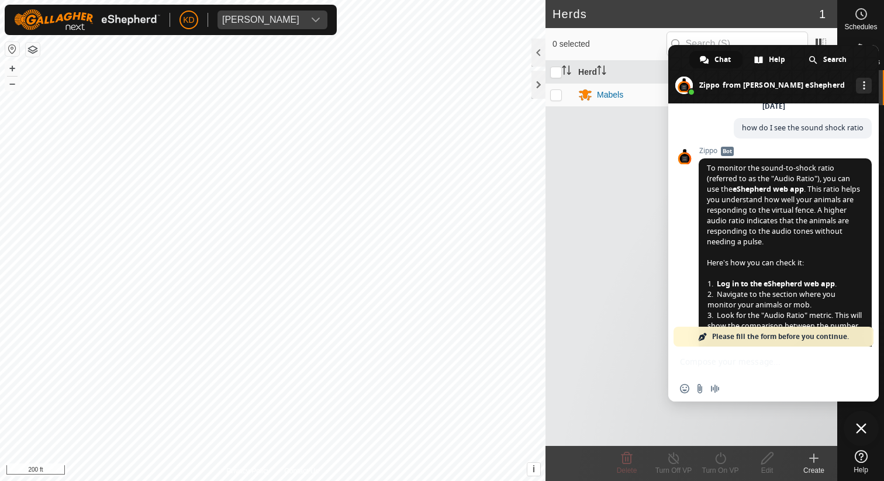
click at [874, 414] on div at bounding box center [860, 381] width 46 height 130
click at [862, 431] on span "Close chat" at bounding box center [861, 428] width 11 height 11
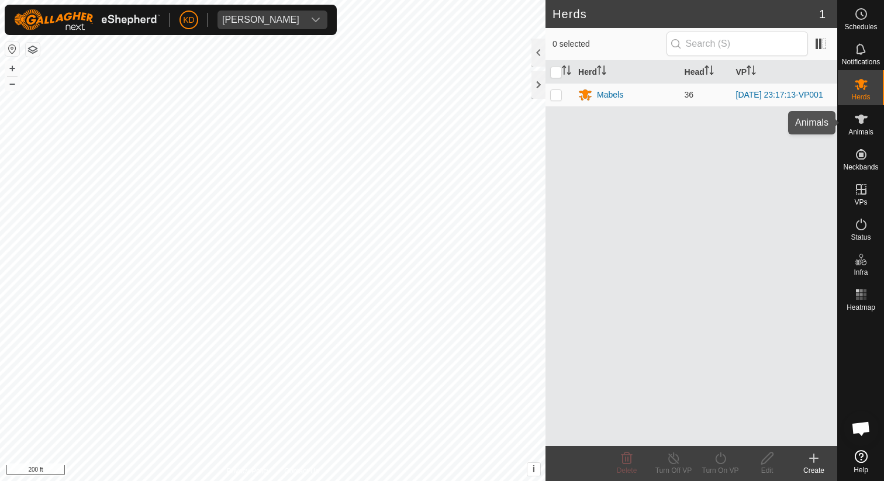
click at [863, 117] on icon at bounding box center [860, 119] width 13 height 9
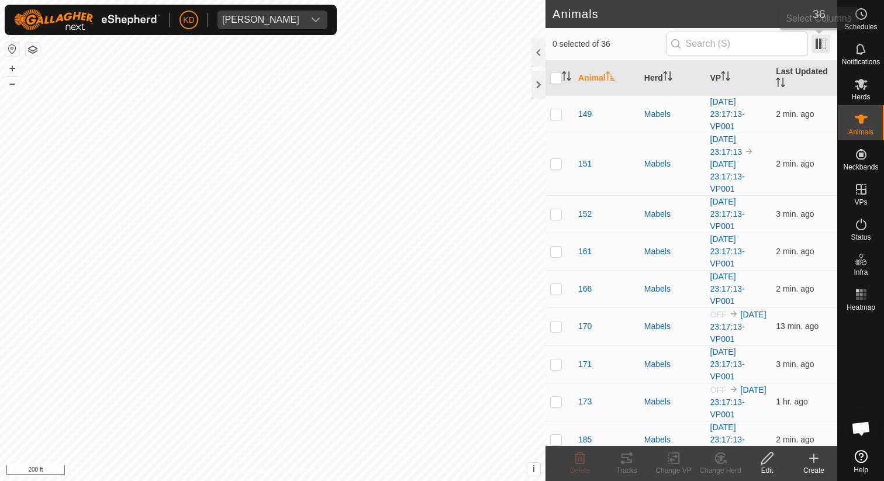
click at [819, 46] on span at bounding box center [820, 43] width 19 height 19
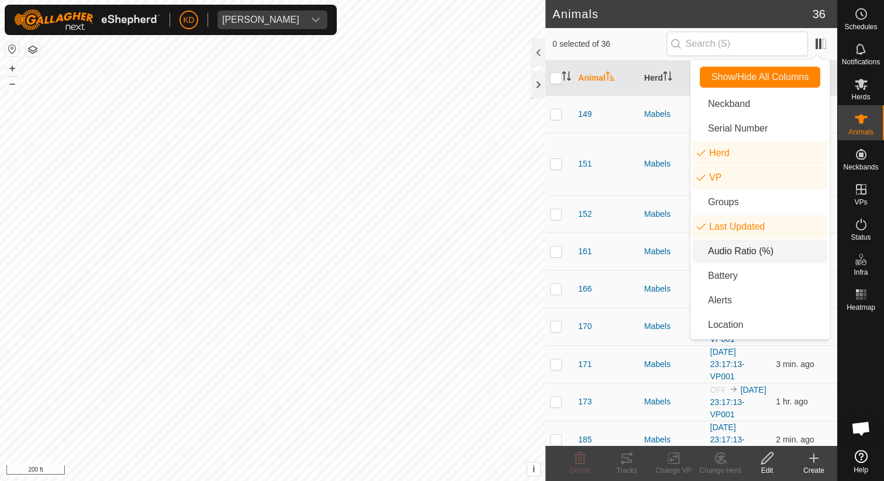
click at [723, 255] on li "Audio Ratio (%)" at bounding box center [759, 251] width 134 height 23
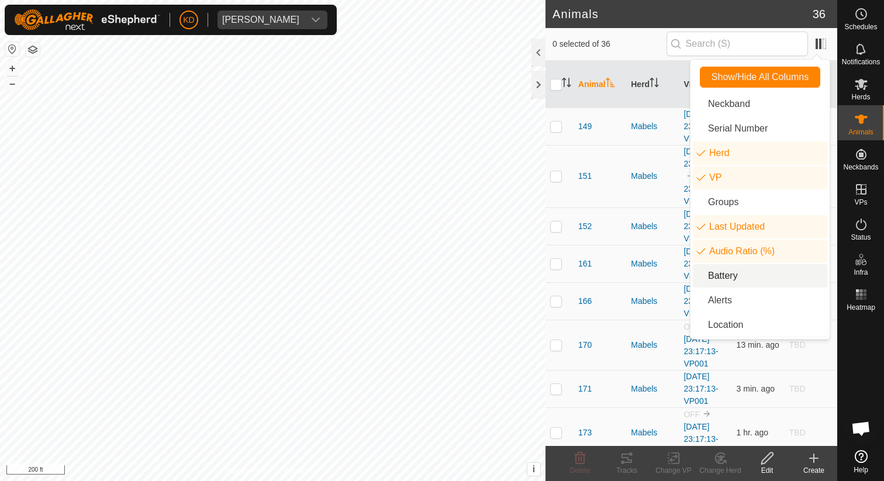
click at [728, 278] on li "Battery" at bounding box center [759, 275] width 134 height 23
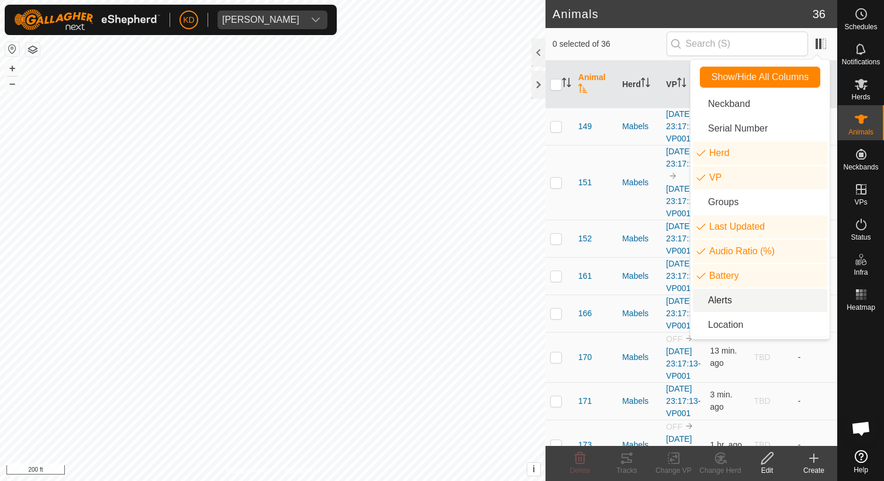
click at [727, 296] on li "Alerts" at bounding box center [759, 300] width 134 height 23
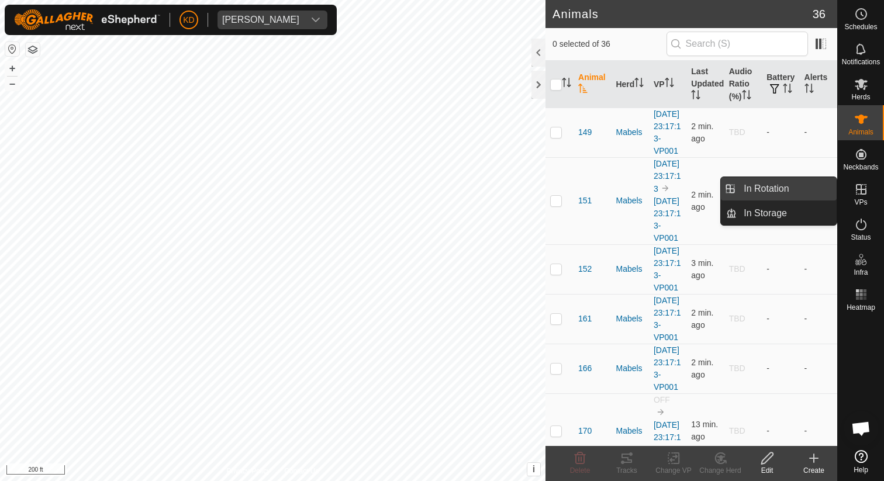
click at [805, 190] on link "In Rotation" at bounding box center [786, 188] width 100 height 23
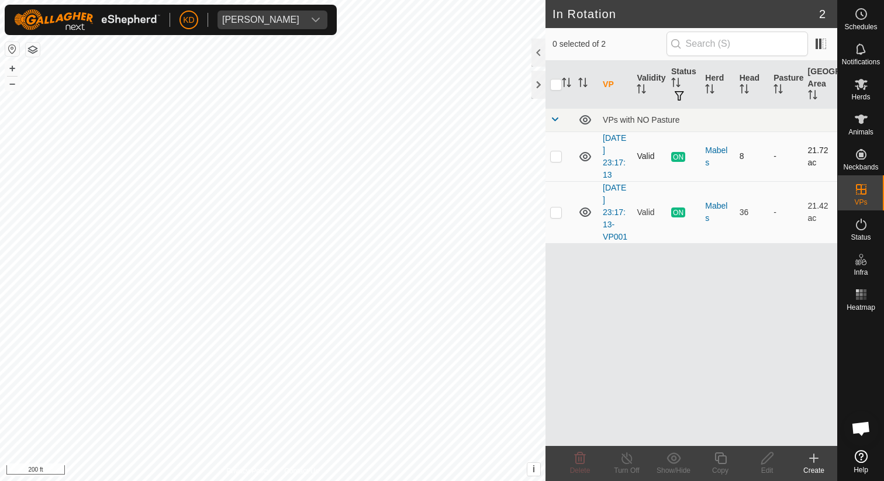
click at [556, 158] on p-checkbox at bounding box center [556, 155] width 12 height 9
checkbox input "true"
click at [608, 214] on link "[DATE] 23:17:13-VP001" at bounding box center [614, 212] width 25 height 58
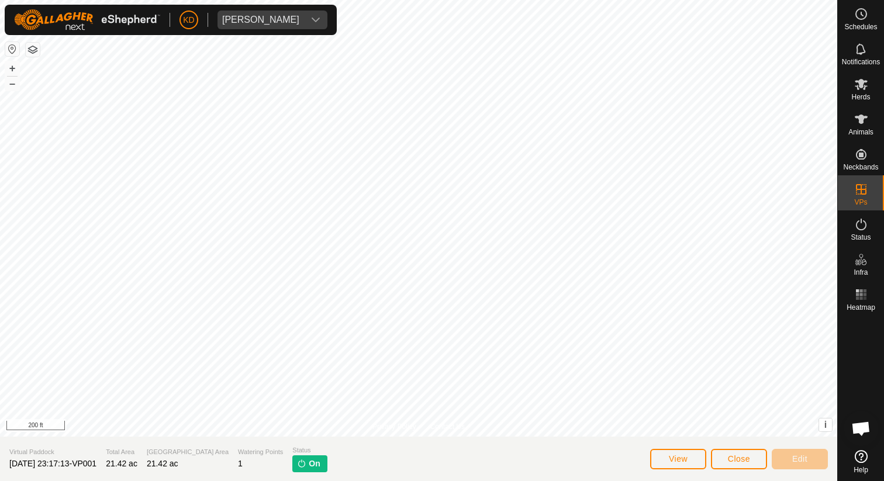
click at [36, 463] on span "[DATE] 23:17:13-VP001" at bounding box center [52, 463] width 87 height 9
click at [46, 466] on span "[DATE] 23:17:13-VP001" at bounding box center [52, 463] width 87 height 9
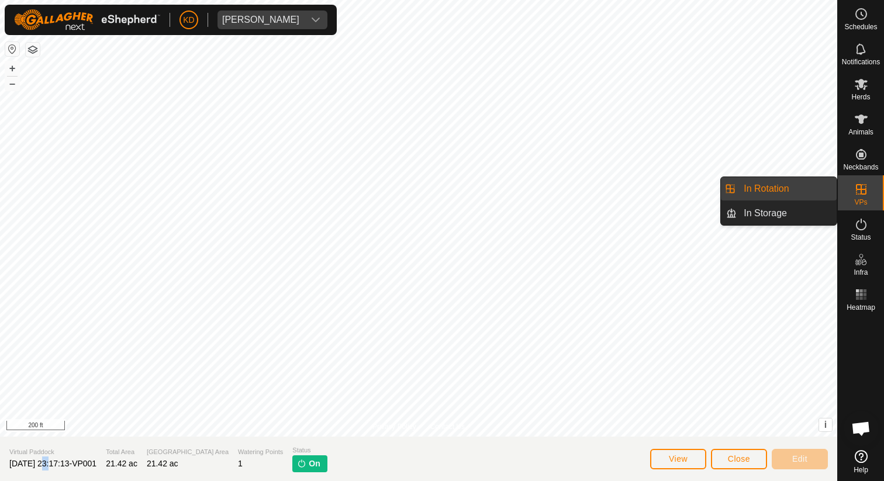
click at [785, 188] on link "In Rotation" at bounding box center [786, 188] width 100 height 23
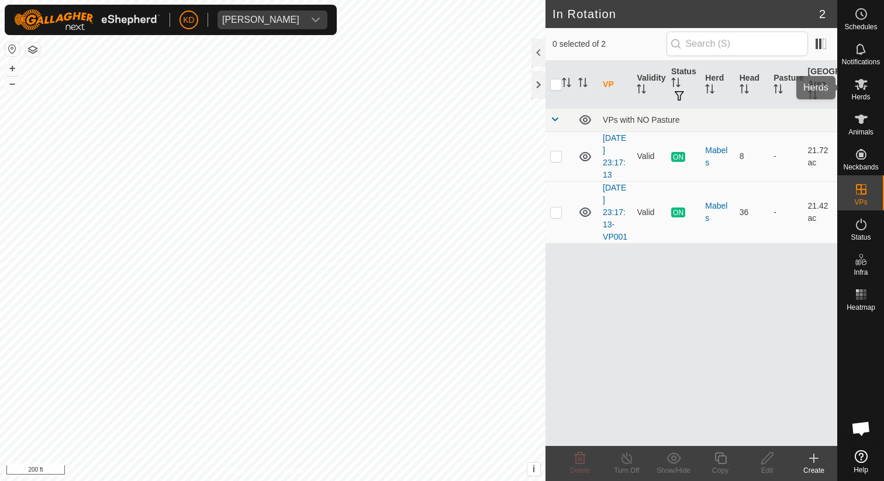
click at [856, 99] on span "Herds" at bounding box center [860, 96] width 19 height 7
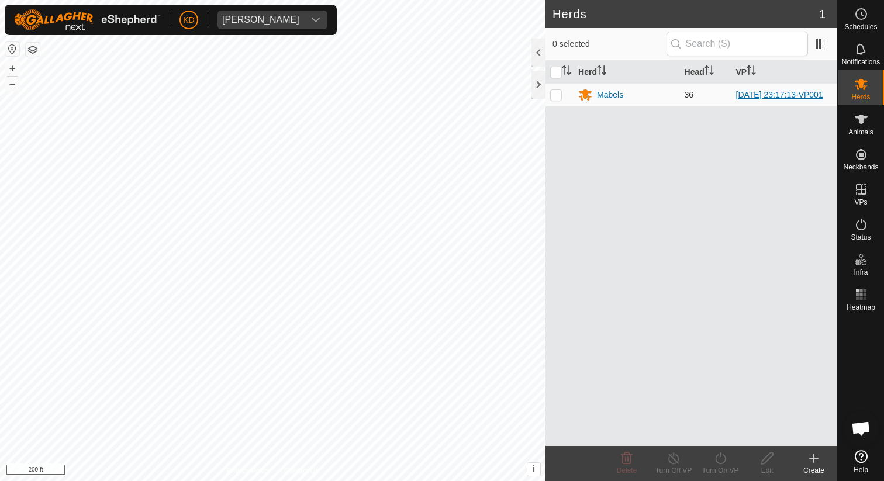
click at [794, 92] on link "[DATE] 23:17:13-VP001" at bounding box center [779, 94] width 87 height 9
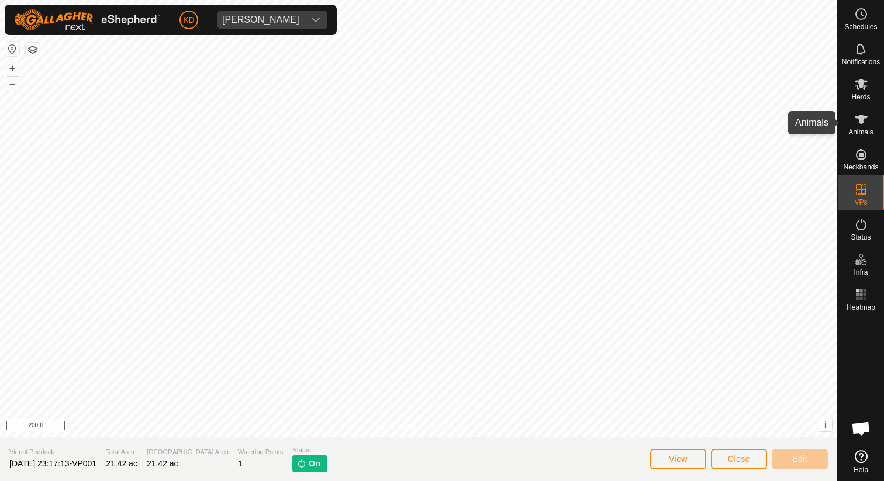
click at [852, 113] on es-animals-svg-icon at bounding box center [860, 119] width 21 height 19
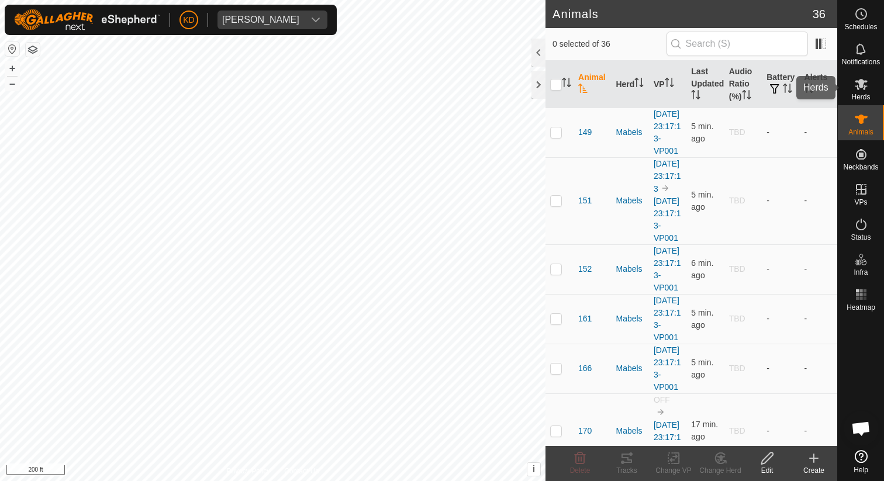
click at [865, 89] on icon at bounding box center [861, 84] width 14 height 14
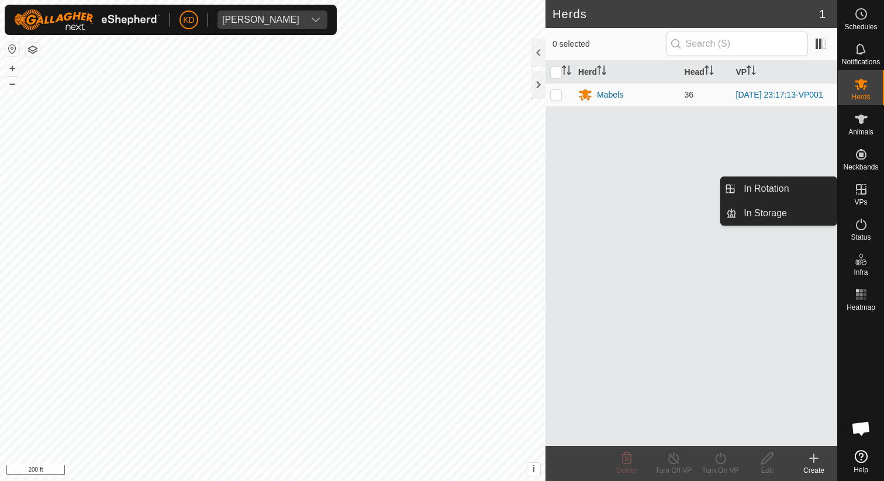
click at [863, 200] on span "VPs" at bounding box center [860, 202] width 13 height 7
click at [804, 190] on link "In Rotation" at bounding box center [786, 188] width 100 height 23
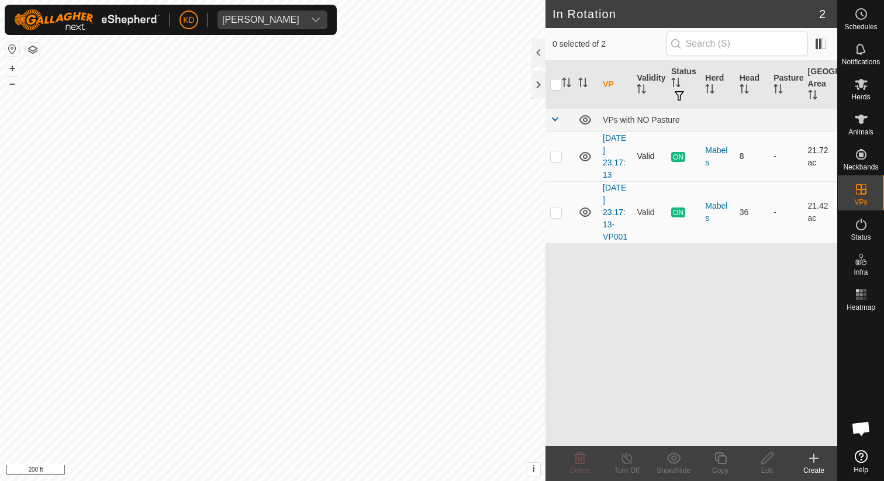
click at [562, 158] on td at bounding box center [559, 156] width 28 height 50
checkbox input "true"
click at [557, 217] on td at bounding box center [559, 212] width 28 height 62
checkbox input "true"
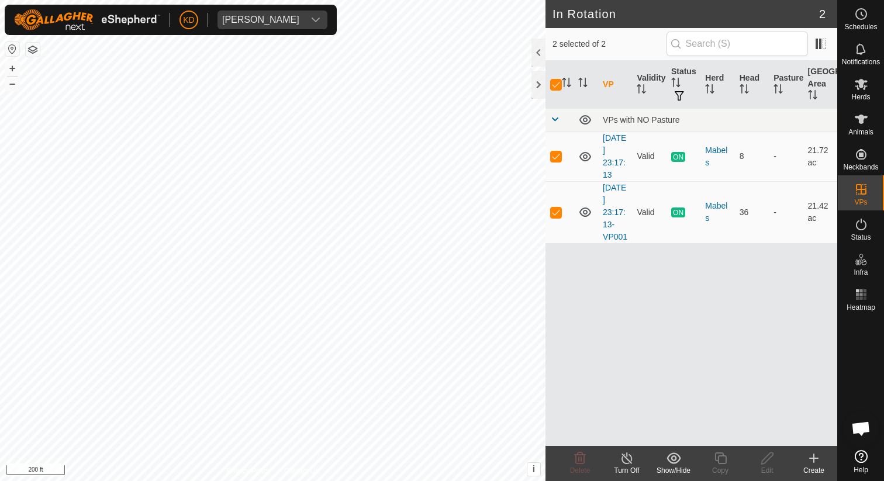
click at [626, 459] on line at bounding box center [626, 458] width 9 height 9
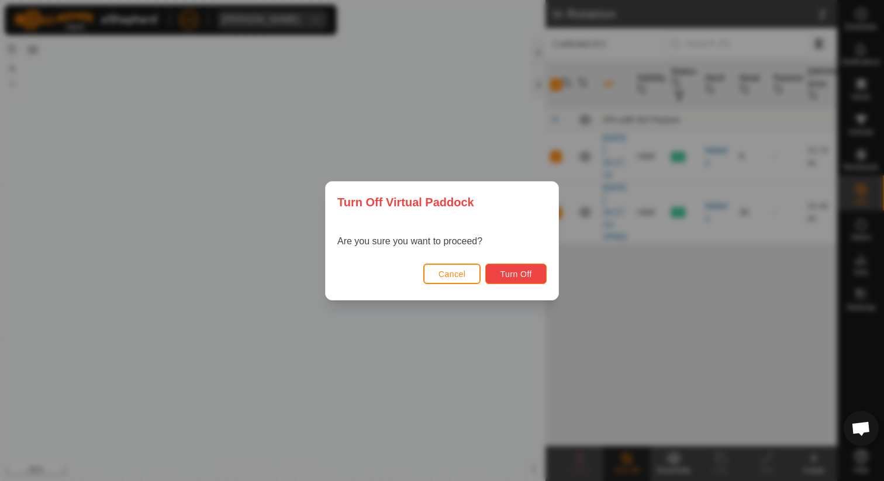
click at [525, 267] on button "Turn Off" at bounding box center [515, 274] width 61 height 20
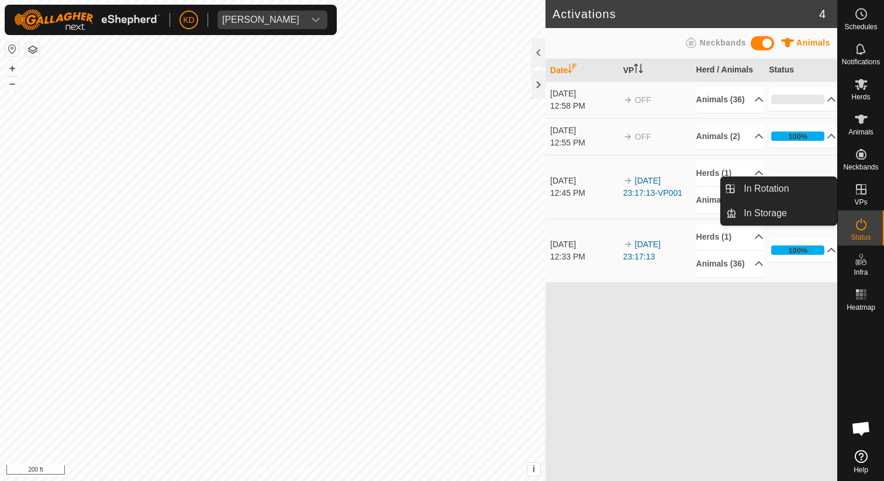
click at [867, 183] on icon at bounding box center [861, 189] width 14 height 14
click at [794, 182] on link "In Rotation" at bounding box center [786, 188] width 100 height 23
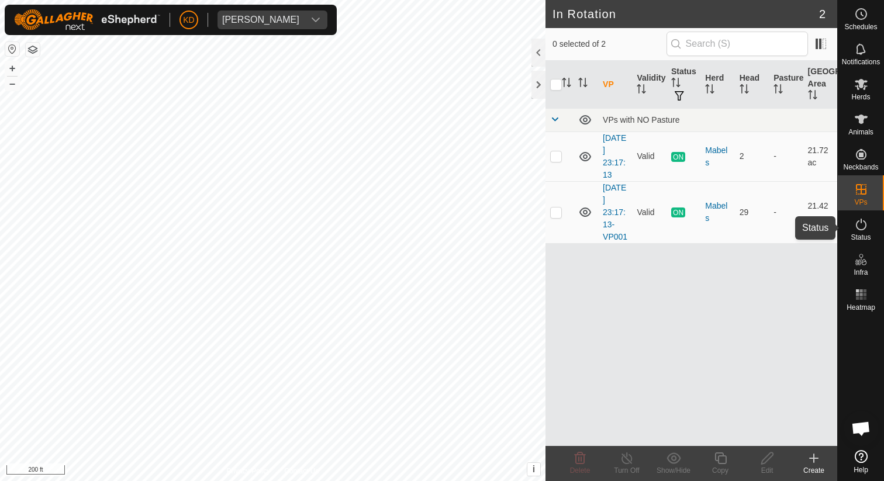
click at [864, 235] on span "Status" at bounding box center [860, 237] width 20 height 7
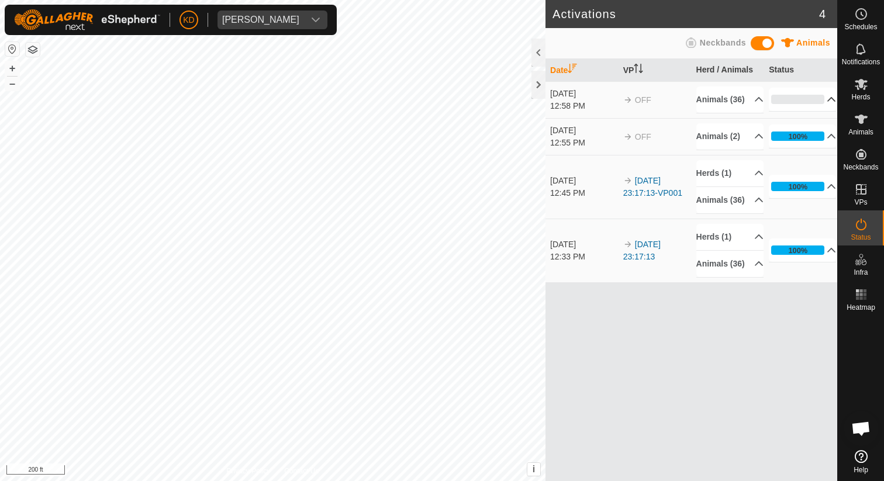
click at [806, 110] on p-accordion-header "0%" at bounding box center [801, 99] width 67 height 23
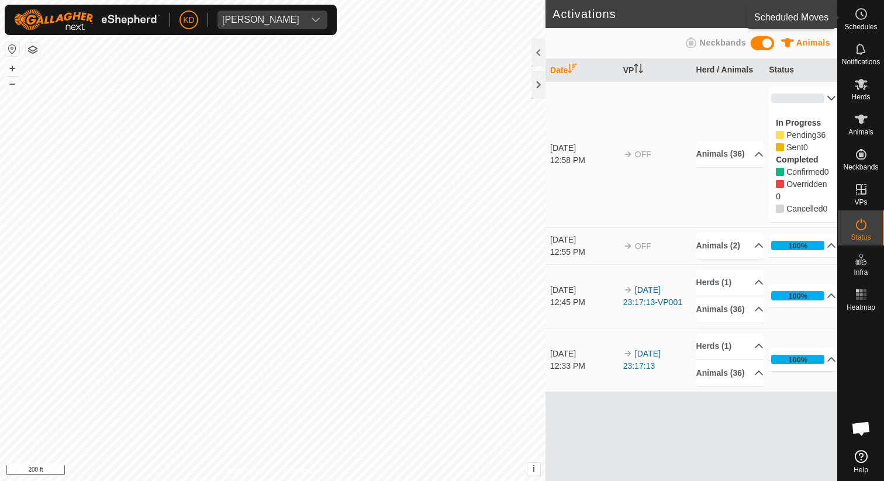
click at [869, 25] on span "Schedules" at bounding box center [860, 26] width 33 height 7
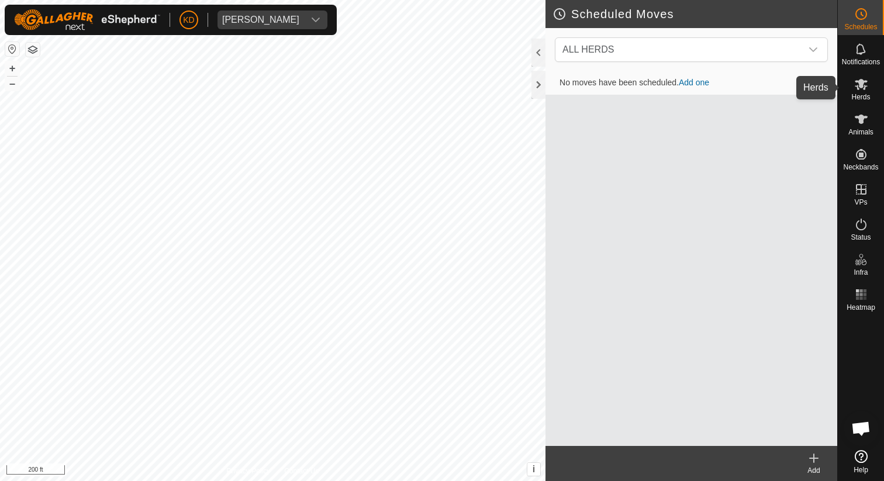
click at [863, 88] on icon at bounding box center [860, 84] width 13 height 11
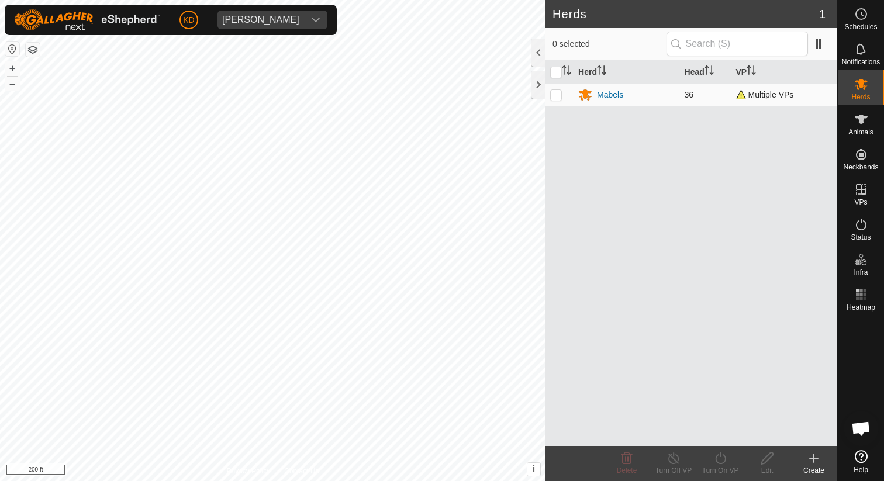
click at [742, 96] on span "Multiple VPs" at bounding box center [765, 94] width 58 height 9
click at [872, 112] on div "Animals" at bounding box center [860, 122] width 46 height 35
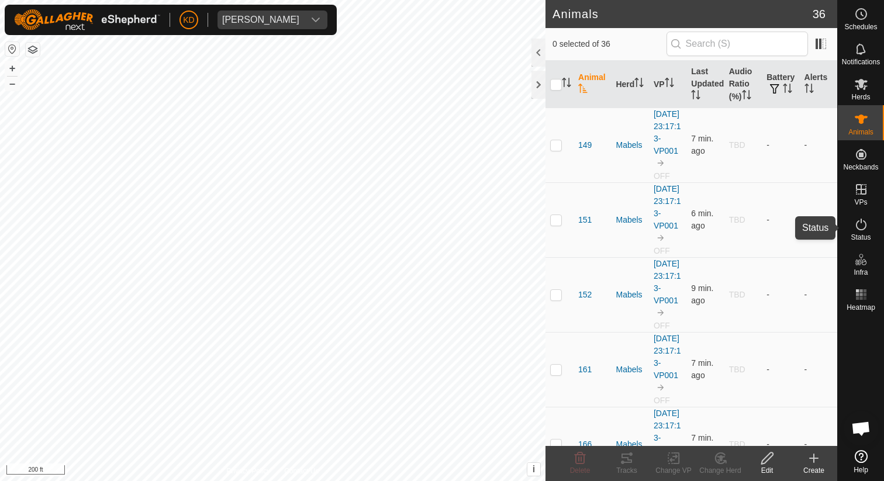
click at [864, 222] on icon at bounding box center [861, 225] width 11 height 12
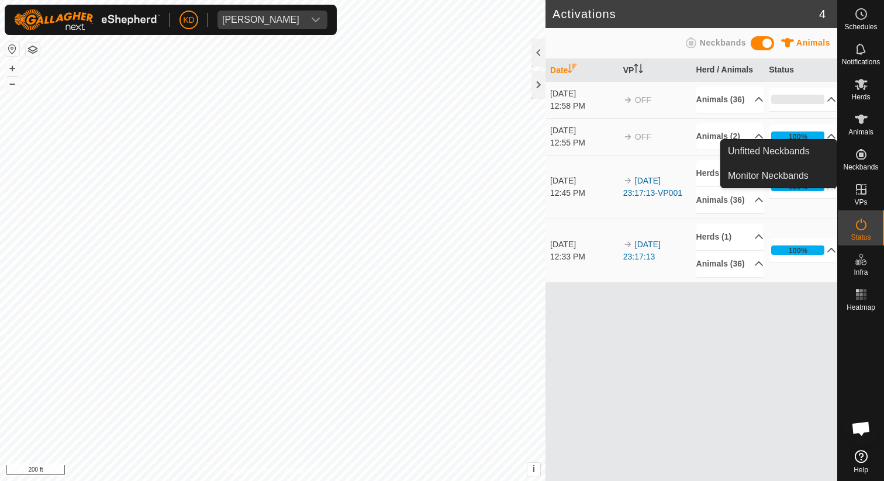
click at [865, 148] on icon at bounding box center [861, 154] width 14 height 14
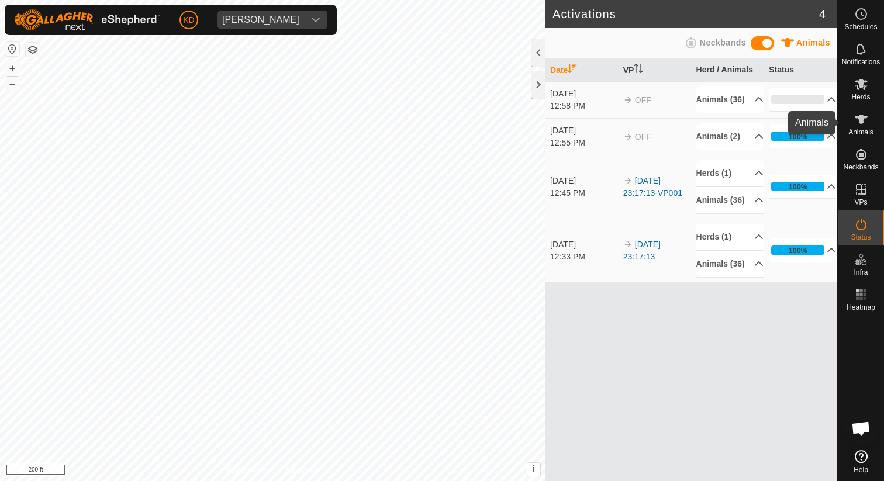
click at [861, 126] on es-animals-svg-icon at bounding box center [860, 119] width 21 height 19
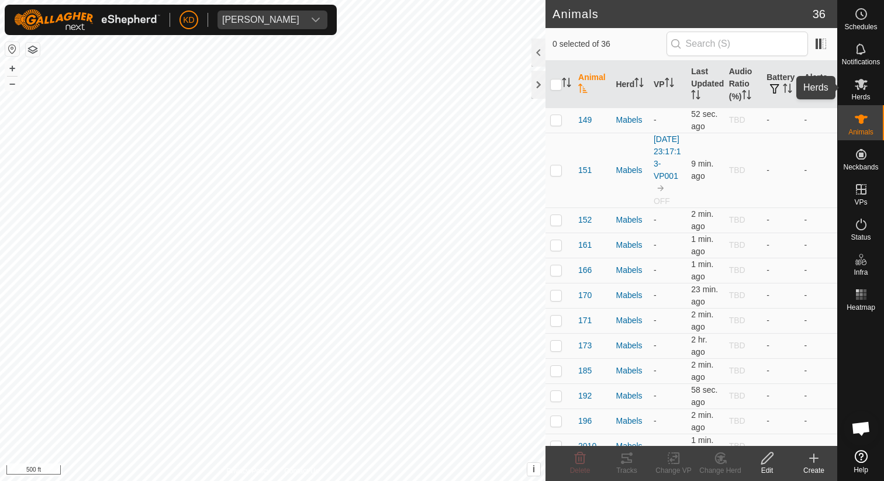
click at [870, 92] on es-mob-svg-icon at bounding box center [860, 84] width 21 height 19
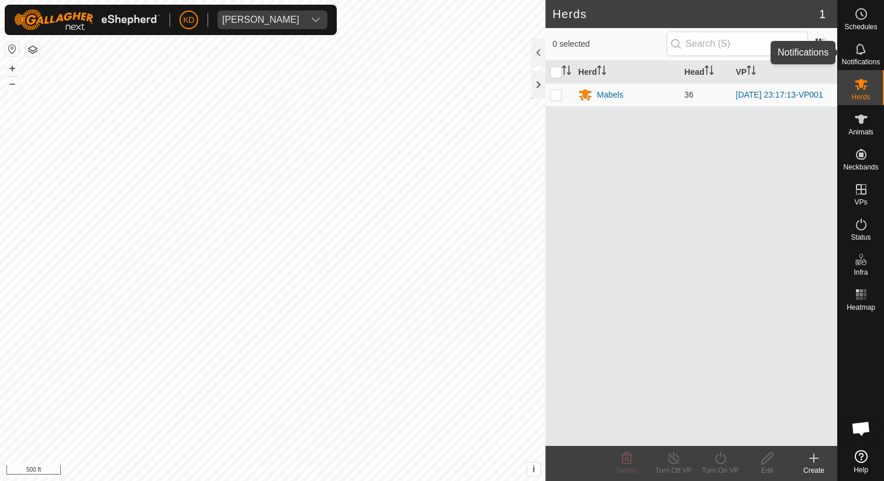
click at [866, 58] on span "Notifications" at bounding box center [860, 61] width 38 height 7
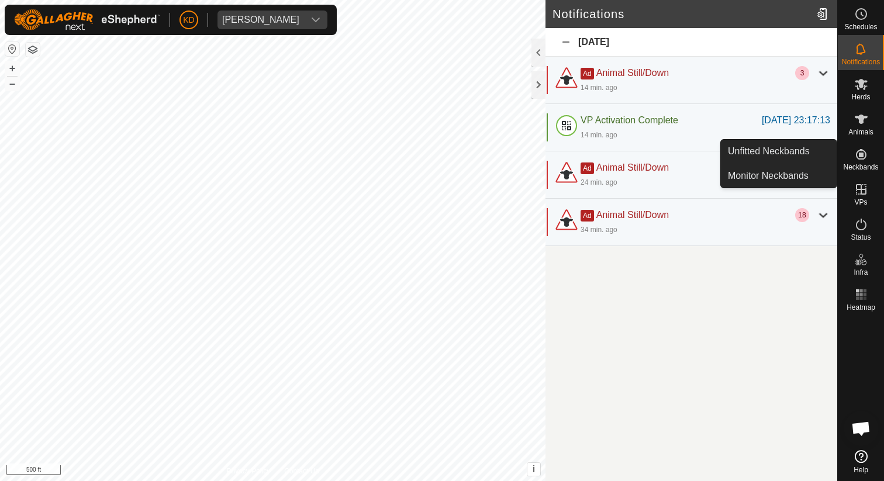
click at [857, 160] on icon at bounding box center [861, 154] width 14 height 14
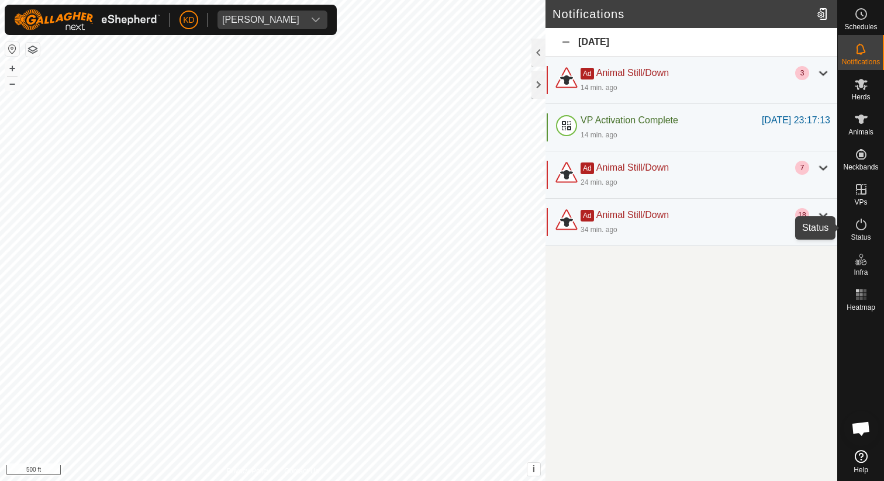
click at [854, 236] on span "Status" at bounding box center [860, 237] width 20 height 7
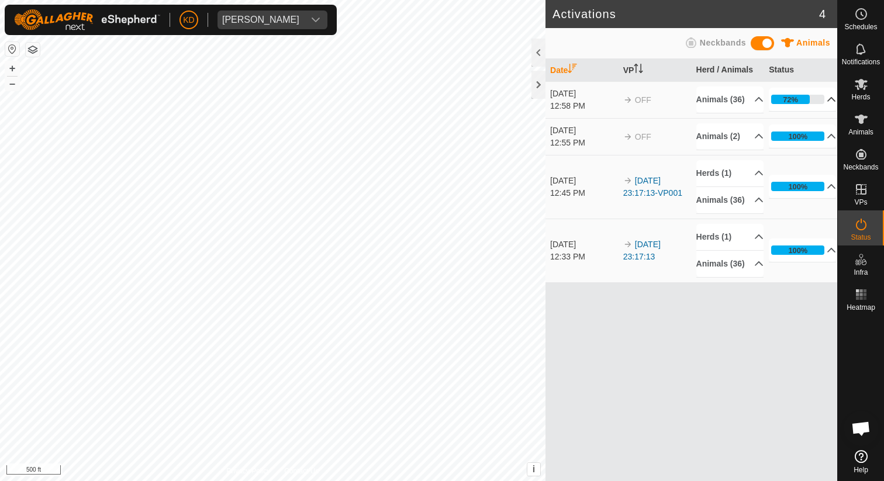
click at [821, 104] on p-accordion-header "72%" at bounding box center [801, 99] width 67 height 23
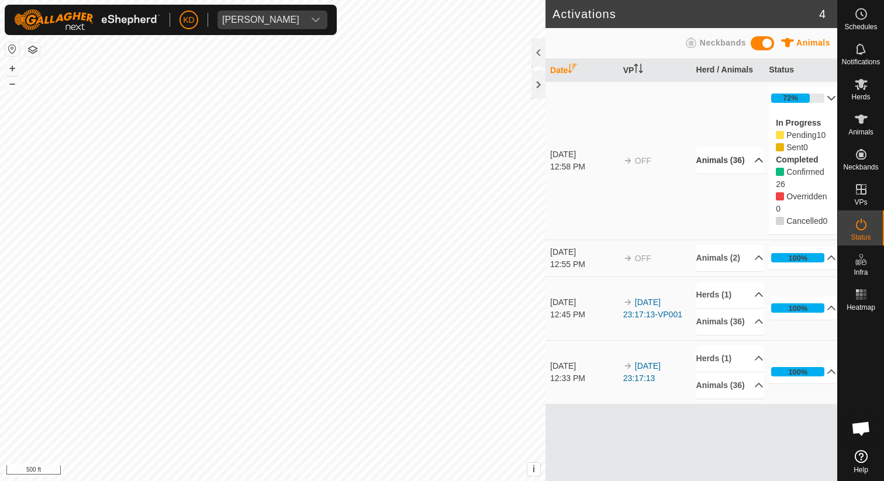
click at [751, 172] on p-accordion-header "Animals (36)" at bounding box center [729, 160] width 67 height 26
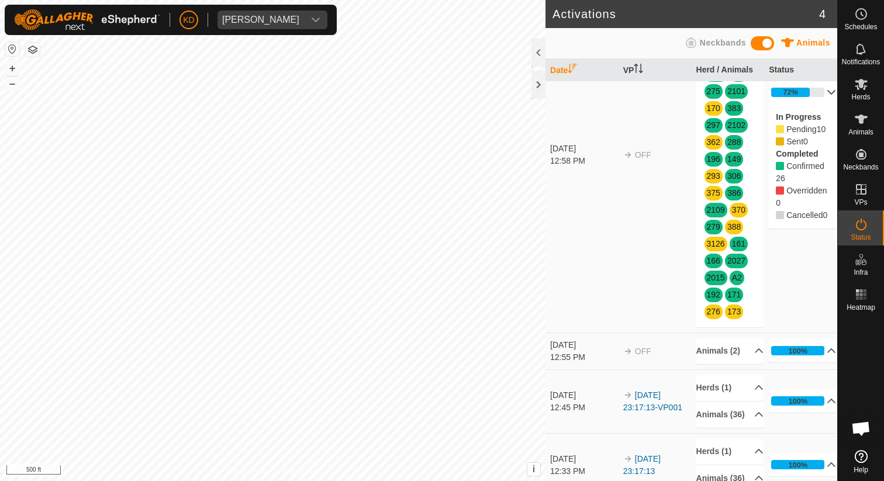
scroll to position [169, 0]
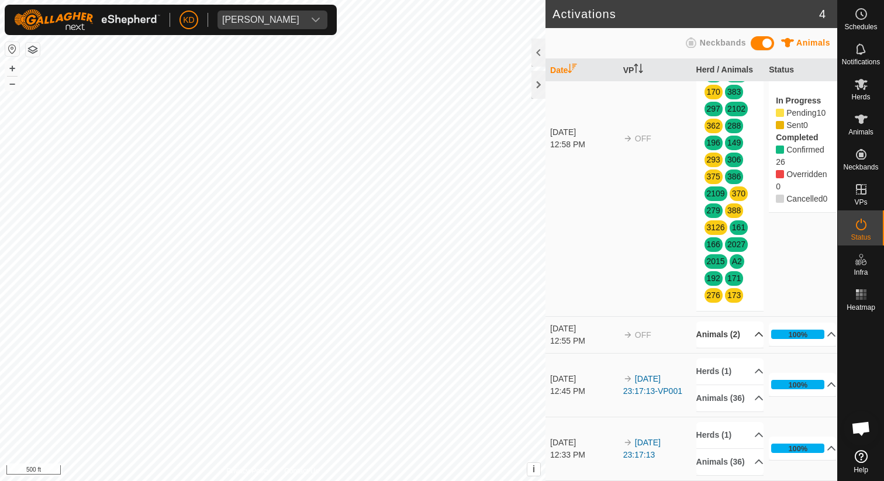
click at [749, 321] on p-accordion-header "Animals (2)" at bounding box center [729, 334] width 67 height 26
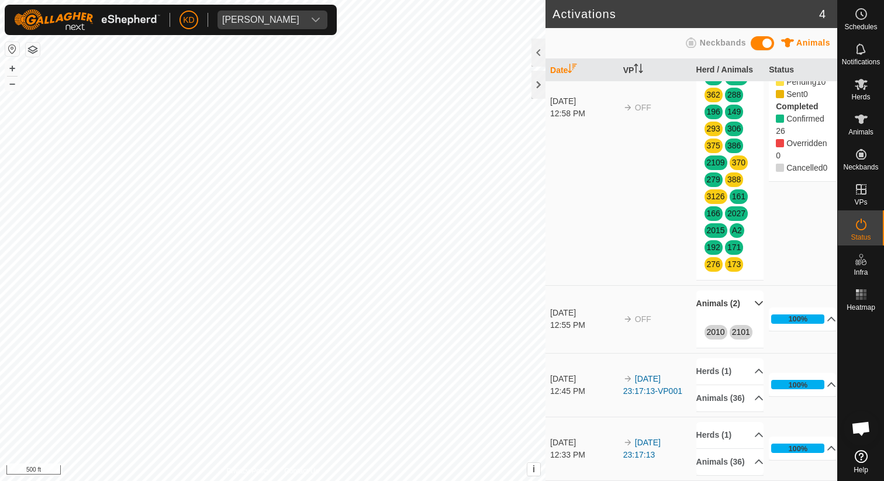
click at [751, 305] on p-accordion-header "Animals (2)" at bounding box center [729, 303] width 67 height 26
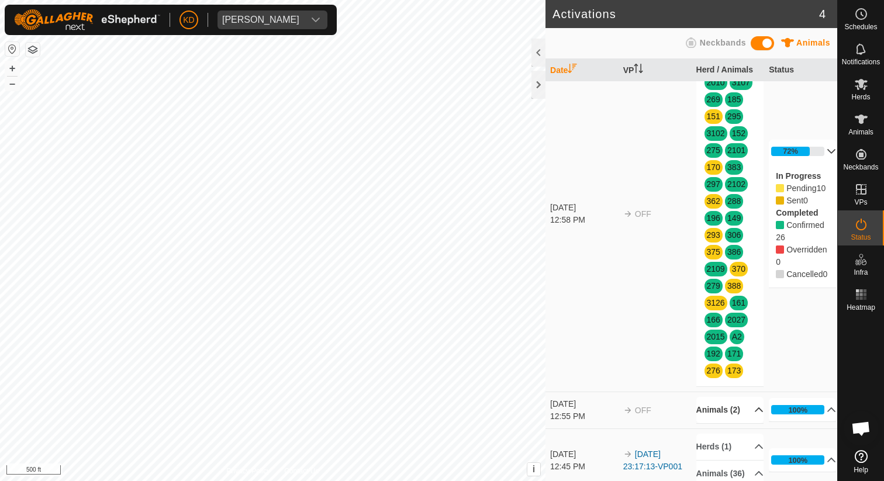
scroll to position [0, 0]
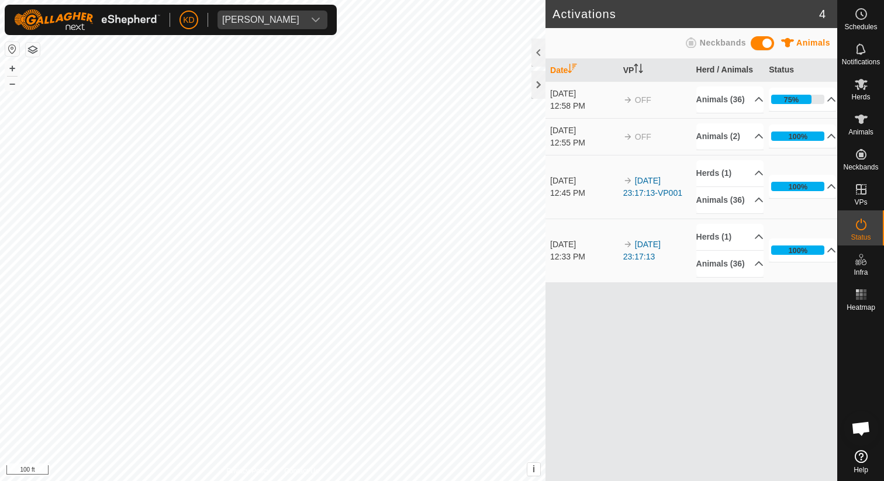
scroll to position [56, 0]
click at [826, 102] on p-accordion-header "75%" at bounding box center [801, 99] width 67 height 23
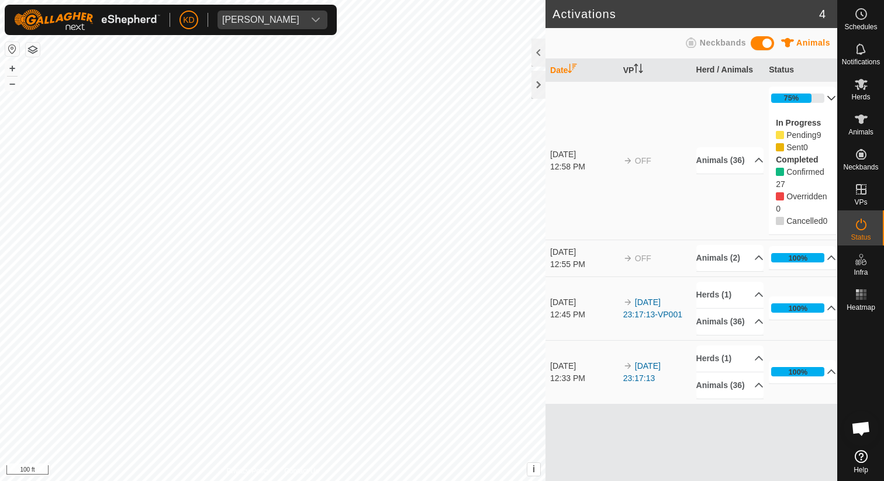
click at [825, 97] on p-accordion-header "75%" at bounding box center [801, 97] width 67 height 23
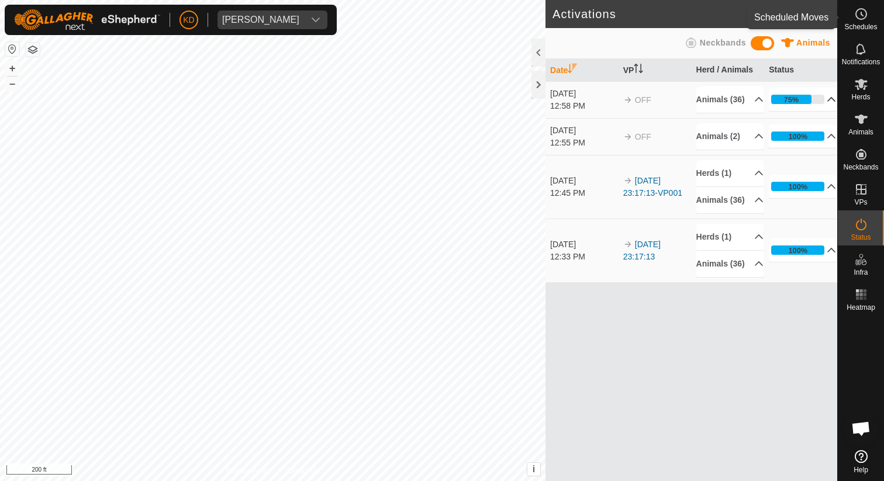
click at [875, 14] on div "Schedules" at bounding box center [860, 17] width 46 height 35
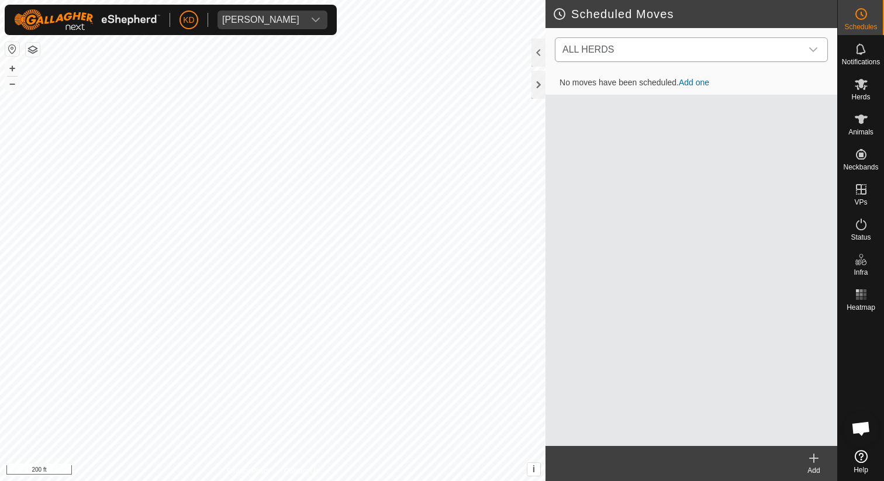
click at [590, 50] on span "ALL HERDS" at bounding box center [587, 49] width 51 height 10
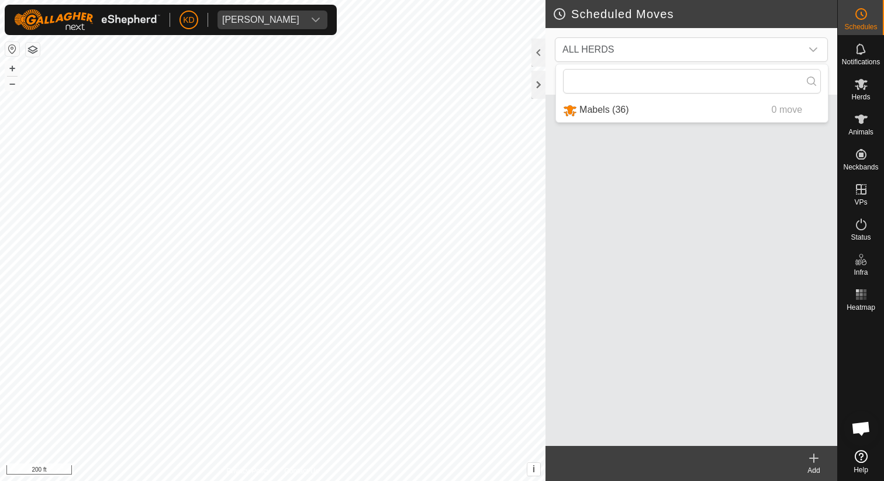
click at [587, 144] on div "No moves have been scheduled. Add one" at bounding box center [691, 258] width 292 height 375
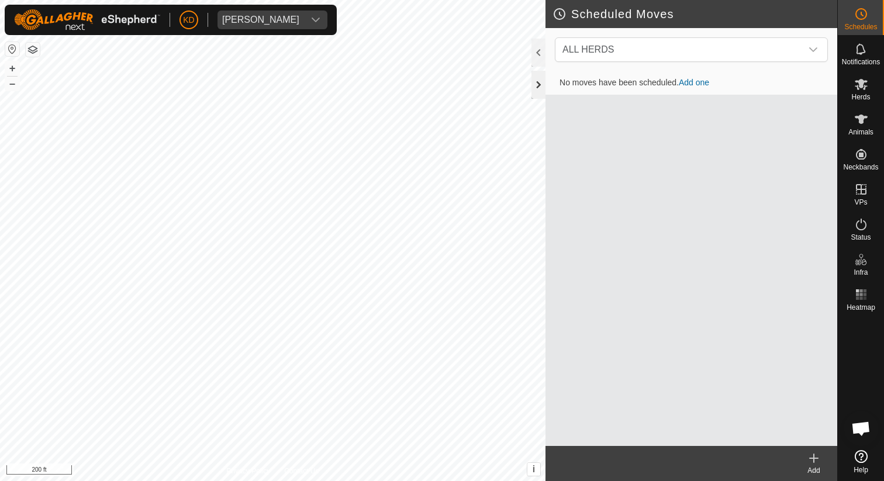
click at [536, 91] on div at bounding box center [538, 85] width 14 height 28
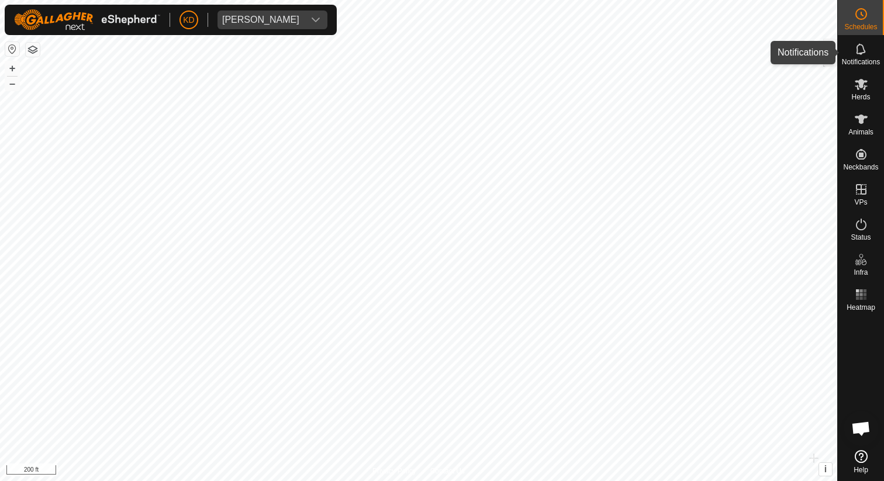
click at [863, 51] on icon at bounding box center [861, 49] width 14 height 14
click at [834, 44] on div at bounding box center [830, 53] width 14 height 28
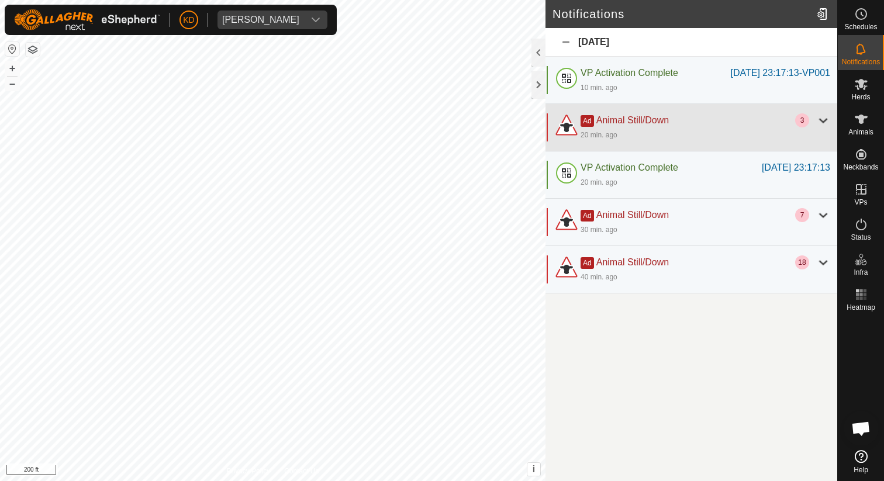
click at [820, 127] on div at bounding box center [823, 120] width 14 height 14
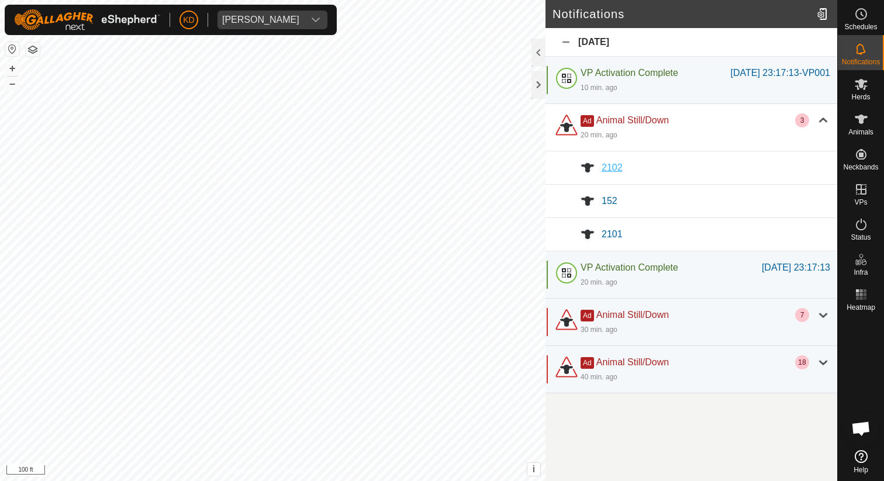
click at [604, 172] on span "2102" at bounding box center [611, 167] width 21 height 10
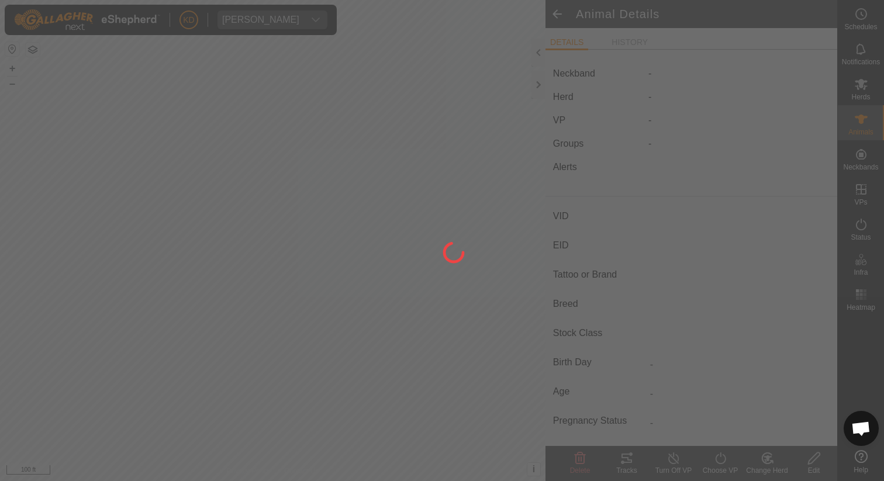
type input "2102"
type input "-"
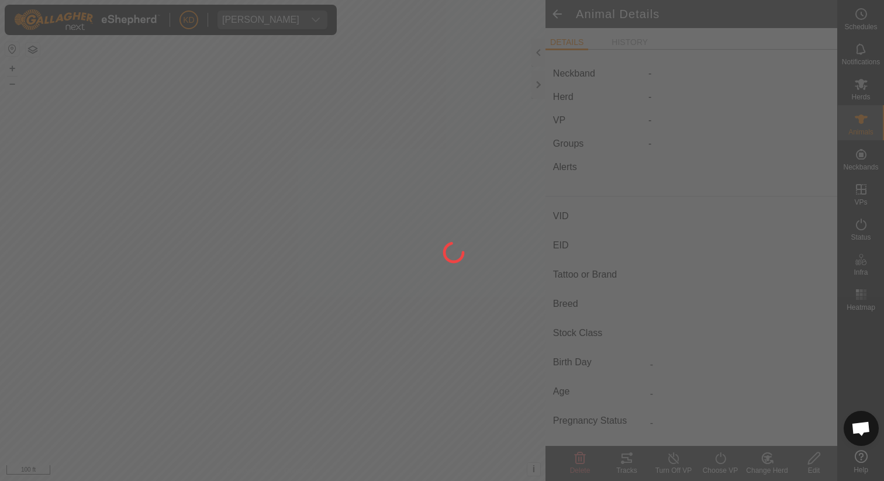
type input "-"
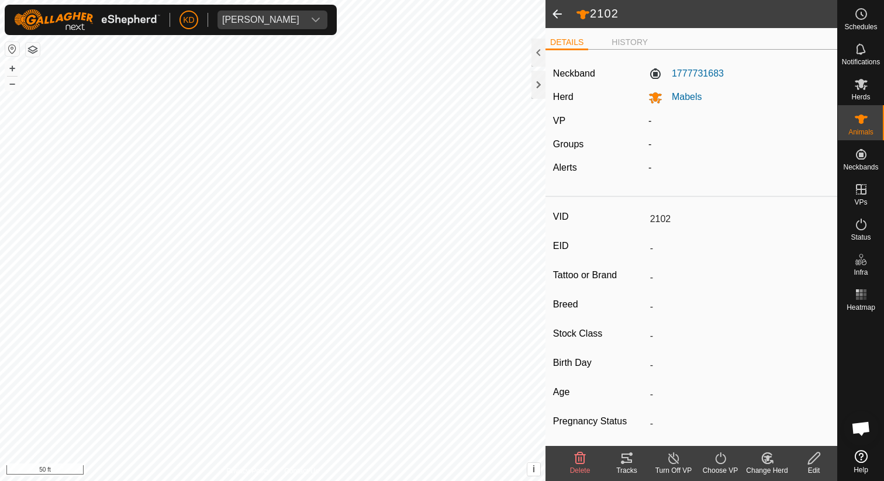
click at [557, 13] on span at bounding box center [556, 14] width 23 height 28
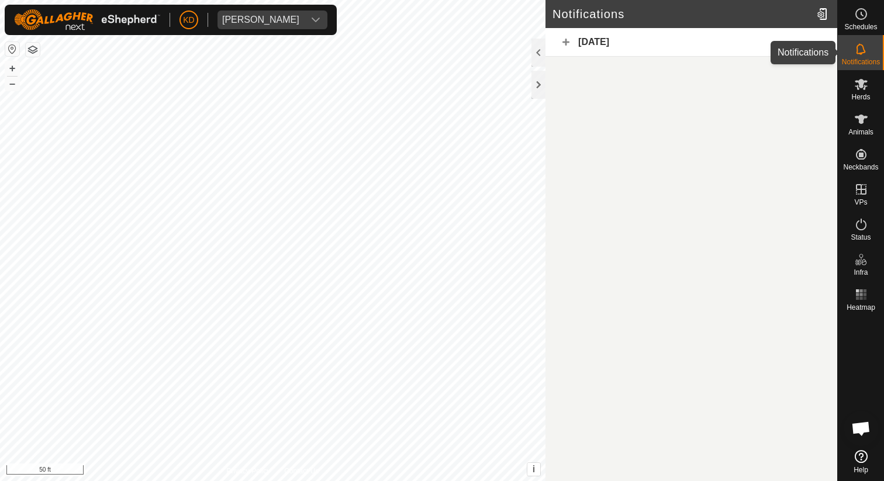
click at [854, 50] on icon at bounding box center [861, 49] width 14 height 14
click at [598, 51] on div "[DATE]" at bounding box center [691, 42] width 292 height 29
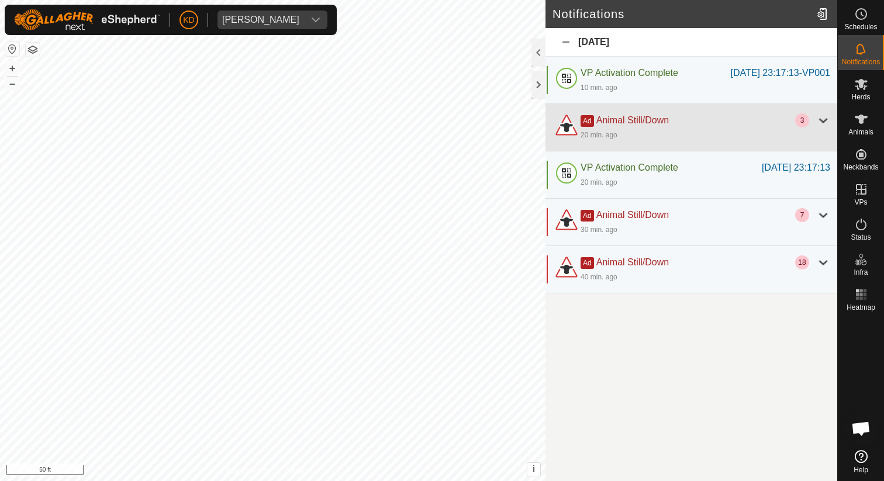
click at [821, 127] on div at bounding box center [823, 120] width 14 height 14
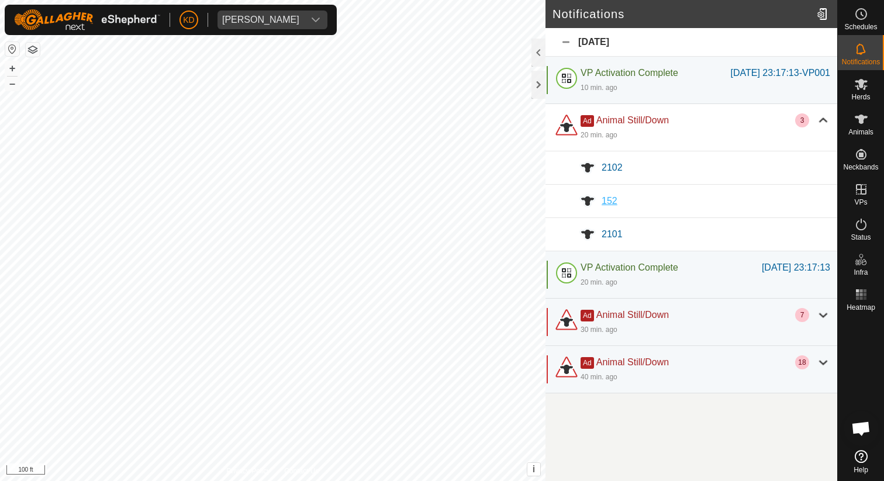
click at [609, 206] on span "152" at bounding box center [609, 201] width 16 height 10
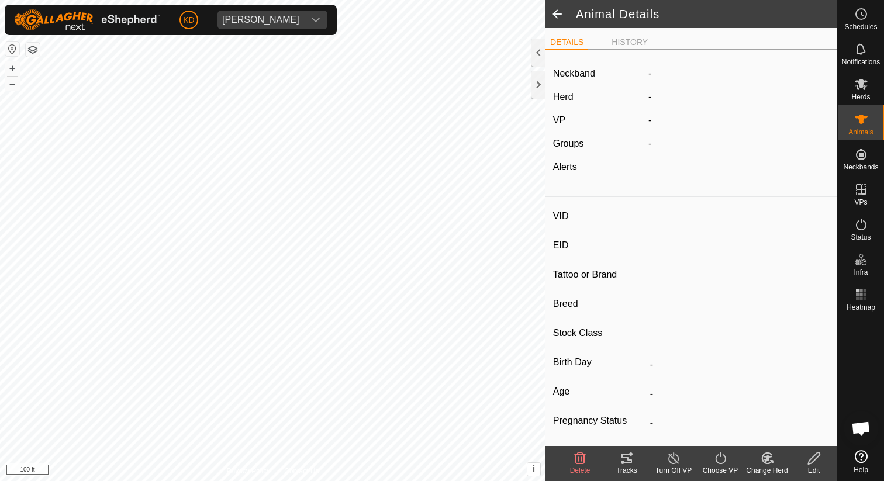
type input "152"
type input "-"
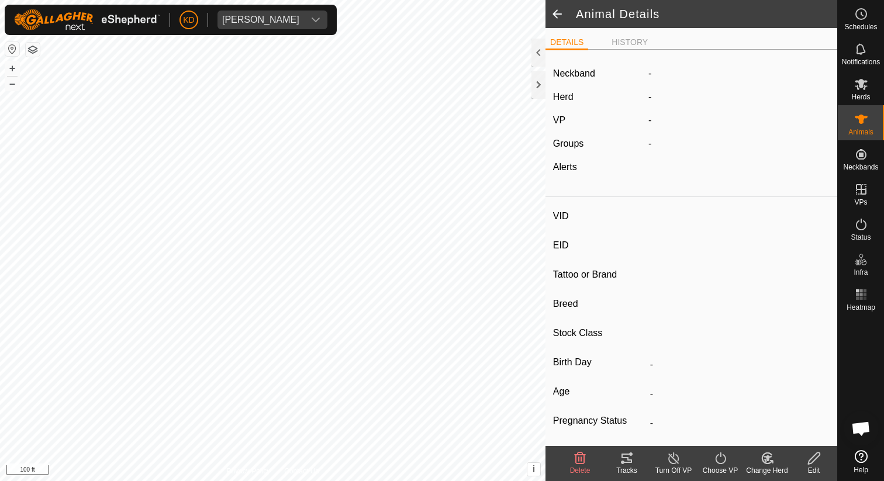
type input "-"
click at [554, 19] on span at bounding box center [556, 14] width 23 height 28
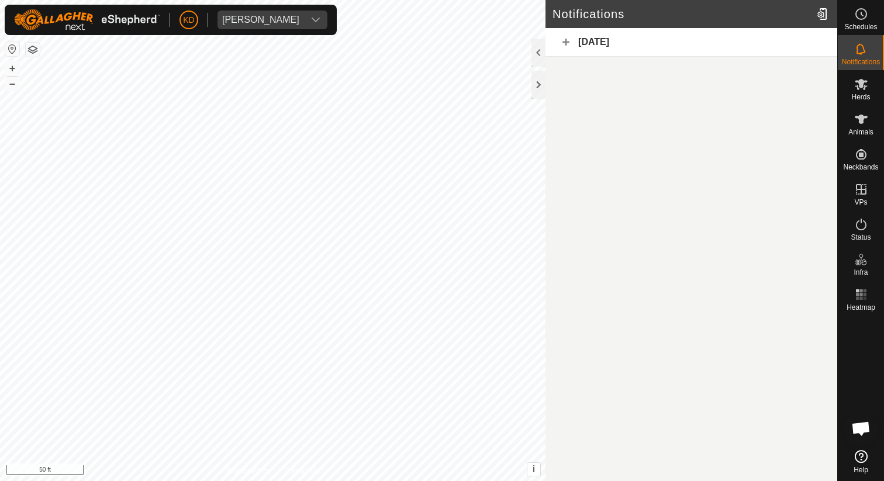
click at [594, 45] on div "[DATE]" at bounding box center [691, 42] width 292 height 29
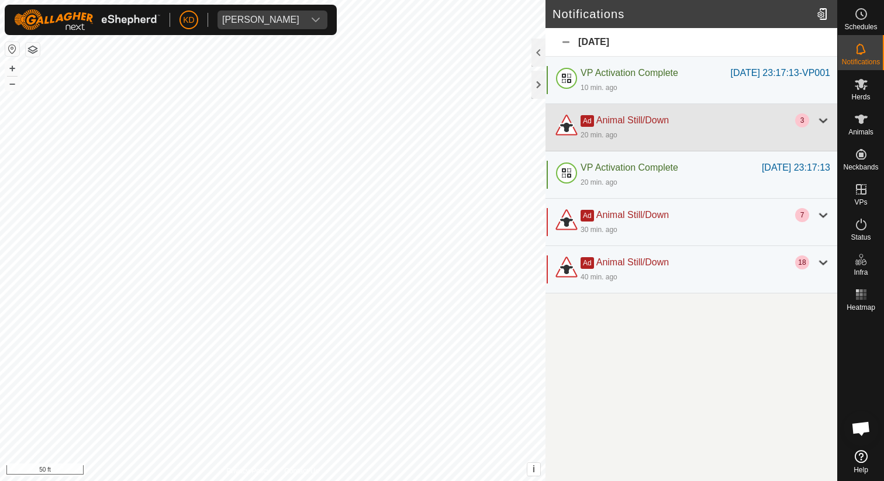
click at [746, 127] on div "Ad Animal Still/Down" at bounding box center [687, 120] width 214 height 14
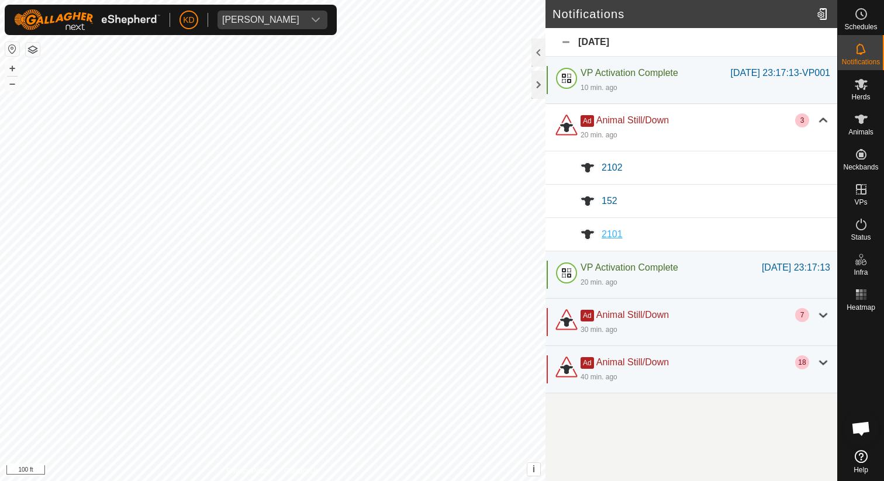
click at [605, 239] on span "2101" at bounding box center [611, 234] width 21 height 10
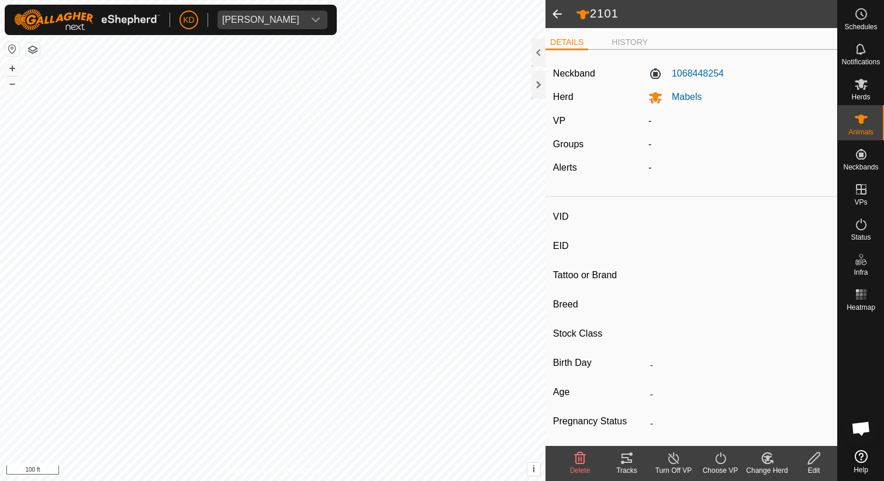
type input "2101"
type input "-"
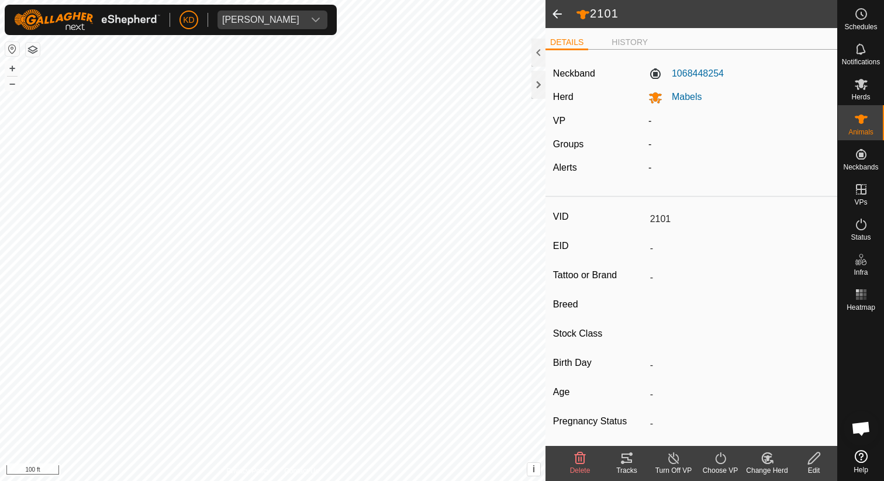
type input "-"
click at [557, 11] on span at bounding box center [556, 14] width 23 height 28
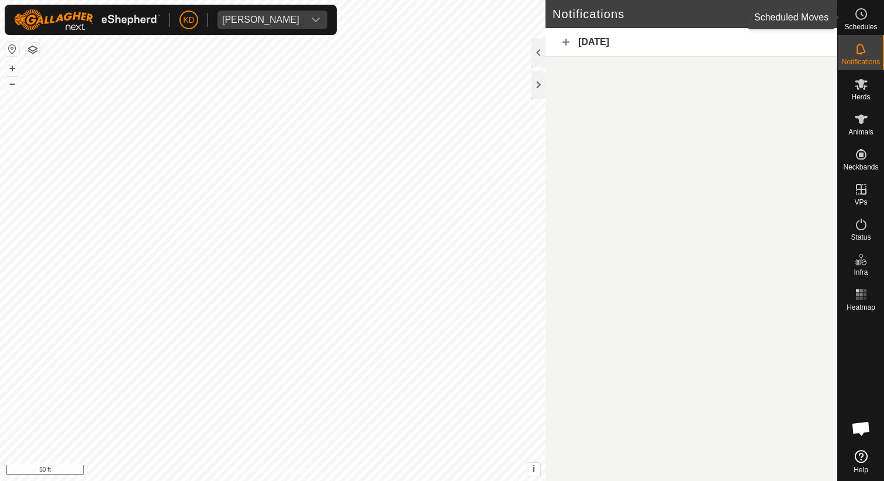
click at [871, 18] on div "Schedules" at bounding box center [860, 17] width 46 height 35
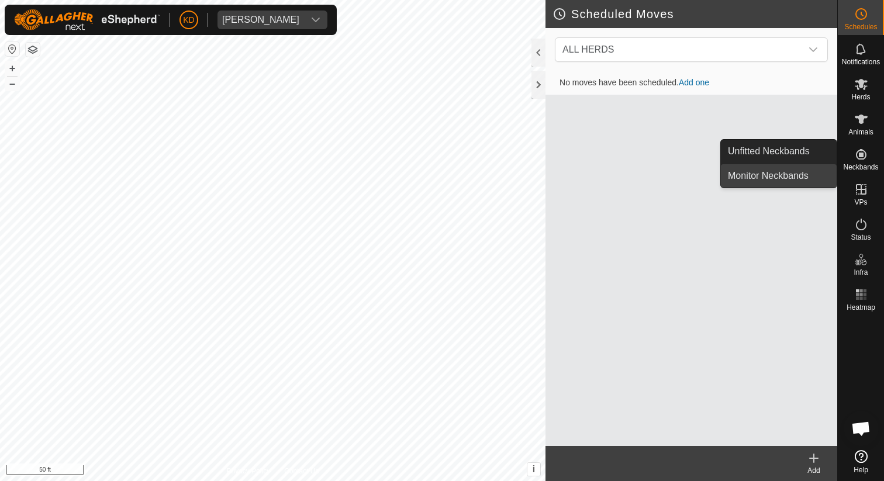
click at [785, 172] on link "Monitor Neckbands" at bounding box center [779, 175] width 116 height 23
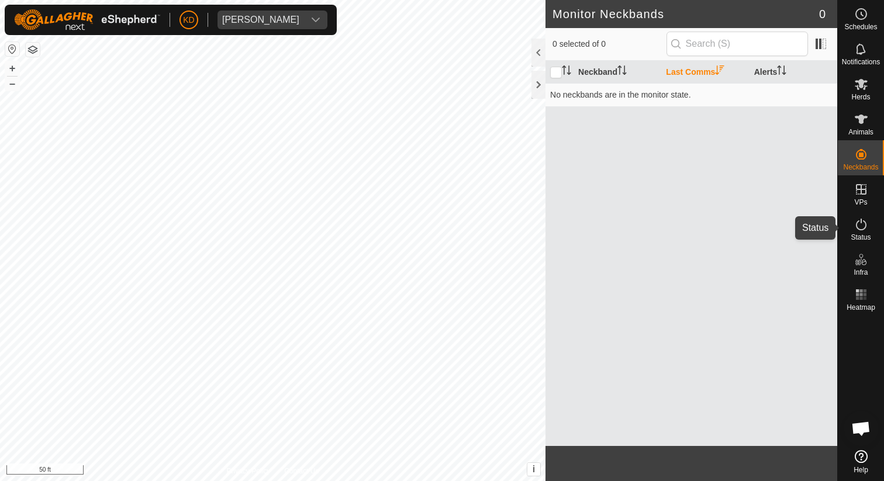
click at [856, 221] on icon at bounding box center [861, 225] width 11 height 12
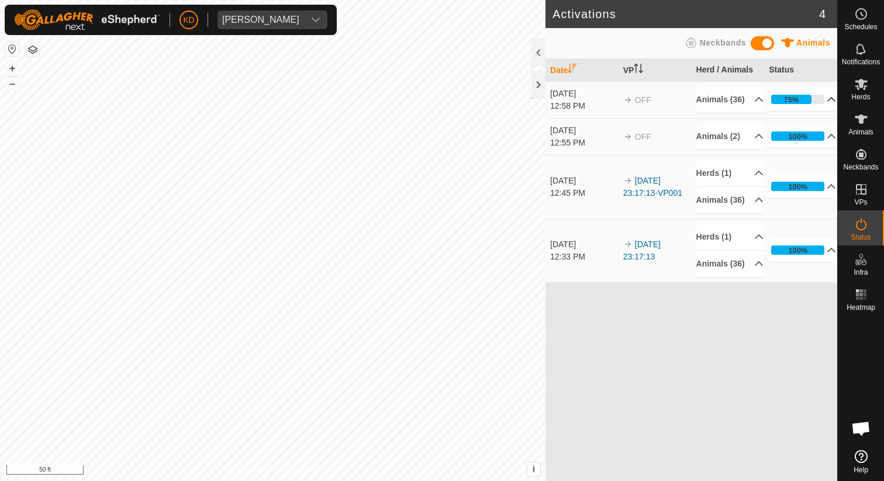
click at [818, 103] on p-accordion-header "75%" at bounding box center [801, 99] width 67 height 23
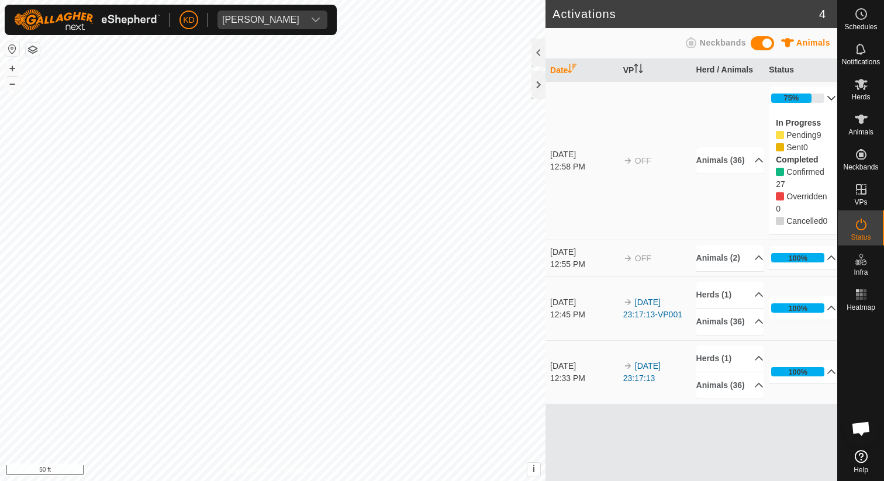
click at [818, 103] on p-accordion-header "75%" at bounding box center [801, 97] width 67 height 23
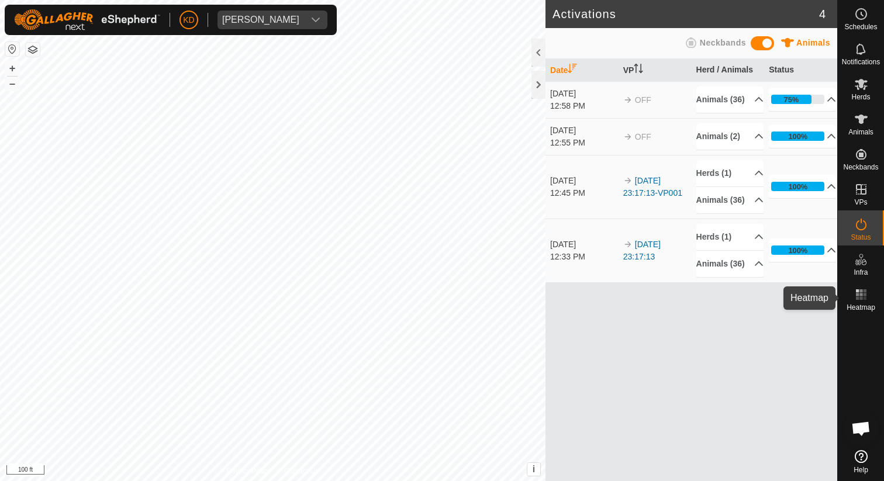
click at [860, 296] on icon at bounding box center [861, 295] width 14 height 14
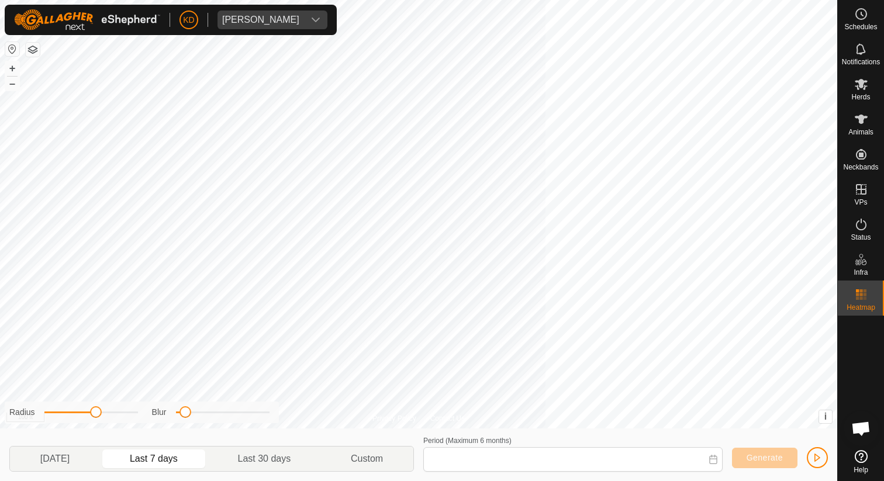
type input "Sep 10, 2025 - Sep 16, 2025"
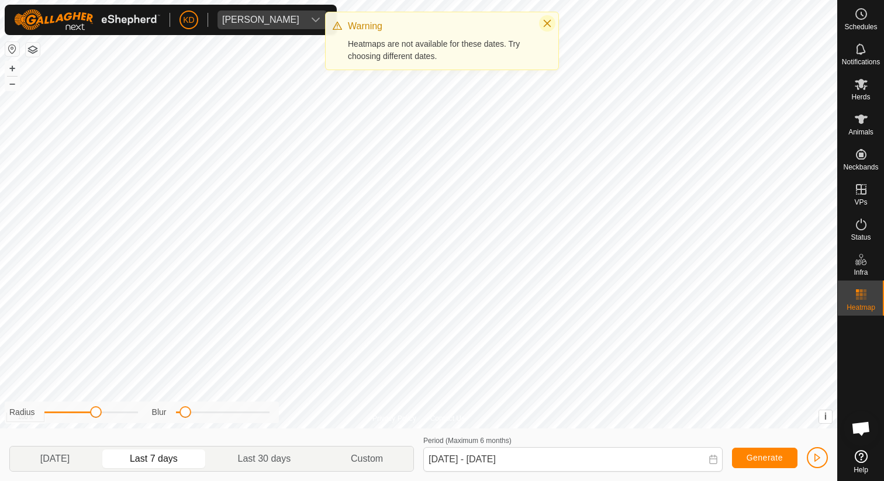
click at [545, 22] on icon "Close" at bounding box center [547, 24] width 8 height 8
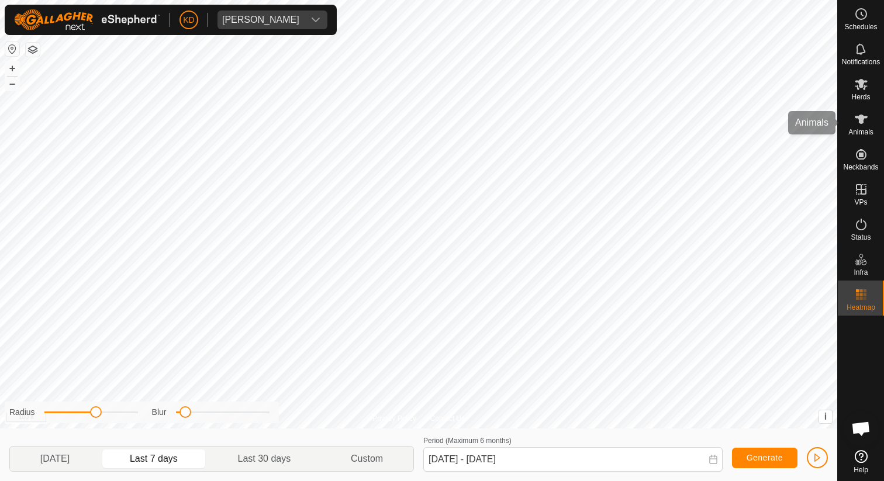
click at [864, 130] on span "Animals" at bounding box center [860, 132] width 25 height 7
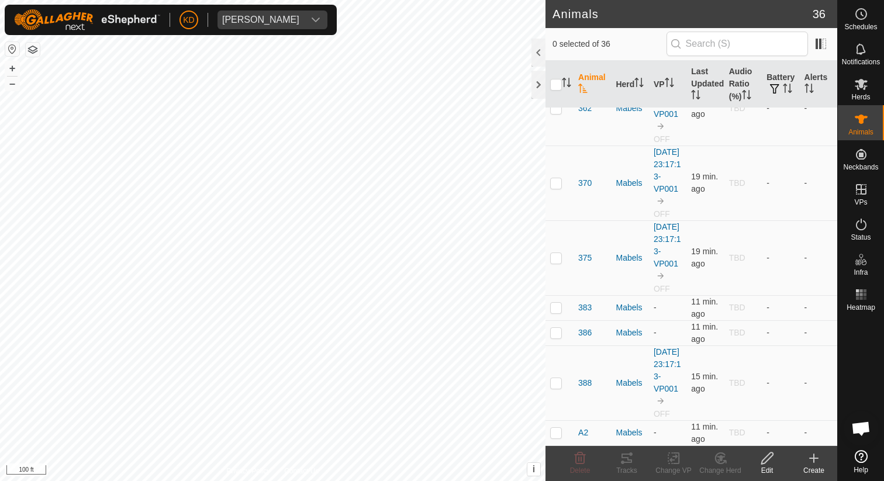
scroll to position [936, 0]
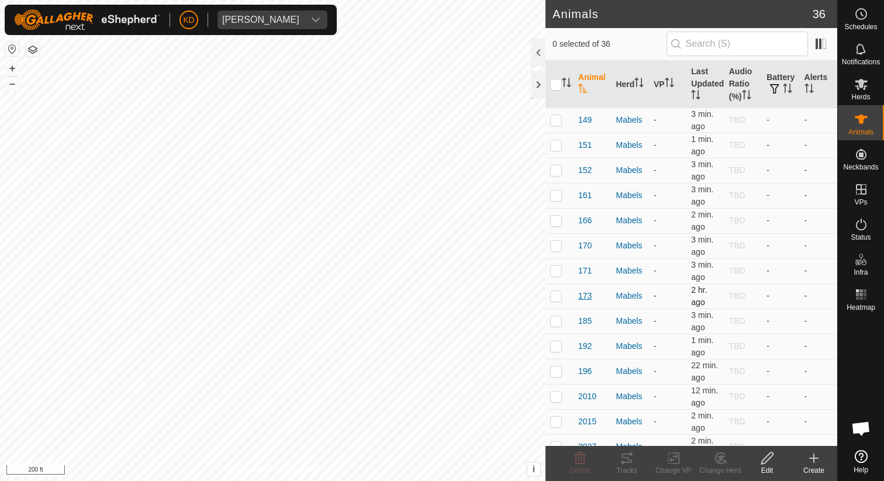
click at [587, 292] on span "173" at bounding box center [584, 296] width 13 height 12
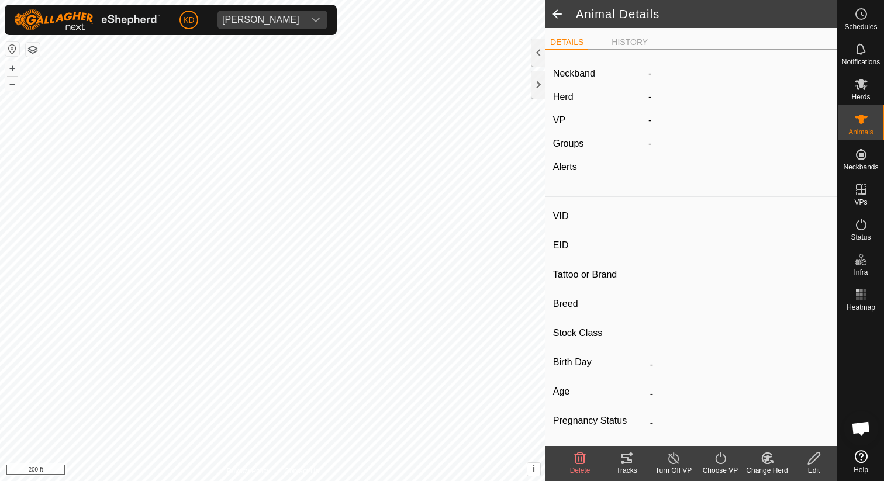
type input "173"
type input "-"
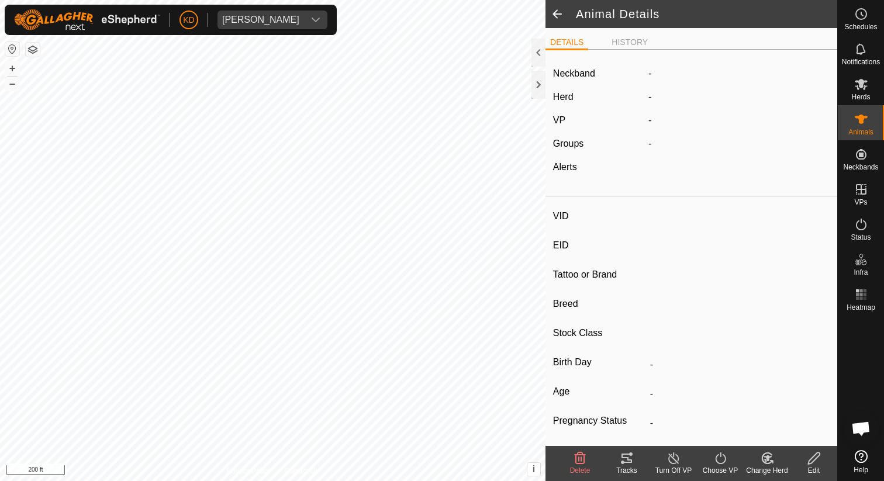
type input "-"
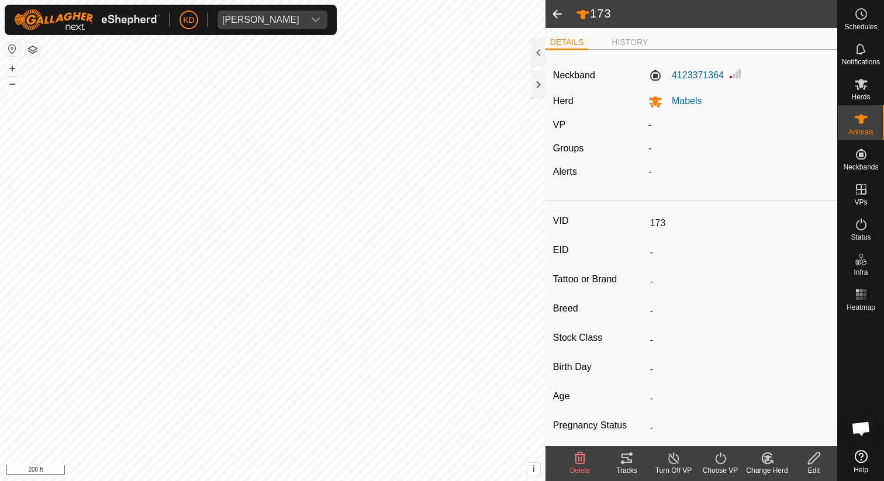
click at [566, 15] on span at bounding box center [556, 14] width 23 height 28
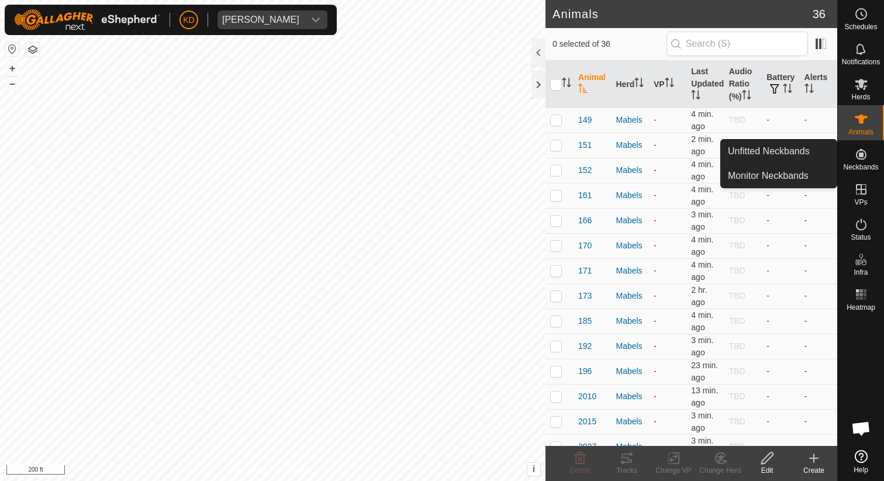
click at [853, 164] on span "Neckbands" at bounding box center [860, 167] width 35 height 7
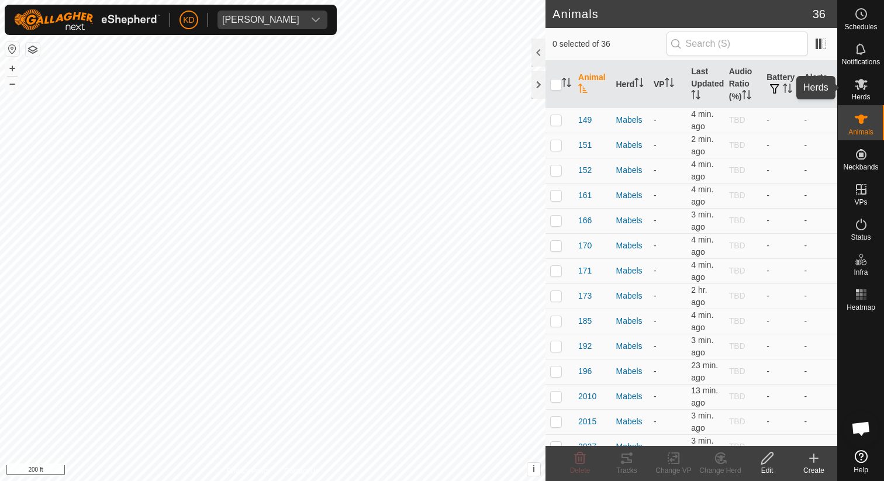
click at [865, 85] on icon at bounding box center [861, 84] width 14 height 14
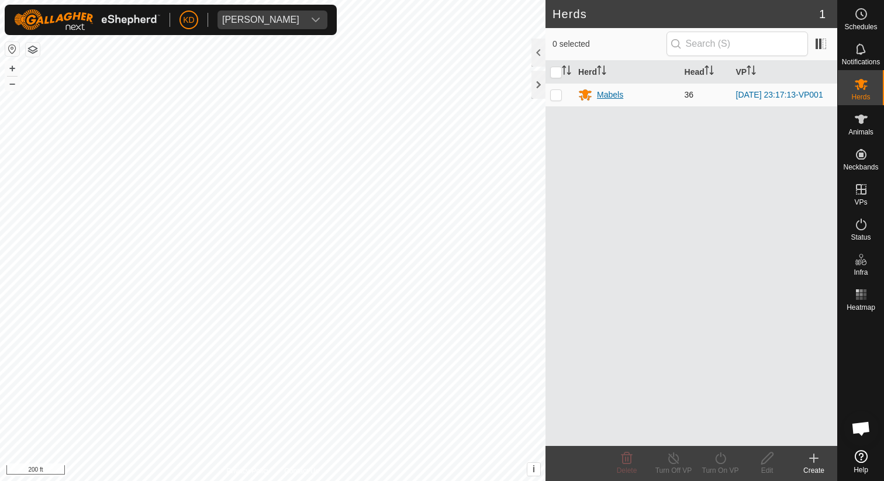
click at [616, 91] on div "Mabels" at bounding box center [610, 95] width 26 height 12
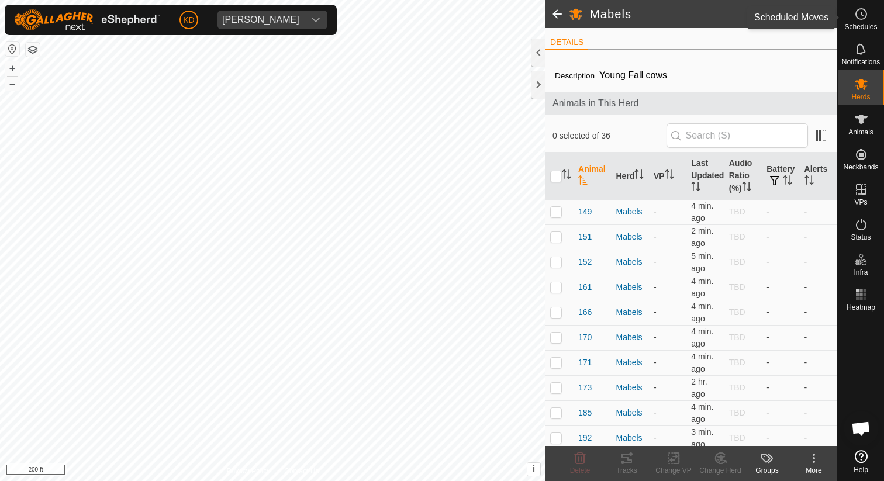
click at [864, 13] on icon at bounding box center [861, 14] width 14 height 14
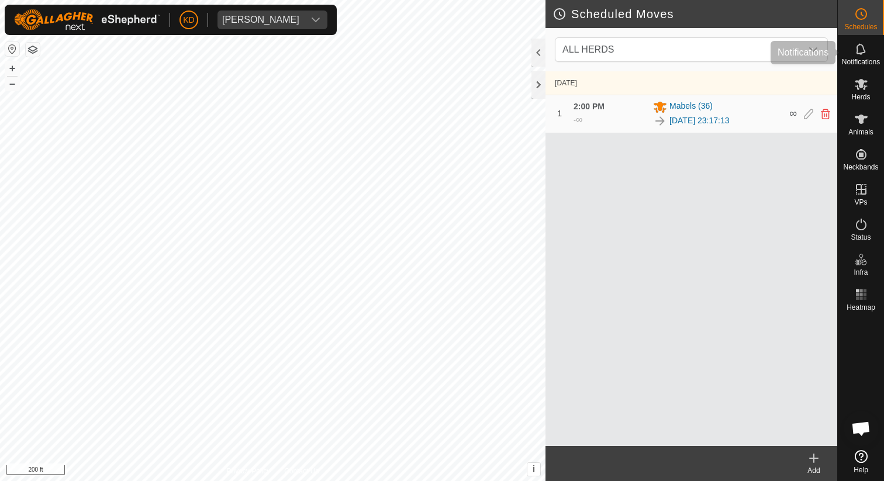
click at [864, 67] on div "Notifications" at bounding box center [860, 52] width 46 height 35
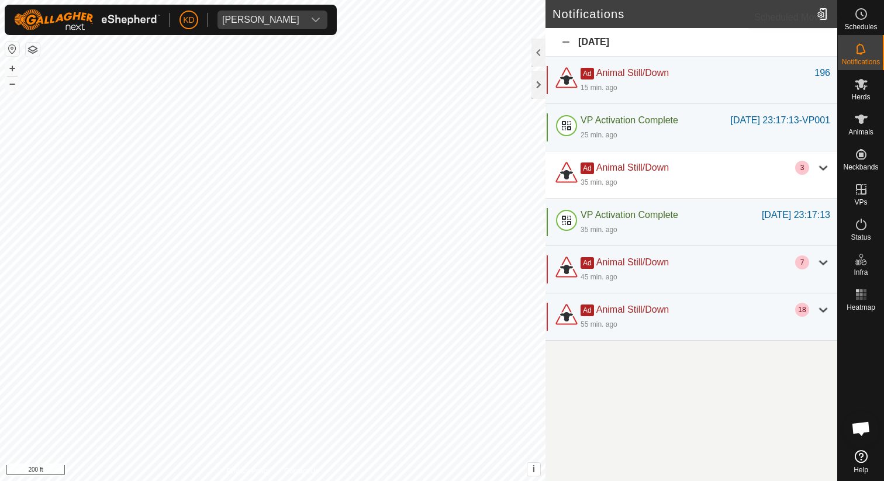
click at [857, 18] on circle at bounding box center [861, 14] width 11 height 11
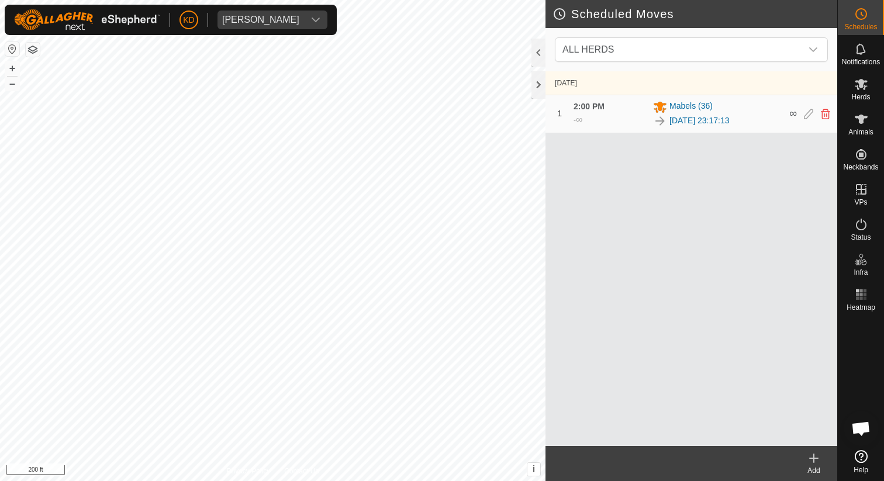
click at [594, 105] on span "2:00 PM" at bounding box center [588, 106] width 31 height 9
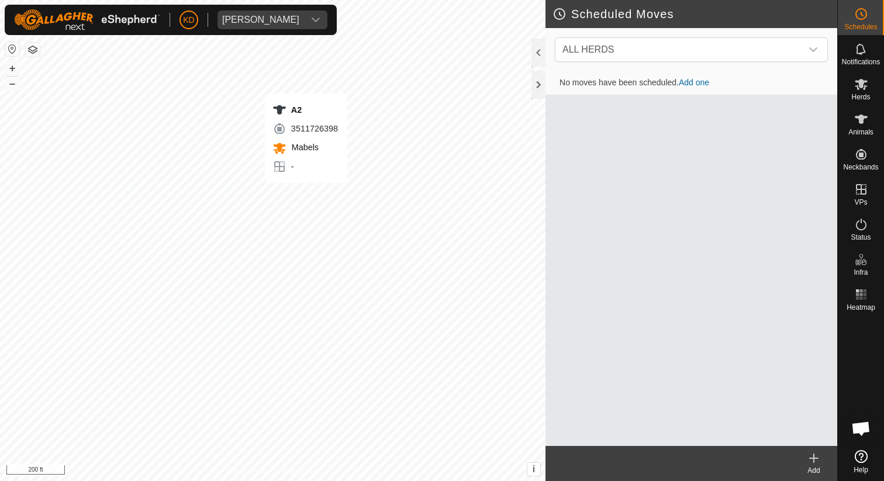
scroll to position [56, 0]
click at [872, 54] on div "Notifications" at bounding box center [860, 52] width 46 height 35
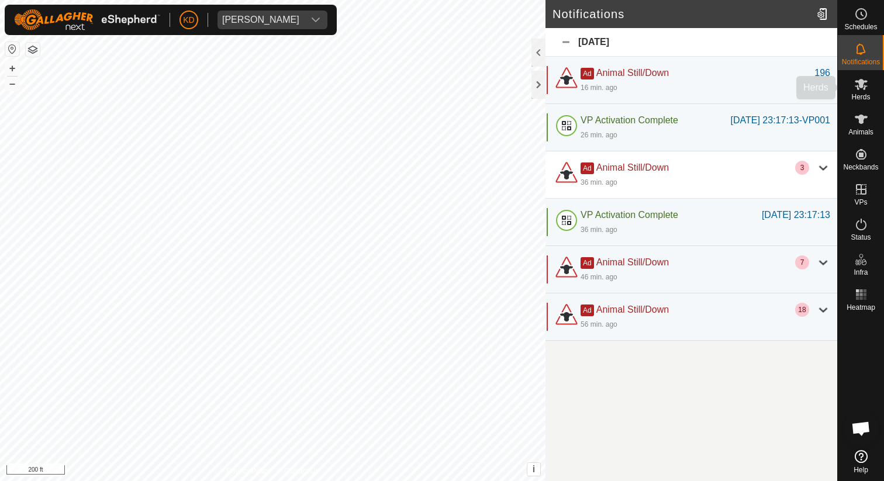
click at [868, 91] on es-mob-svg-icon at bounding box center [860, 84] width 21 height 19
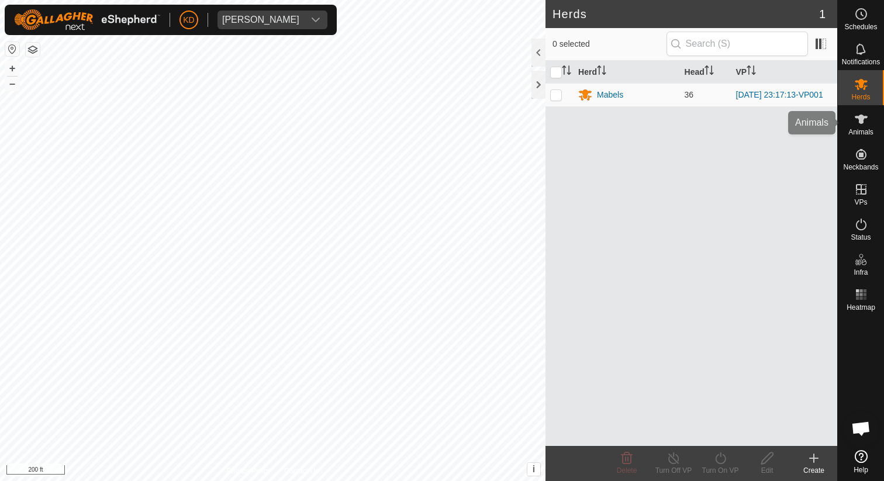
click at [853, 116] on es-animals-svg-icon at bounding box center [860, 119] width 21 height 19
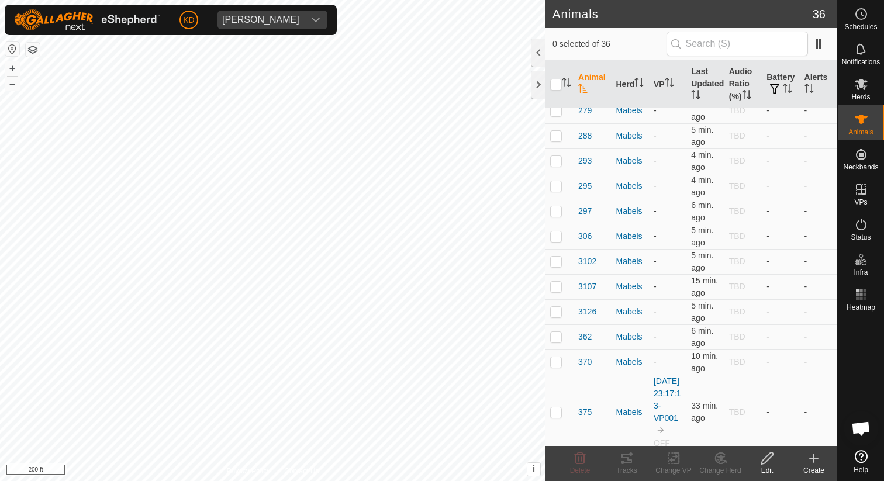
scroll to position [628, 0]
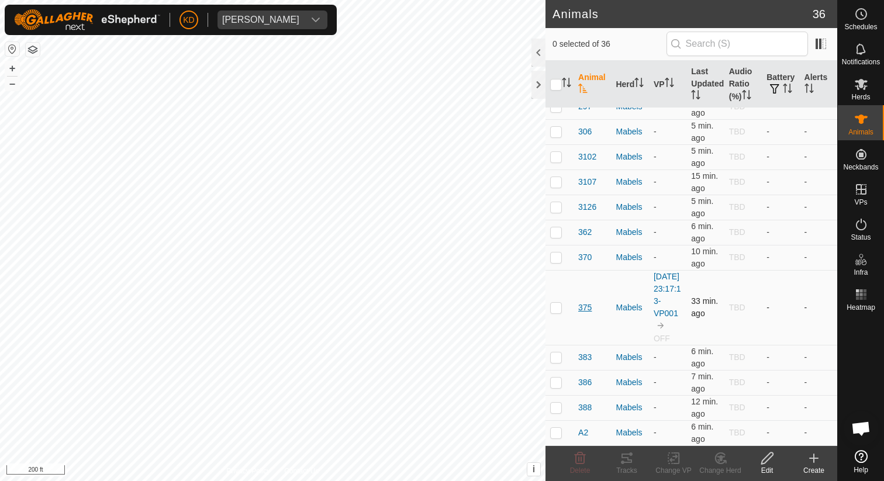
click at [586, 302] on span "375" at bounding box center [584, 308] width 13 height 12
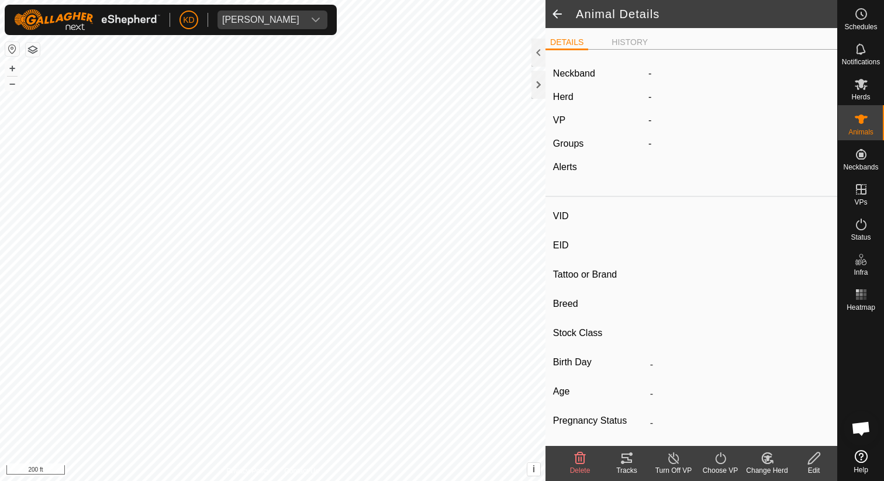
type input "375"
type input "-"
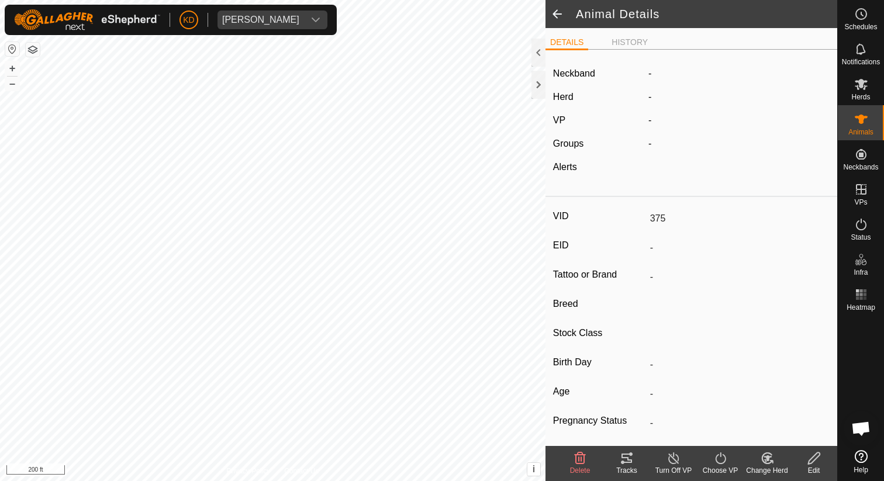
type input "-"
click at [761, 123] on link "[DATE] 23:17:13-VP001" at bounding box center [720, 121] width 99 height 10
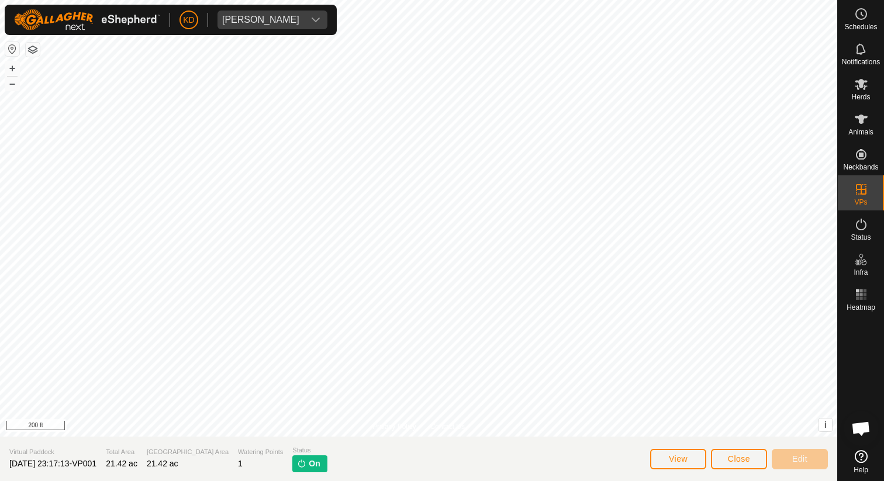
click at [309, 465] on span "On" at bounding box center [314, 464] width 11 height 12
click at [862, 113] on icon at bounding box center [861, 119] width 14 height 14
